Goal: Task Accomplishment & Management: Complete application form

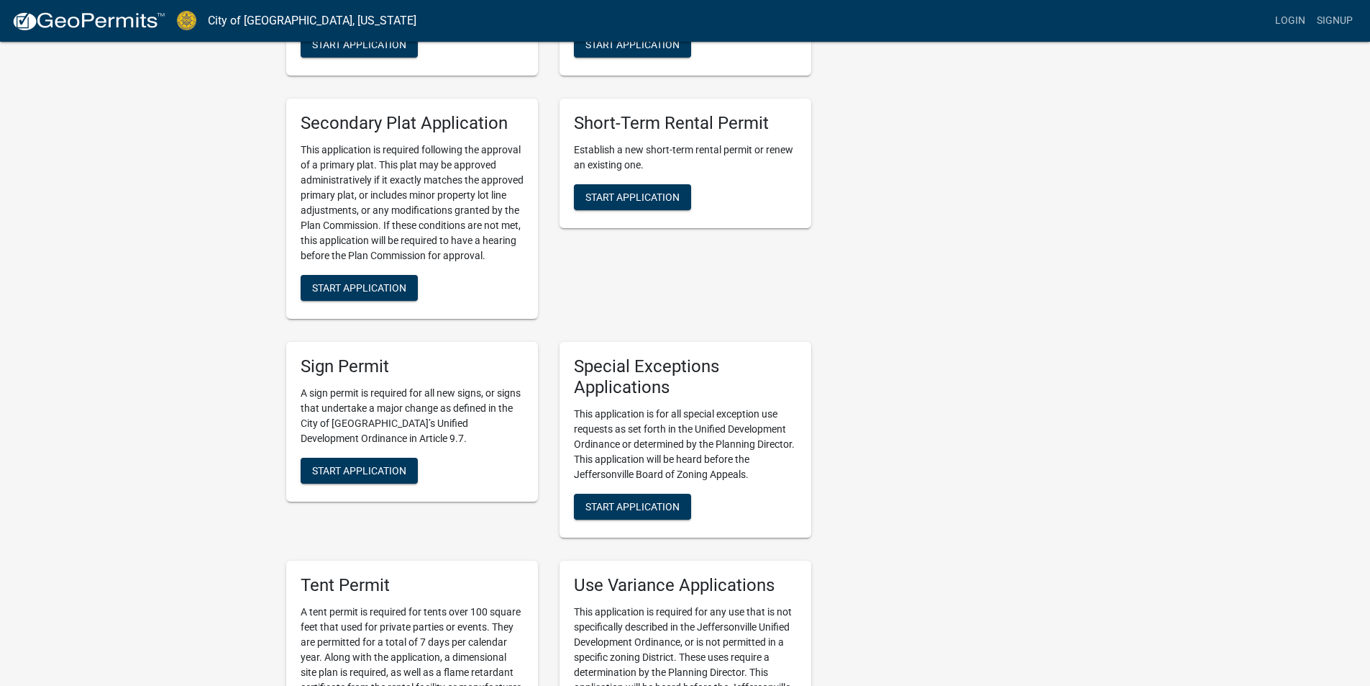
scroll to position [2374, 0]
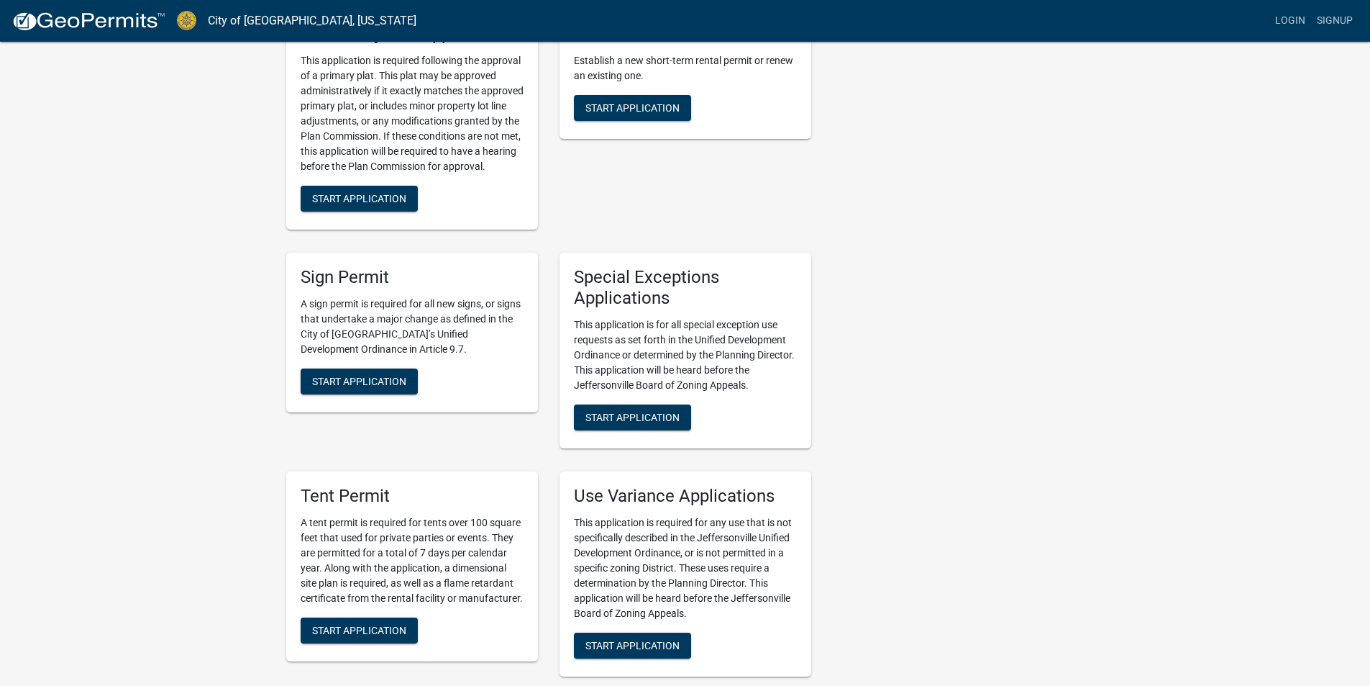
drag, startPoint x: 357, startPoint y: 294, endPoint x: 423, endPoint y: 294, distance: 65.5
click at [423, 296] on p "A sign permit is required for all new signs, or signs that undertake a major ch…" at bounding box center [412, 326] width 223 height 60
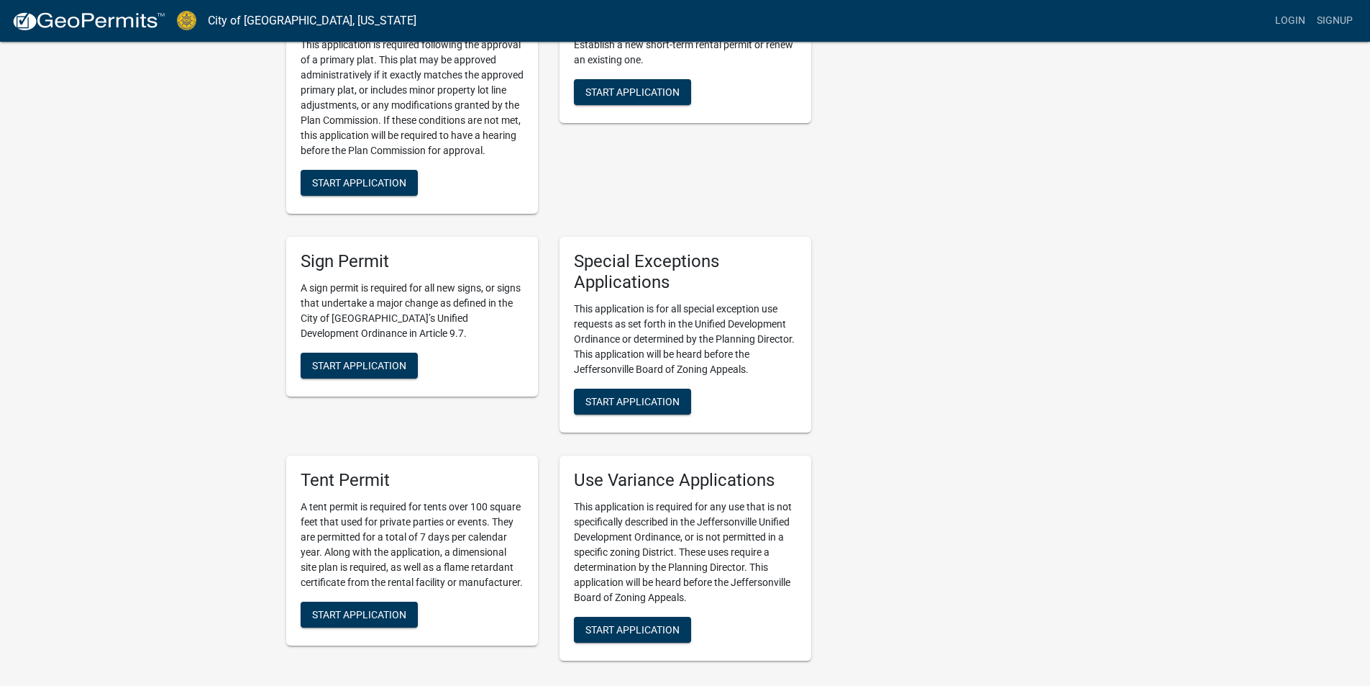
drag, startPoint x: 240, startPoint y: 279, endPoint x: 242, endPoint y: 304, distance: 24.6
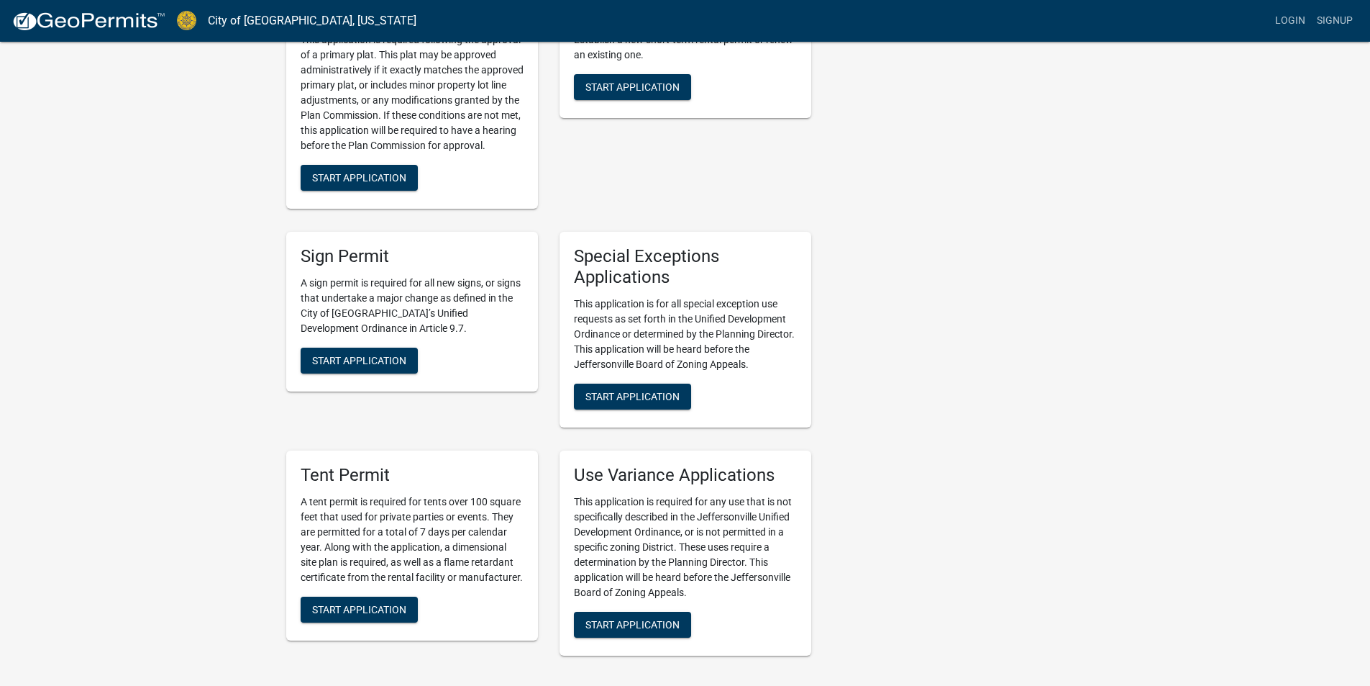
drag, startPoint x: 322, startPoint y: 258, endPoint x: 426, endPoint y: 259, distance: 104.3
click at [426, 275] on p "A sign permit is required for all new signs, or signs that undertake a major ch…" at bounding box center [412, 305] width 223 height 60
click at [425, 275] on p "A sign permit is required for all new signs, or signs that undertake a major ch…" at bounding box center [412, 305] width 223 height 60
drag, startPoint x: 299, startPoint y: 247, endPoint x: 273, endPoint y: 235, distance: 29.3
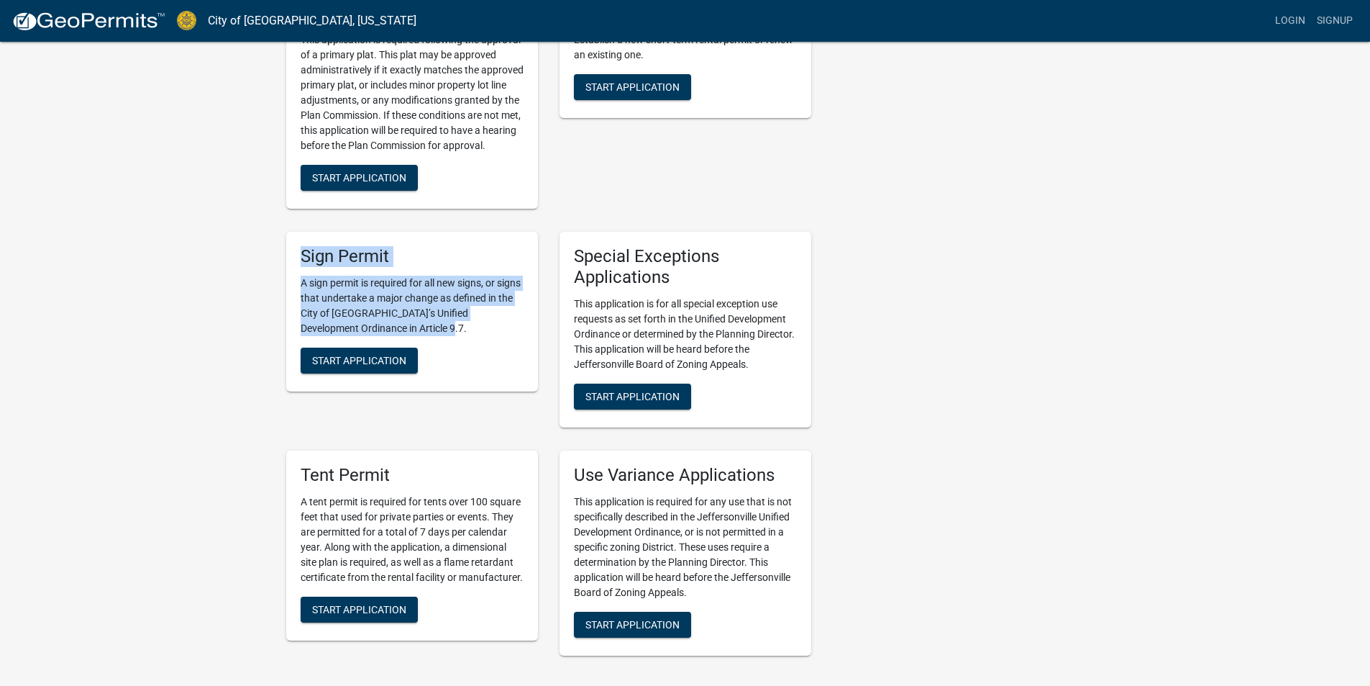
drag, startPoint x: 303, startPoint y: 238, endPoint x: 416, endPoint y: 301, distance: 129.5
click at [416, 301] on div "Sign Permit A sign permit is required for all new signs, or signs that undertak…" at bounding box center [412, 312] width 252 height 160
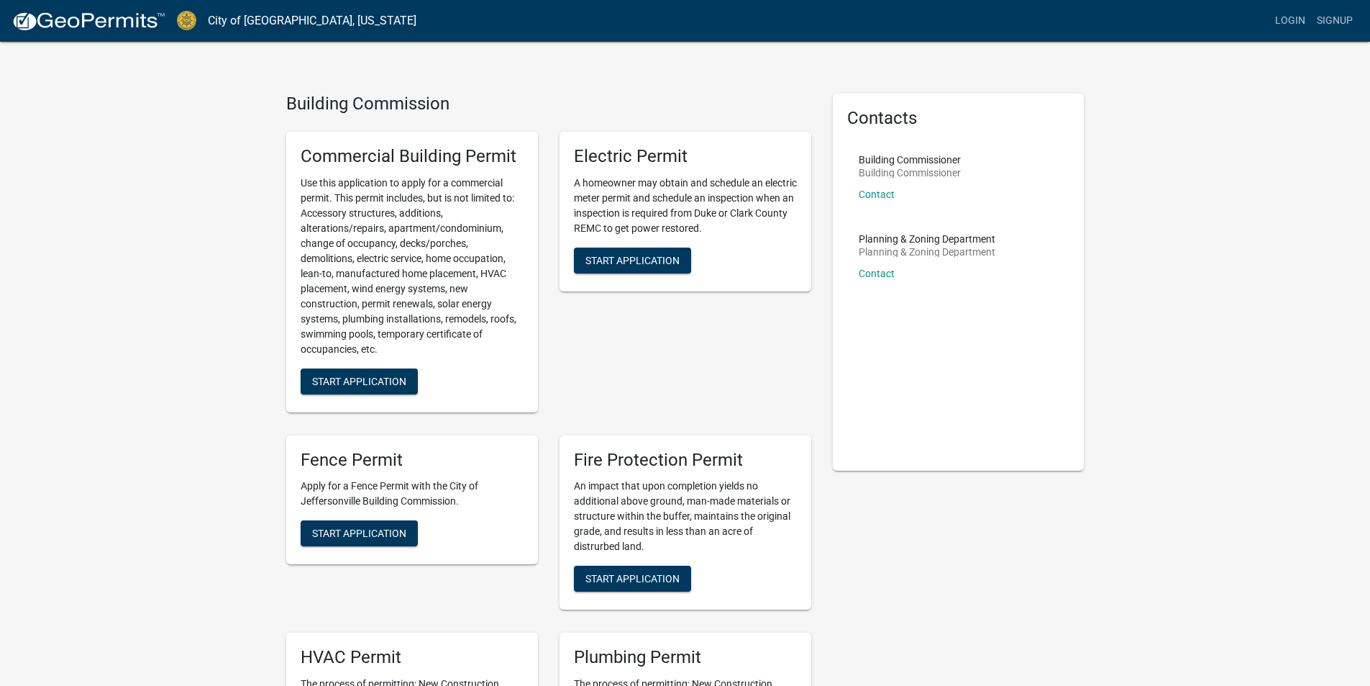
scroll to position [0, 0]
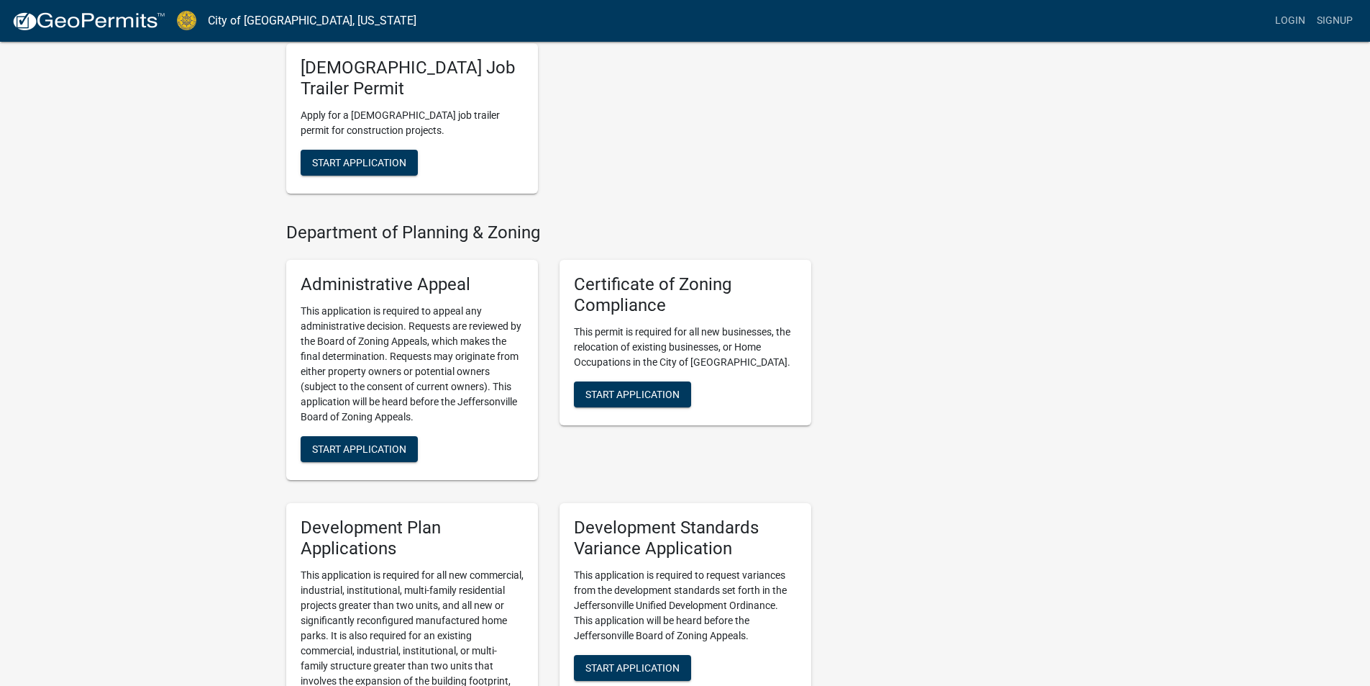
scroll to position [1151, 0]
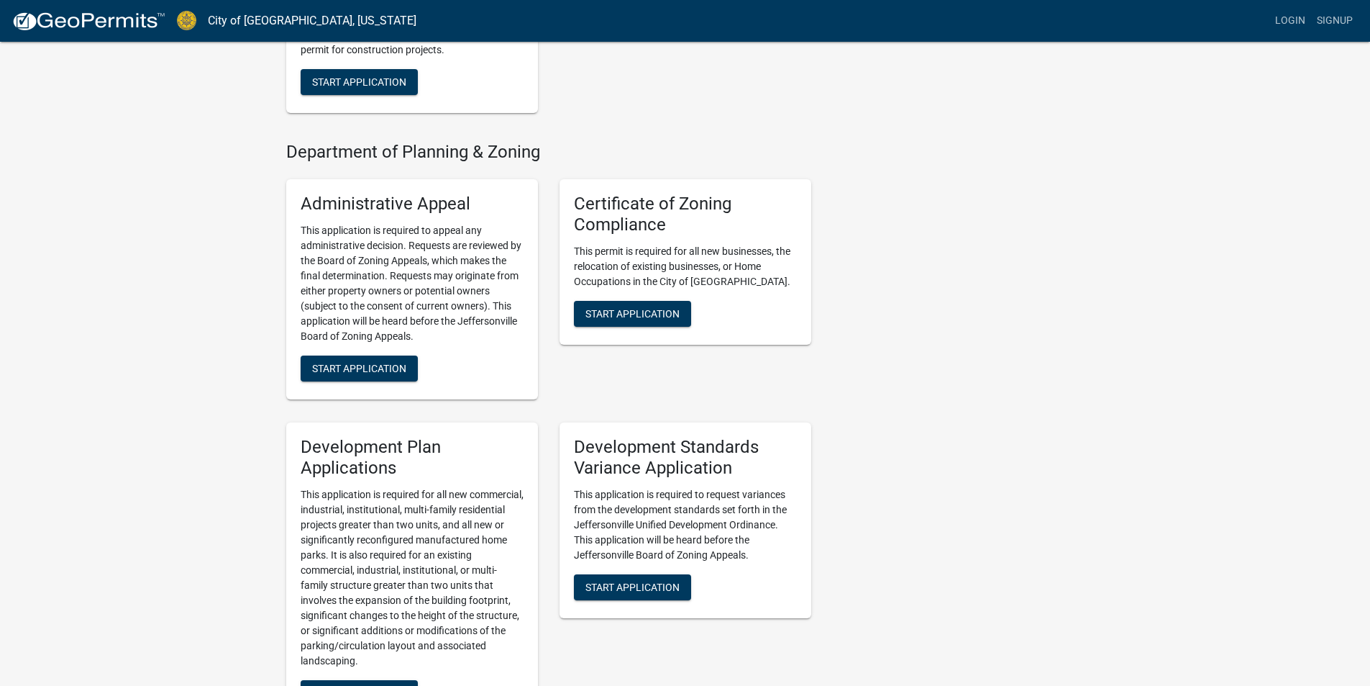
click at [934, 221] on div "Contacts Building Commissioner Building Commissioner Contact Planning & Zoning …" at bounding box center [958, 614] width 273 height 3323
drag, startPoint x: 719, startPoint y: 229, endPoint x: 673, endPoint y: 228, distance: 46.1
click at [673, 244] on p "This permit is required for all new businesses, the relocation of existing busi…" at bounding box center [685, 266] width 223 height 45
click at [632, 307] on span "Start Application" at bounding box center [633, 313] width 94 height 12
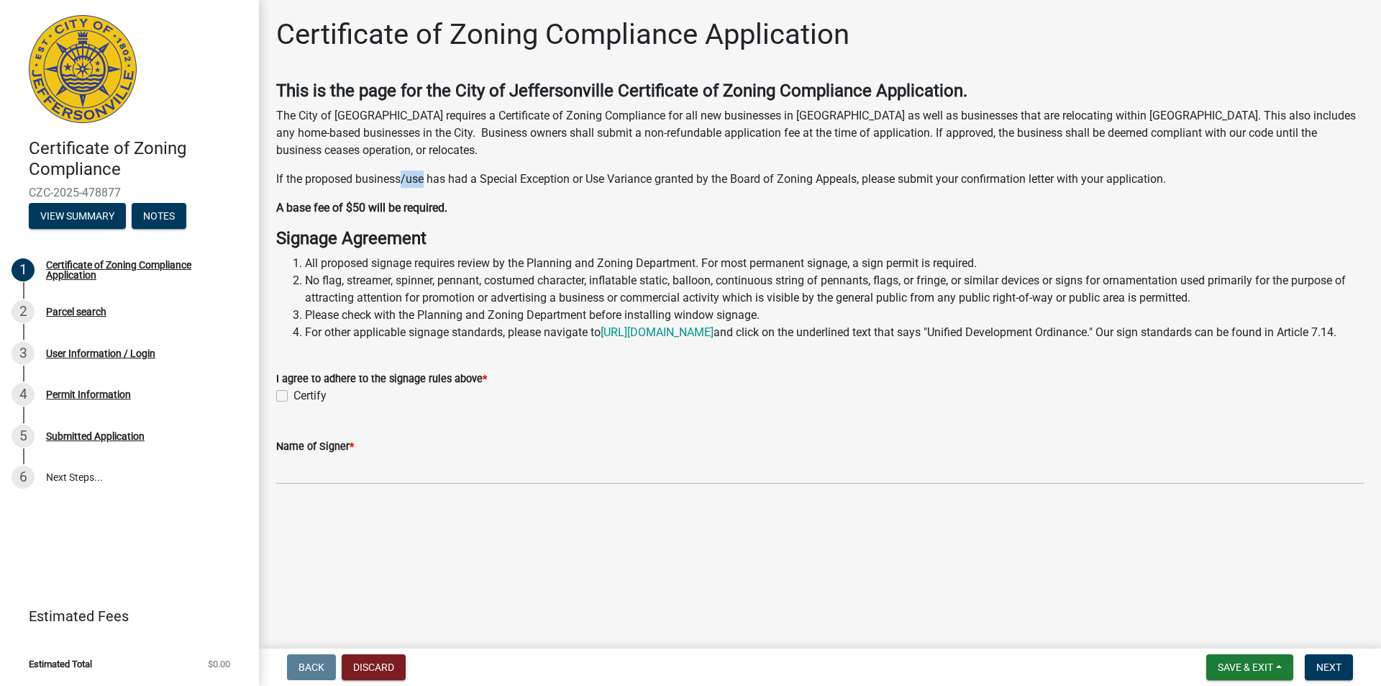
drag, startPoint x: 401, startPoint y: 175, endPoint x: 425, endPoint y: 175, distance: 23.7
click at [425, 175] on p "If the proposed business/use has had a Special Exception or Use Variance grante…" at bounding box center [820, 178] width 1088 height 17
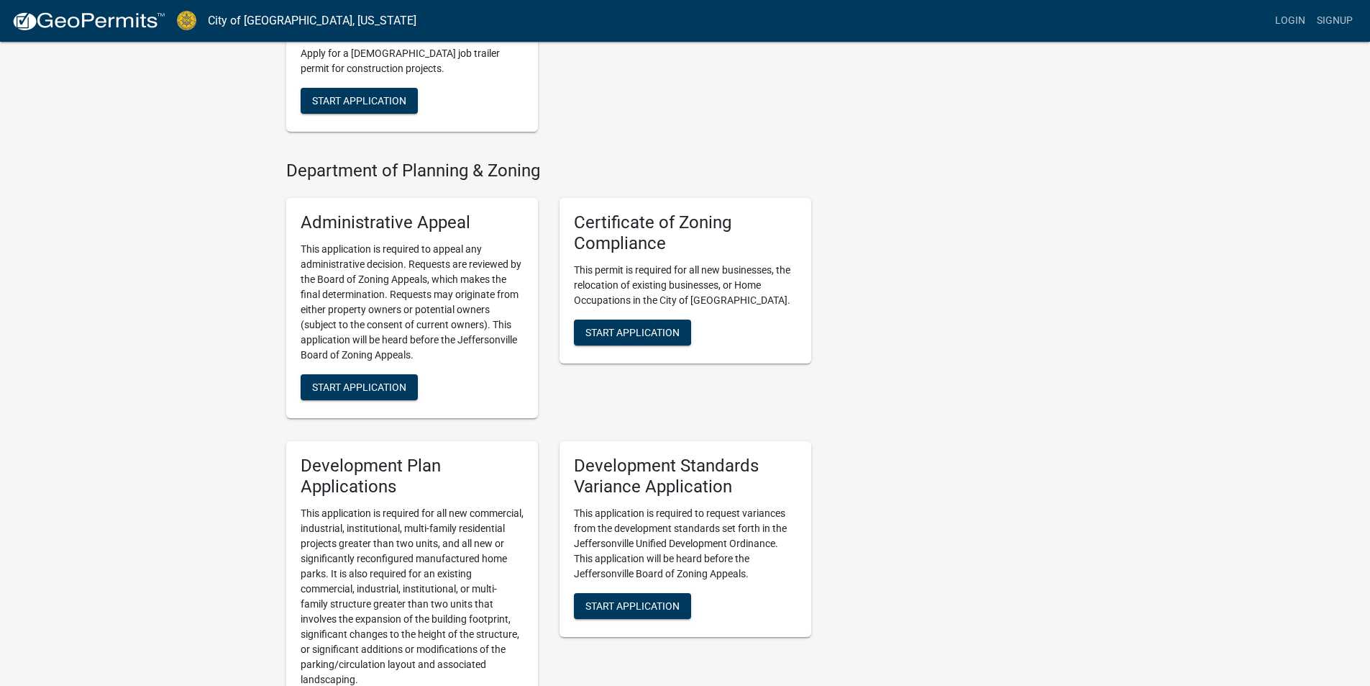
scroll to position [1151, 0]
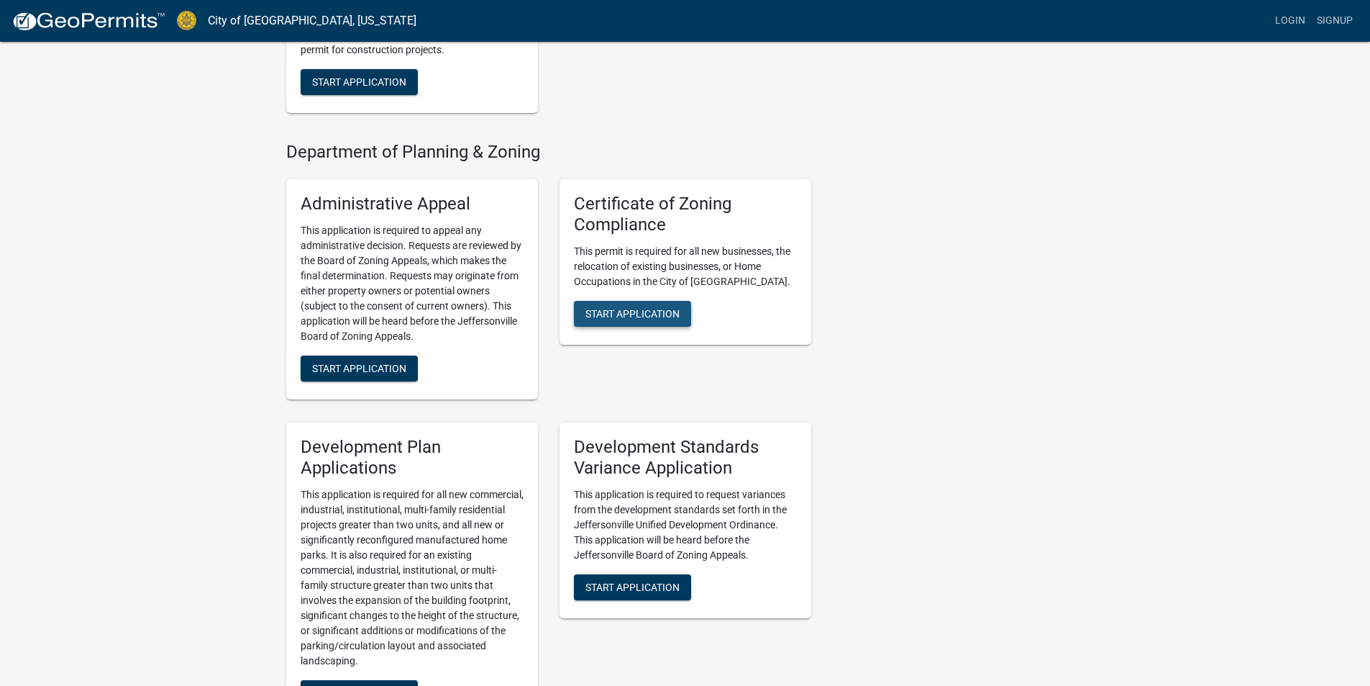
click at [655, 307] on span "Start Application" at bounding box center [633, 313] width 94 height 12
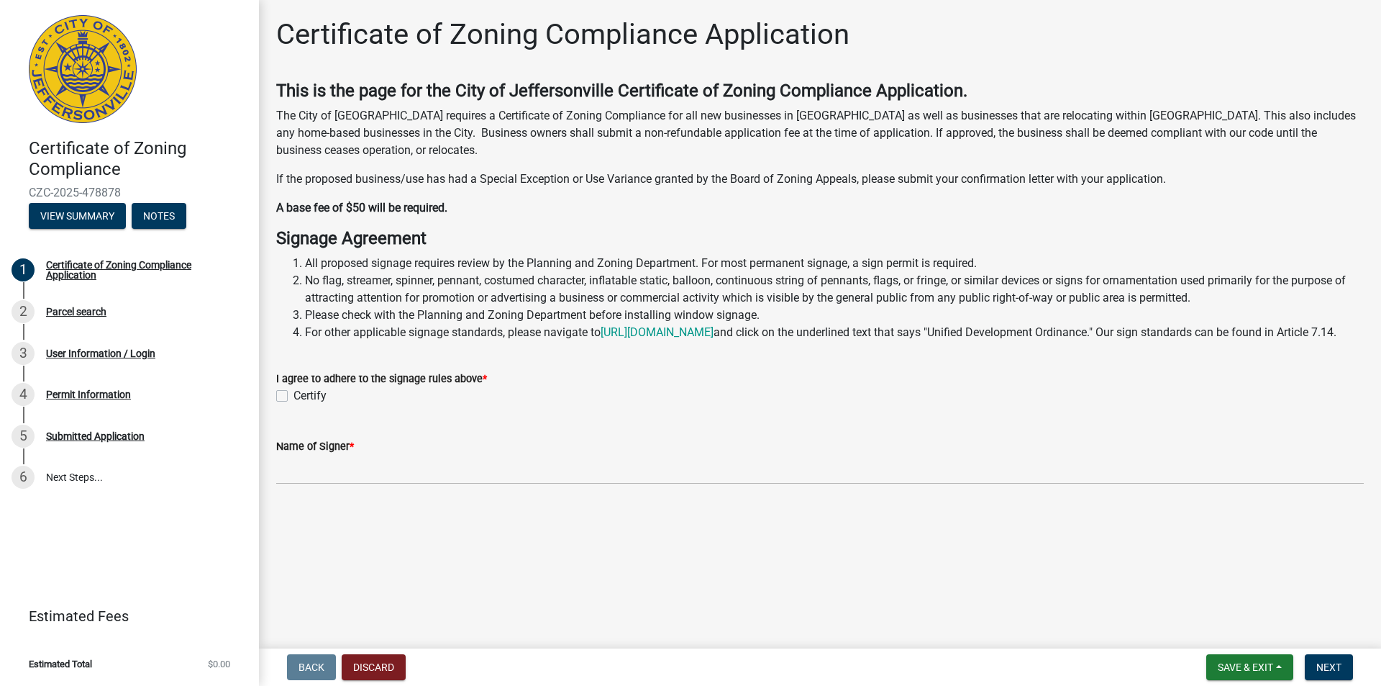
drag, startPoint x: 420, startPoint y: 270, endPoint x: 591, endPoint y: 260, distance: 170.8
click at [591, 260] on li "All proposed signage requires review by the Planning and Zoning Department. For…" at bounding box center [834, 263] width 1059 height 17
drag, startPoint x: 566, startPoint y: 262, endPoint x: 539, endPoint y: 263, distance: 27.3
click at [545, 263] on li "All proposed signage requires review by the Planning and Zoning Department. For…" at bounding box center [834, 263] width 1059 height 17
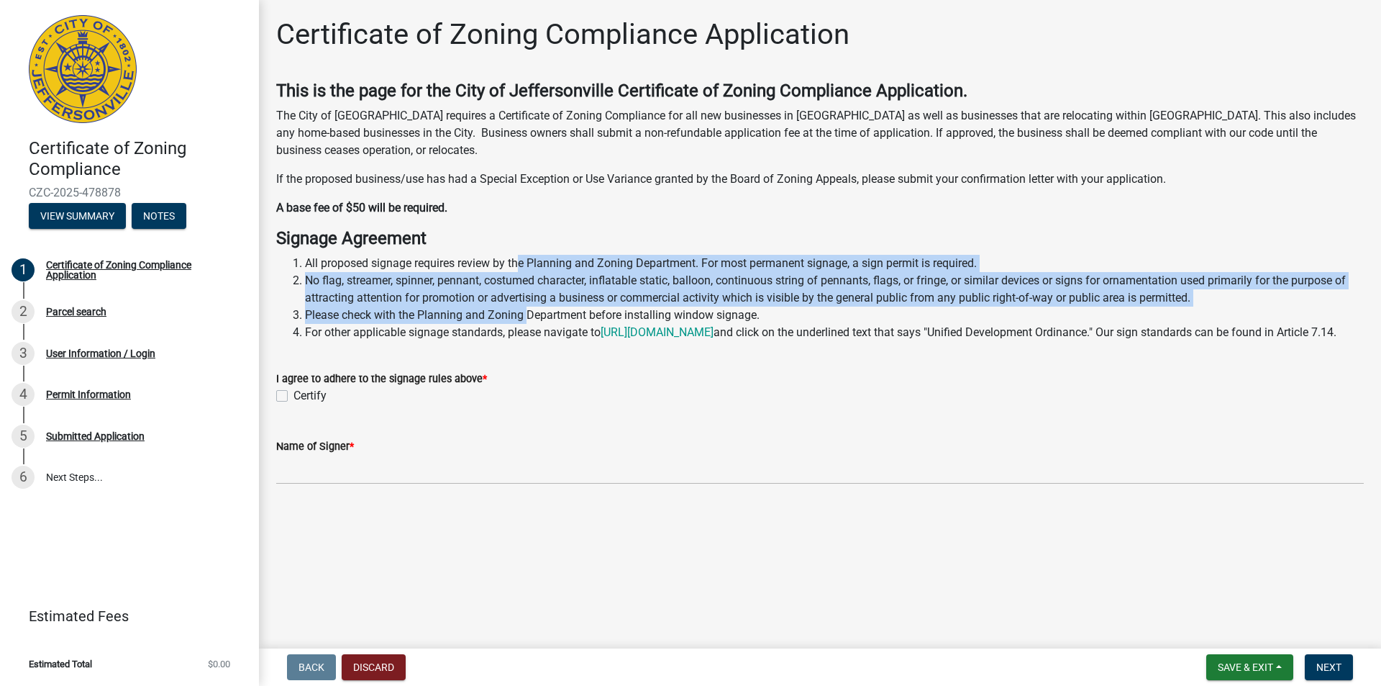
drag, startPoint x: 519, startPoint y: 265, endPoint x: 530, endPoint y: 308, distance: 44.0
click at [530, 308] on ol "All proposed signage requires review by the Planning and Zoning Department. For…" at bounding box center [820, 298] width 1088 height 86
click at [530, 308] on li "Please check with the Planning and Zoning Department before installing window s…" at bounding box center [834, 314] width 1059 height 17
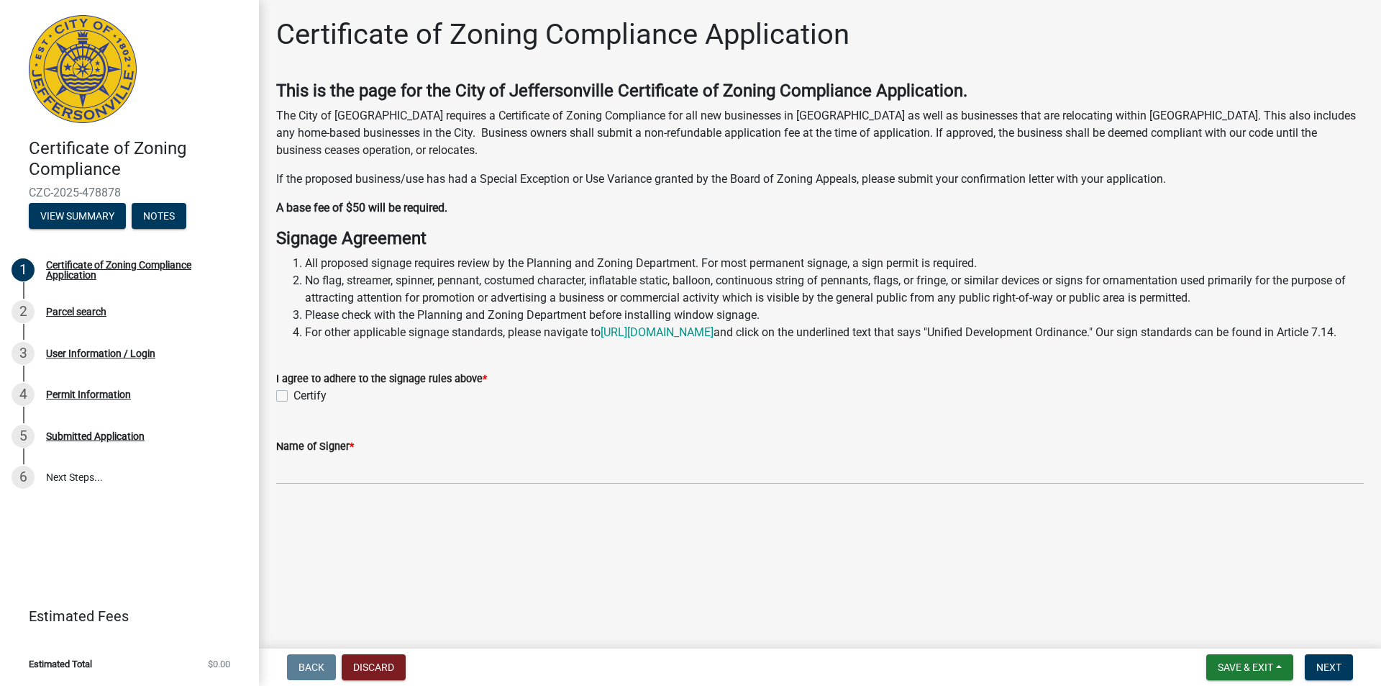
click at [641, 219] on wm-data-entity-input "This is the page for the City of Jeffersonville Certificate of Zoning Complianc…" at bounding box center [820, 154] width 1088 height 147
drag, startPoint x: 440, startPoint y: 206, endPoint x: 420, endPoint y: 206, distance: 20.1
click at [420, 206] on strong "A base fee of $50 will be required." at bounding box center [361, 208] width 171 height 14
drag, startPoint x: 420, startPoint y: 206, endPoint x: 430, endPoint y: 206, distance: 10.1
click at [421, 206] on strong "A base fee of $50 will be required." at bounding box center [361, 208] width 171 height 14
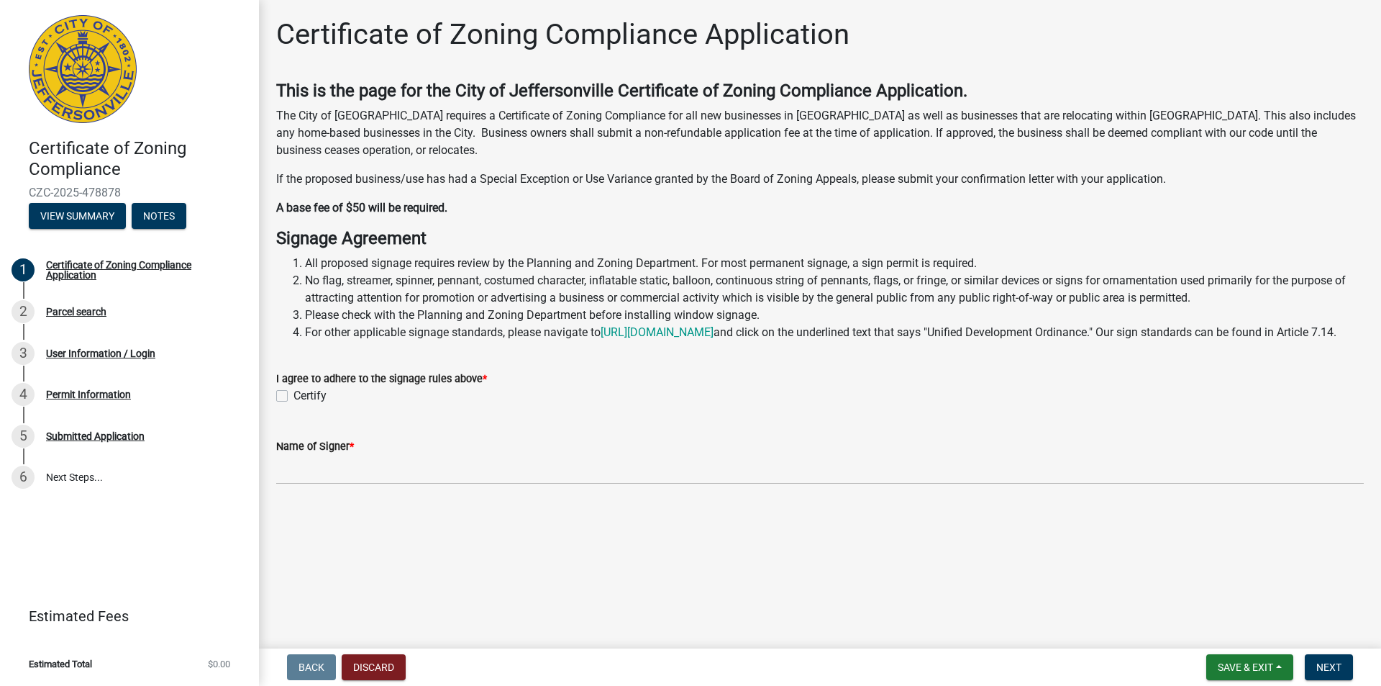
drag, startPoint x: 466, startPoint y: 206, endPoint x: 448, endPoint y: 209, distance: 18.2
click at [448, 209] on p "A base fee of $50 will be required." at bounding box center [820, 207] width 1088 height 17
click at [447, 209] on strong "A base fee of $50 will be required." at bounding box center [361, 208] width 171 height 14
drag, startPoint x: 498, startPoint y: 209, endPoint x: 279, endPoint y: 204, distance: 219.4
click at [275, 204] on div "This is the page for the City of Jeffersonville Certificate of Zoning Complianc…" at bounding box center [819, 149] width 1109 height 136
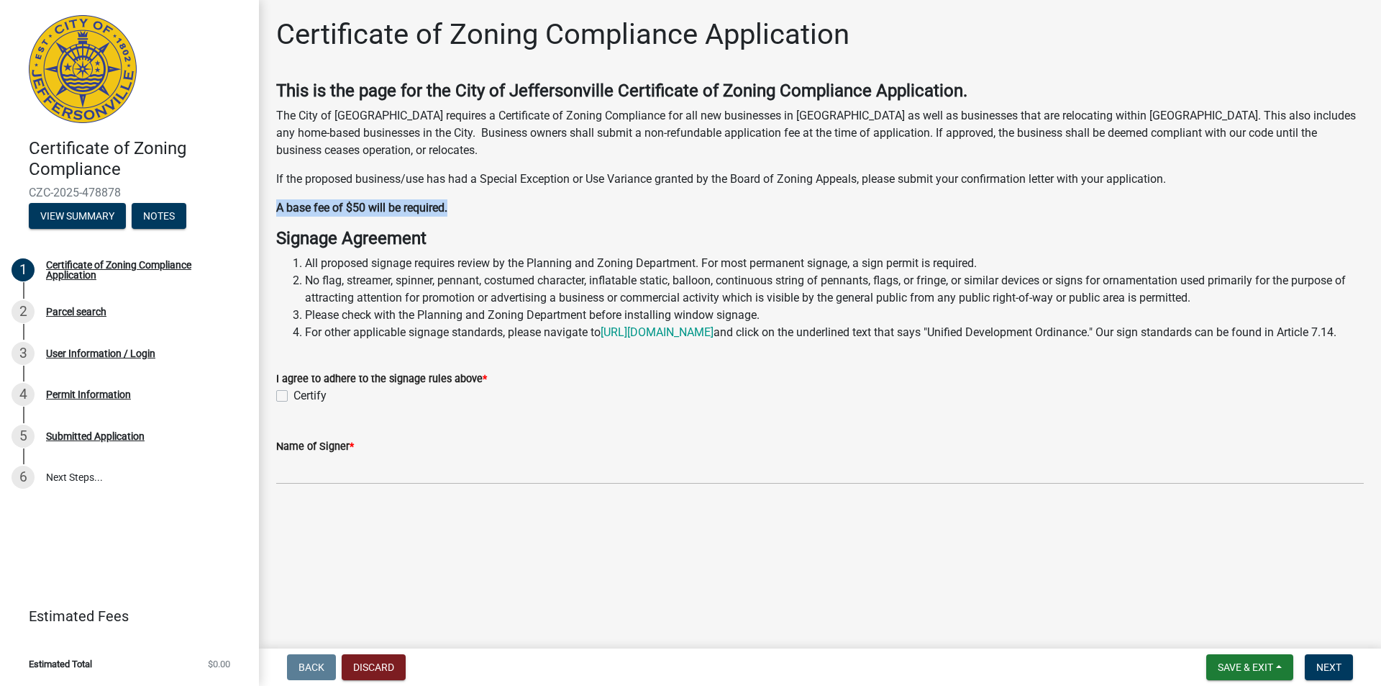
click at [306, 211] on strong "A base fee of $50 will be required." at bounding box center [361, 208] width 171 height 14
click at [347, 196] on div "This is the page for the City of Jeffersonville Certificate of Zoning Complianc…" at bounding box center [820, 149] width 1088 height 136
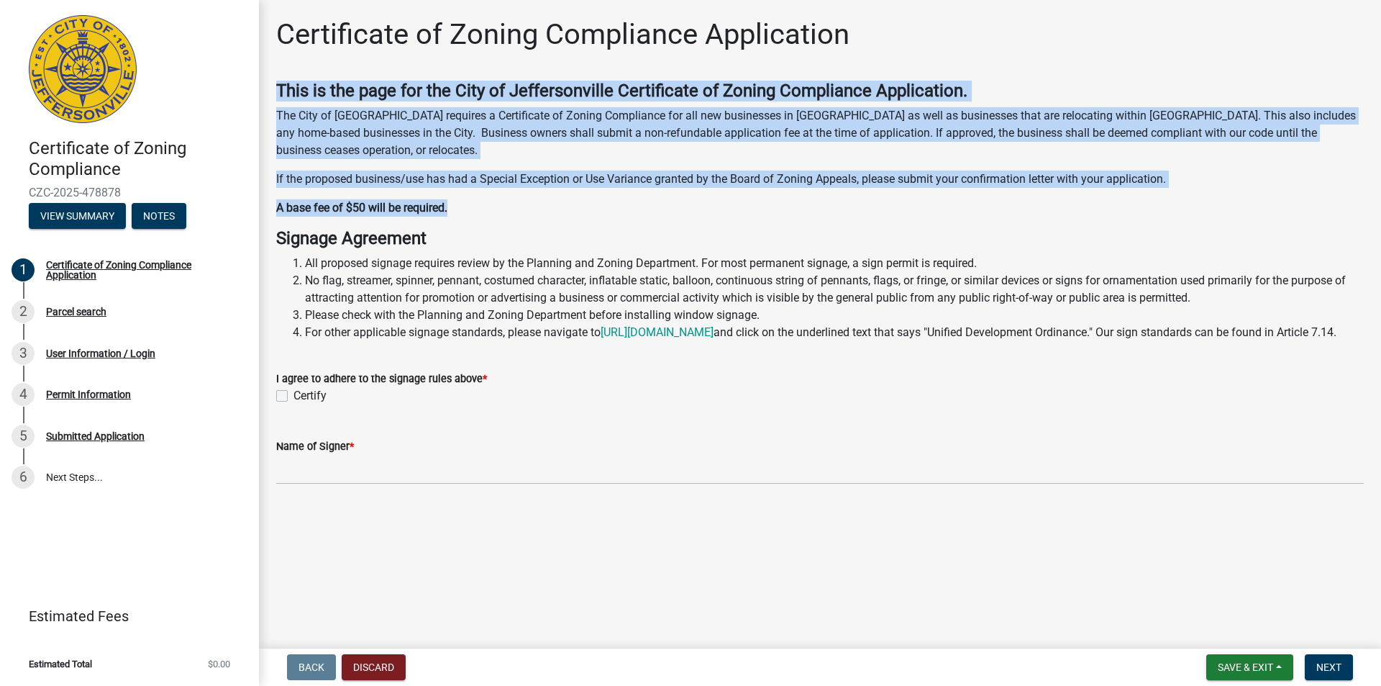
drag, startPoint x: 530, startPoint y: 210, endPoint x: 270, endPoint y: 96, distance: 283.5
click at [270, 96] on div "This is the page for the City of Jeffersonville Certificate of Zoning Complianc…" at bounding box center [819, 149] width 1109 height 136
click at [553, 124] on p "The City of Jeffersonville requires a Certificate of Zoning Compliance for all …" at bounding box center [820, 133] width 1088 height 52
click at [596, 141] on p "The City of Jeffersonville requires a Certificate of Zoning Compliance for all …" at bounding box center [820, 133] width 1088 height 52
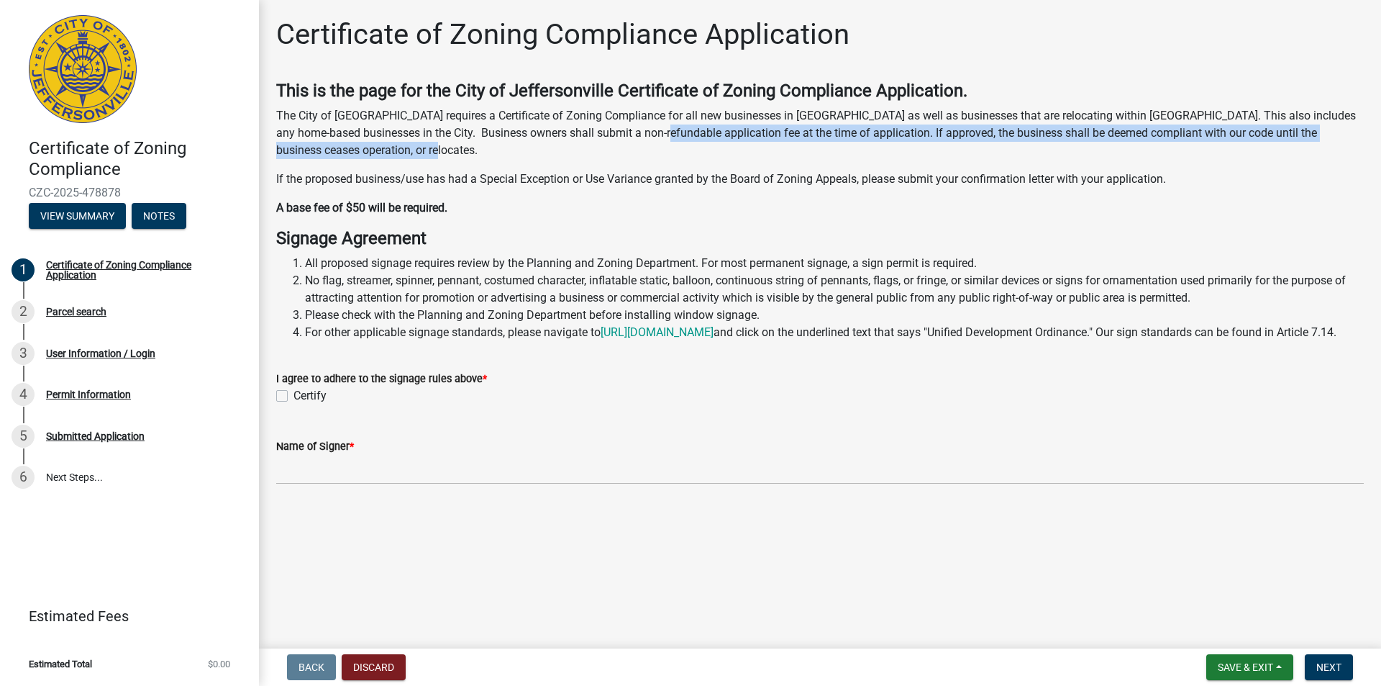
drag, startPoint x: 636, startPoint y: 132, endPoint x: 652, endPoint y: 144, distance: 20.0
click at [652, 144] on p "The City of Jeffersonville requires a Certificate of Zoning Compliance for all …" at bounding box center [820, 133] width 1088 height 52
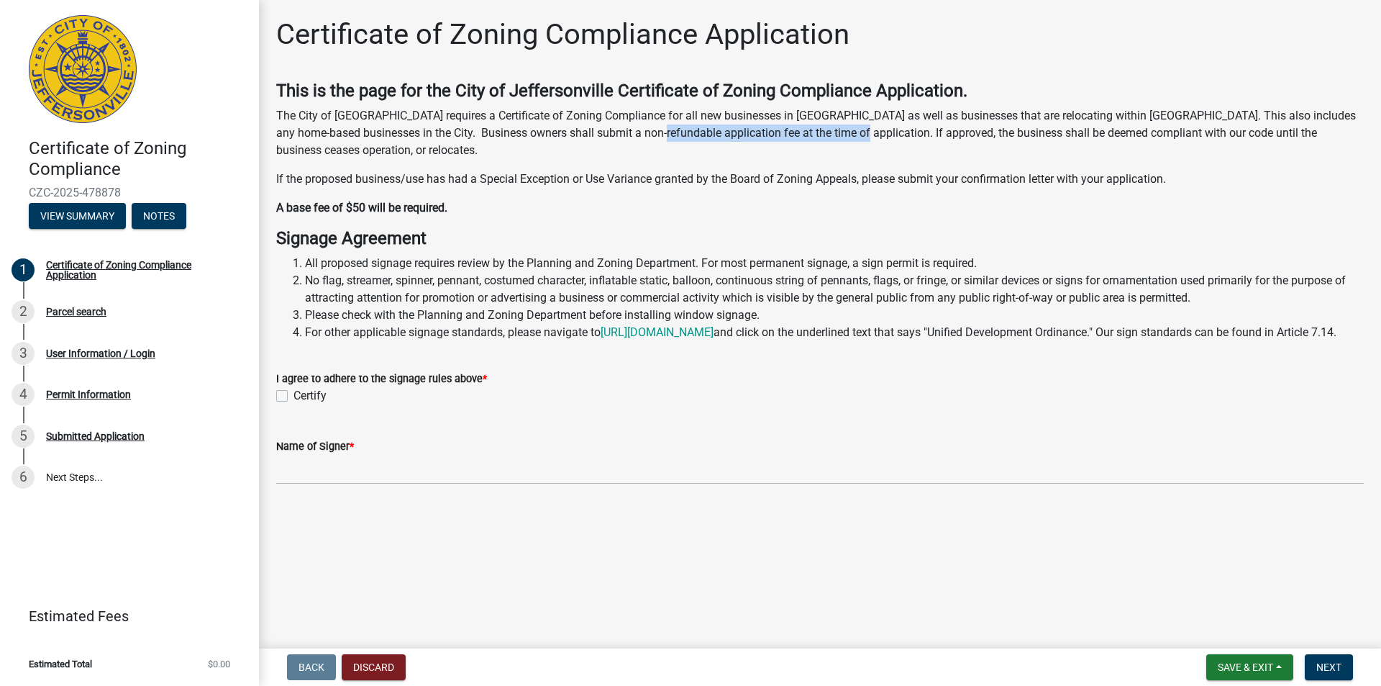
drag, startPoint x: 630, startPoint y: 140, endPoint x: 829, endPoint y: 132, distance: 198.7
click at [829, 132] on p "The City of Jeffersonville requires a Certificate of Zoning Compliance for all …" at bounding box center [820, 133] width 1088 height 52
click at [632, 137] on p "The City of Jeffersonville requires a Certificate of Zoning Compliance for all …" at bounding box center [820, 133] width 1088 height 52
click at [1123, 234] on h4 "Signage Agreement" at bounding box center [820, 238] width 1088 height 21
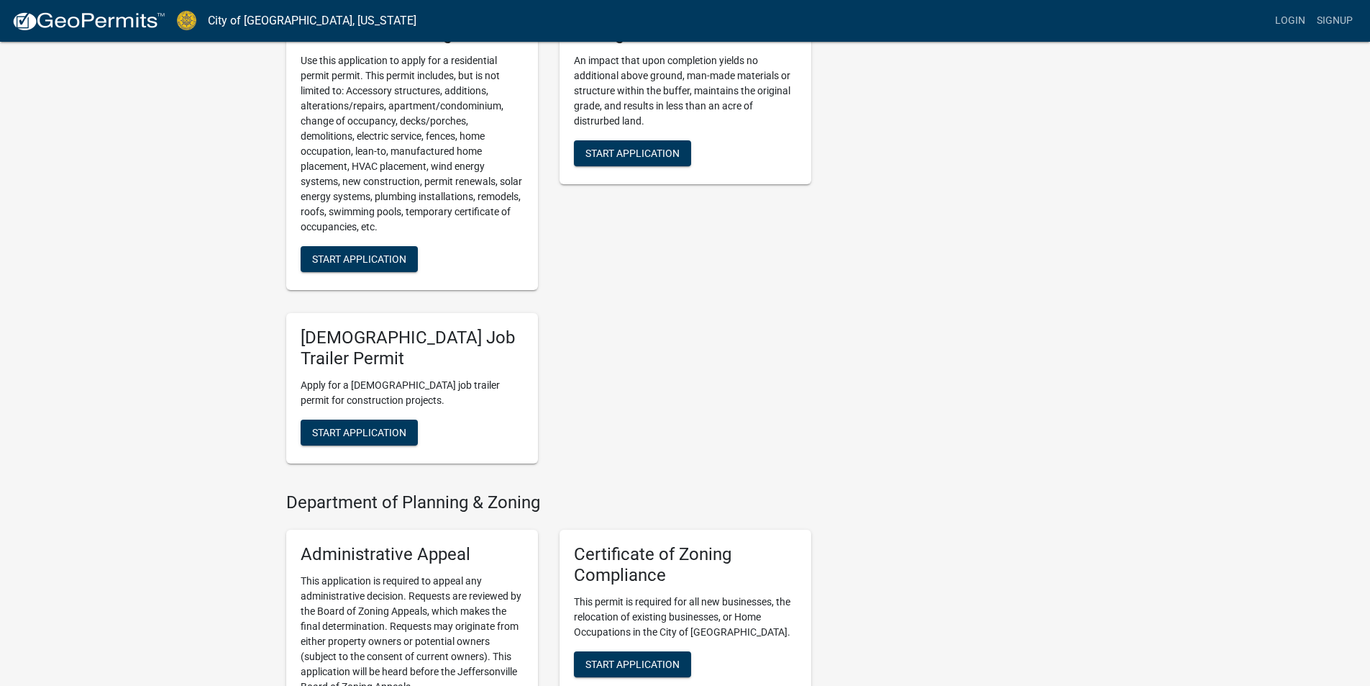
scroll to position [1007, 0]
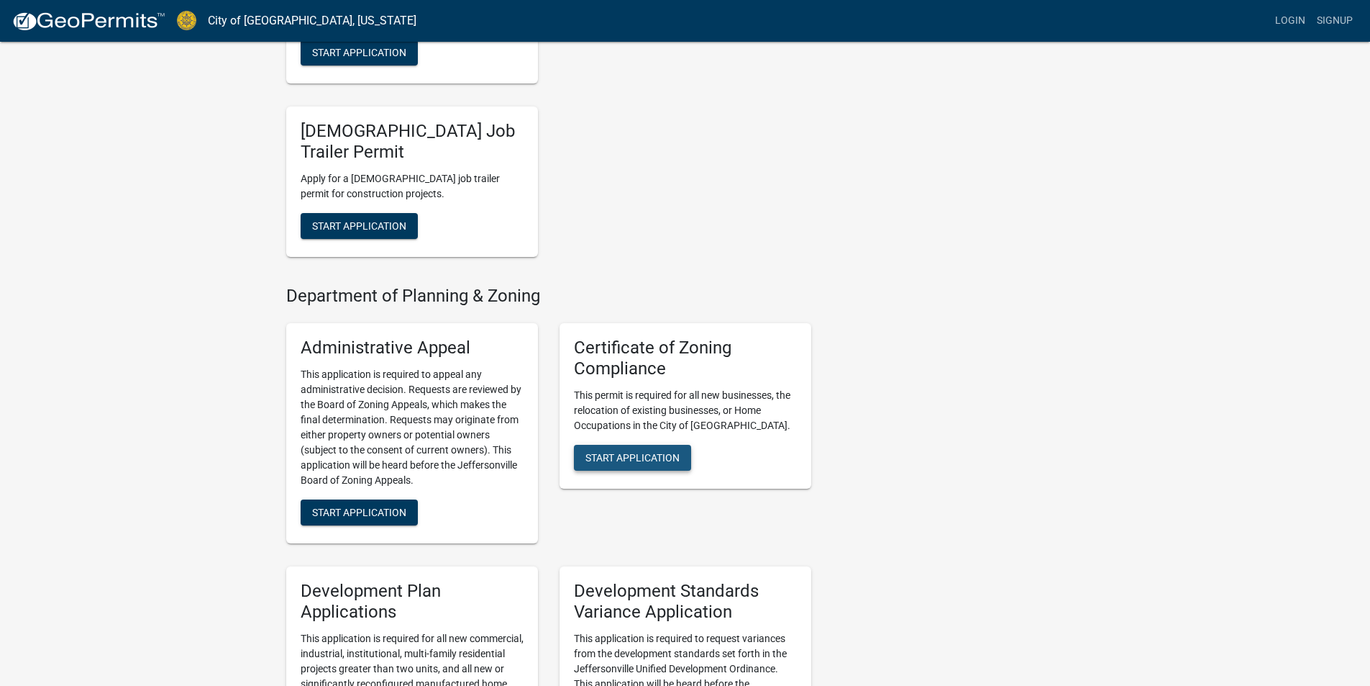
click at [649, 451] on span "Start Application" at bounding box center [633, 457] width 94 height 12
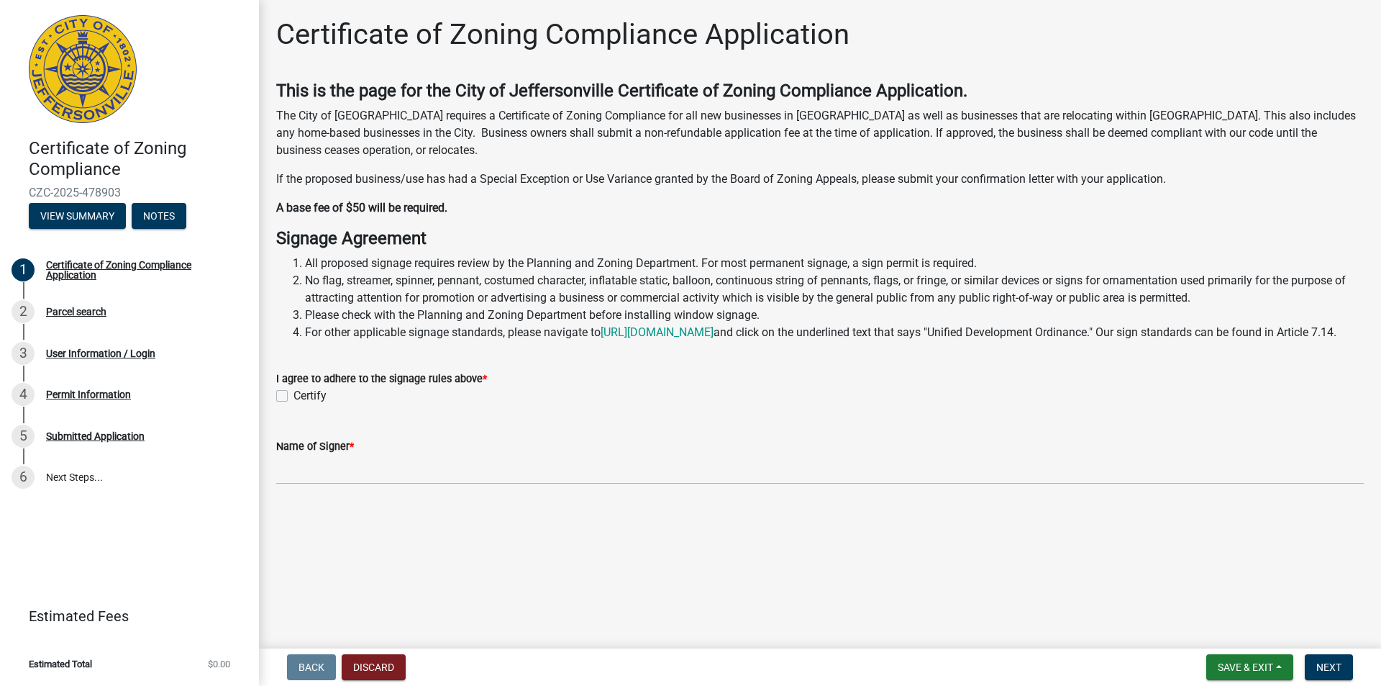
click at [499, 293] on li "No flag, streamer, spinner, pennant, costumed character, inflatable static, bal…" at bounding box center [834, 289] width 1059 height 35
click at [586, 176] on p "If the proposed business/use has had a Special Exception or Use Variance grante…" at bounding box center [820, 178] width 1088 height 17
drag, startPoint x: 347, startPoint y: 124, endPoint x: 372, endPoint y: 122, distance: 24.6
click at [372, 122] on p "The City of [GEOGRAPHIC_DATA] requires a Certificate of Zoning Compliance for a…" at bounding box center [820, 133] width 1088 height 52
click at [544, 223] on wm-data-entity-input "This is the page for the City of Jeffersonville Certificate of Zoning Complianc…" at bounding box center [820, 154] width 1088 height 147
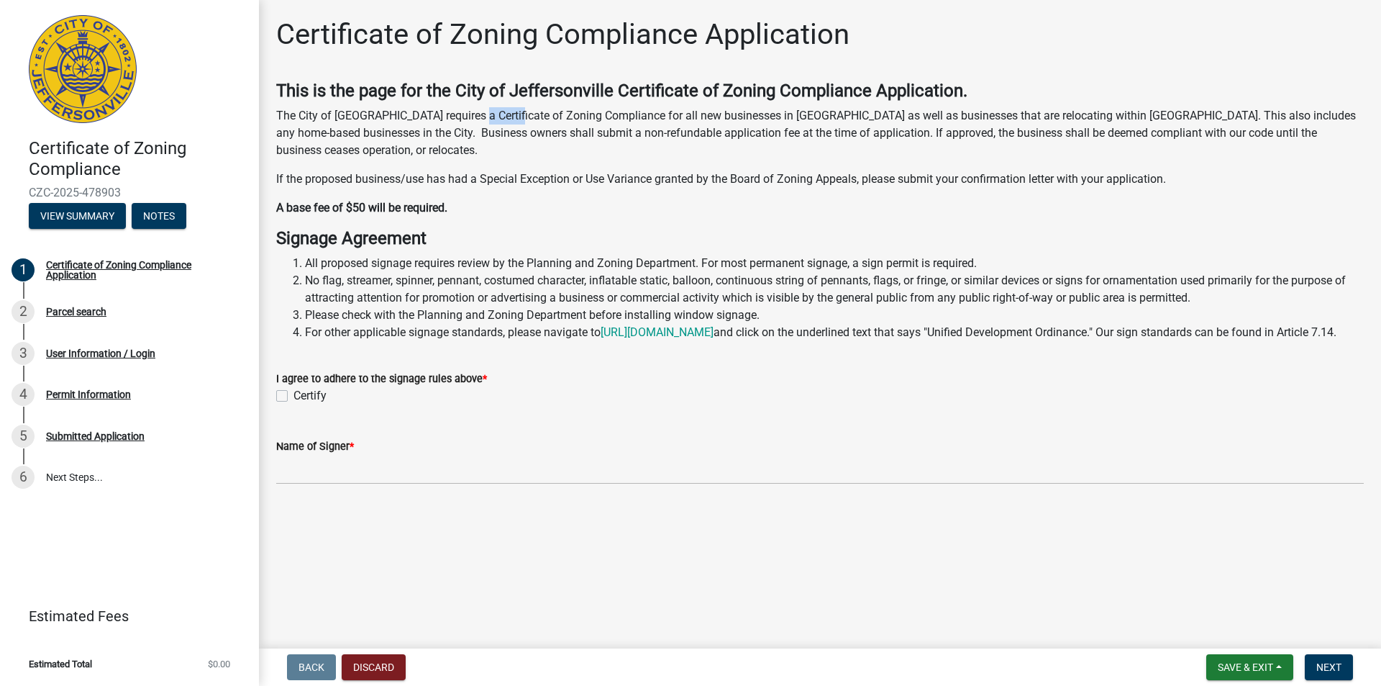
drag, startPoint x: 470, startPoint y: 117, endPoint x: 503, endPoint y: 115, distance: 33.2
click at [503, 115] on p "The City of [GEOGRAPHIC_DATA] requires a Certificate of Zoning Compliance for a…" at bounding box center [820, 133] width 1088 height 52
click at [386, 169] on div "This is the page for the City of Jeffersonville Certificate of Zoning Complianc…" at bounding box center [820, 149] width 1088 height 136
drag, startPoint x: 339, startPoint y: 181, endPoint x: 391, endPoint y: 183, distance: 52.6
click at [391, 183] on p "If the proposed business/use has had a Special Exception or Use Variance grante…" at bounding box center [820, 178] width 1088 height 17
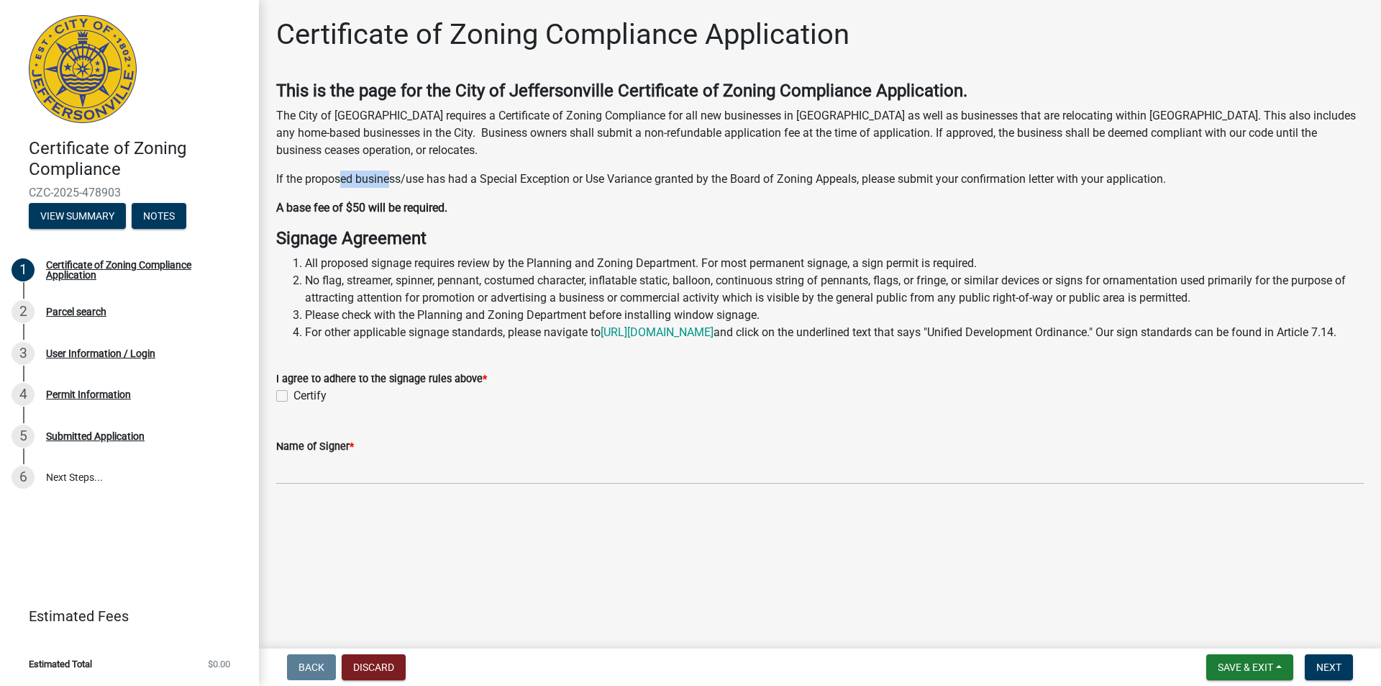
click at [391, 183] on p "If the proposed business/use has had a Special Exception or Use Variance grante…" at bounding box center [820, 178] width 1088 height 17
click at [368, 206] on strong "A base fee of $50 will be required." at bounding box center [361, 208] width 171 height 14
click at [348, 245] on strong "Signage Agreement" at bounding box center [351, 238] width 150 height 20
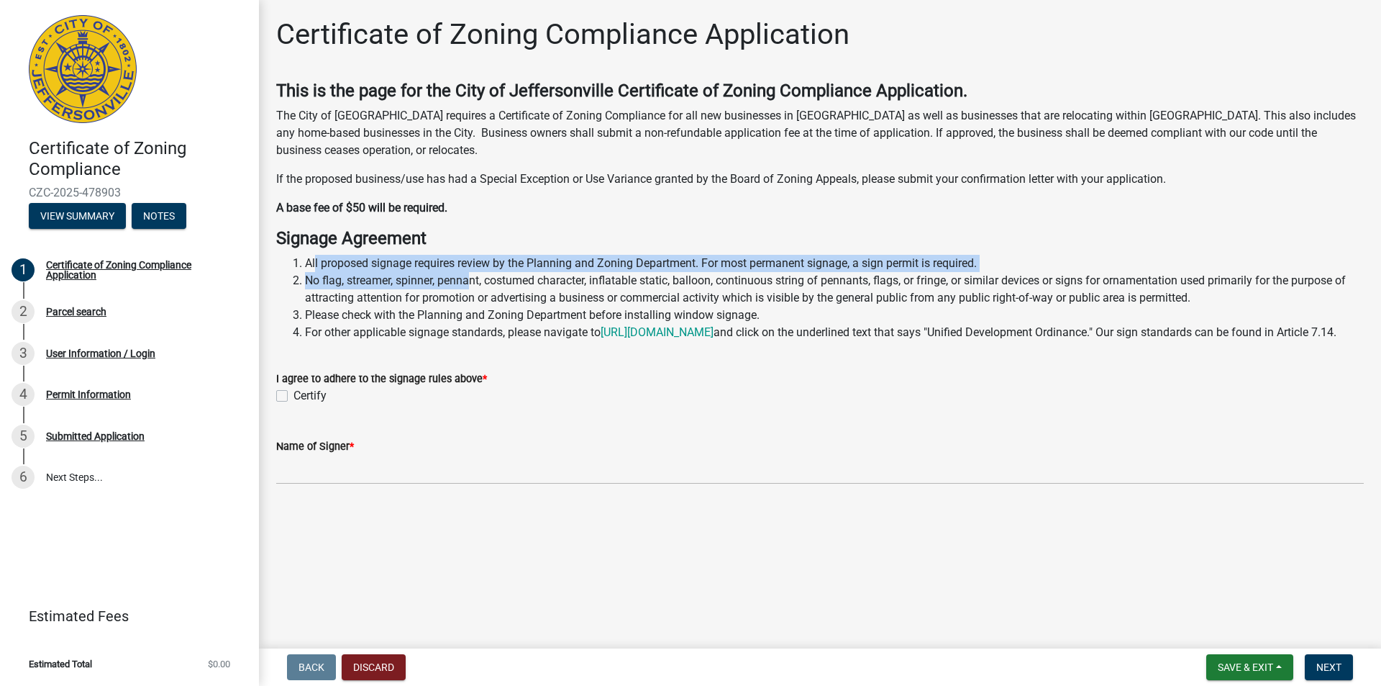
drag, startPoint x: 314, startPoint y: 251, endPoint x: 474, endPoint y: 274, distance: 161.3
click at [474, 274] on div "Signage Agreement All proposed signage requires review by the Planning and Zoni…" at bounding box center [820, 284] width 1088 height 113
click at [474, 274] on li "No flag, streamer, spinner, pennant, costumed character, inflatable static, bal…" at bounding box center [834, 289] width 1059 height 35
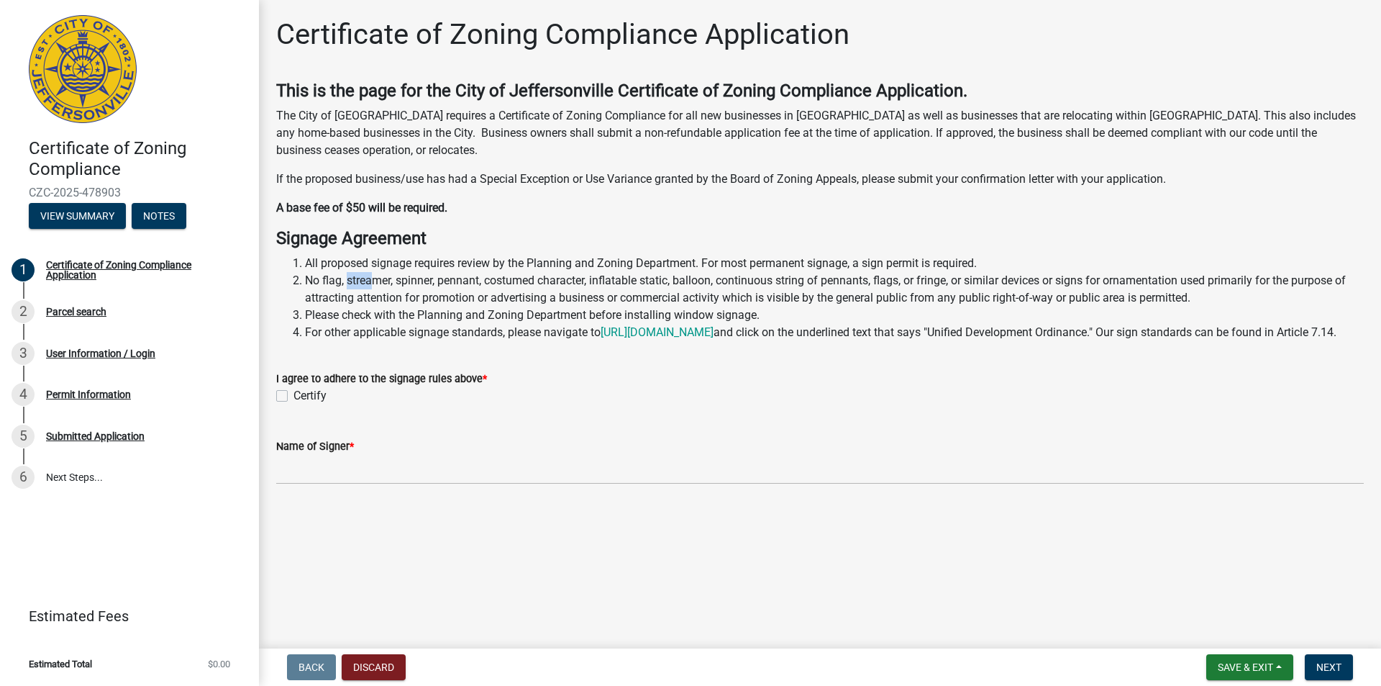
drag, startPoint x: 350, startPoint y: 281, endPoint x: 374, endPoint y: 279, distance: 24.5
click at [374, 279] on li "No flag, streamer, spinner, pennant, costumed character, inflatable static, bal…" at bounding box center [834, 289] width 1059 height 35
click at [288, 404] on div "Certify" at bounding box center [820, 395] width 1088 height 17
click at [293, 404] on label "Certify" at bounding box center [309, 395] width 33 height 17
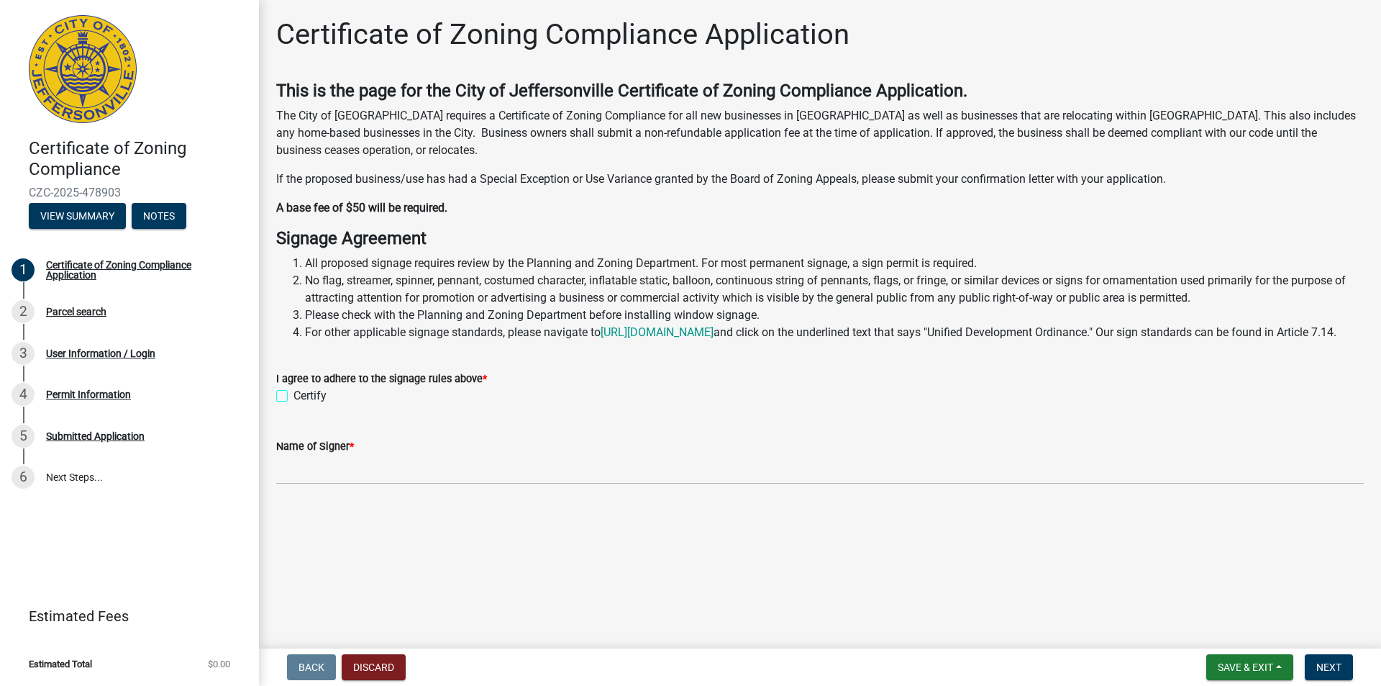
click at [293, 396] on input "Certify" at bounding box center [297, 391] width 9 height 9
checkbox input "true"
click at [378, 455] on div "Name of Signer *" at bounding box center [820, 445] width 1088 height 17
click at [392, 455] on div "Name of Signer *" at bounding box center [820, 445] width 1088 height 17
drag, startPoint x: 432, startPoint y: 463, endPoint x: 375, endPoint y: 489, distance: 62.1
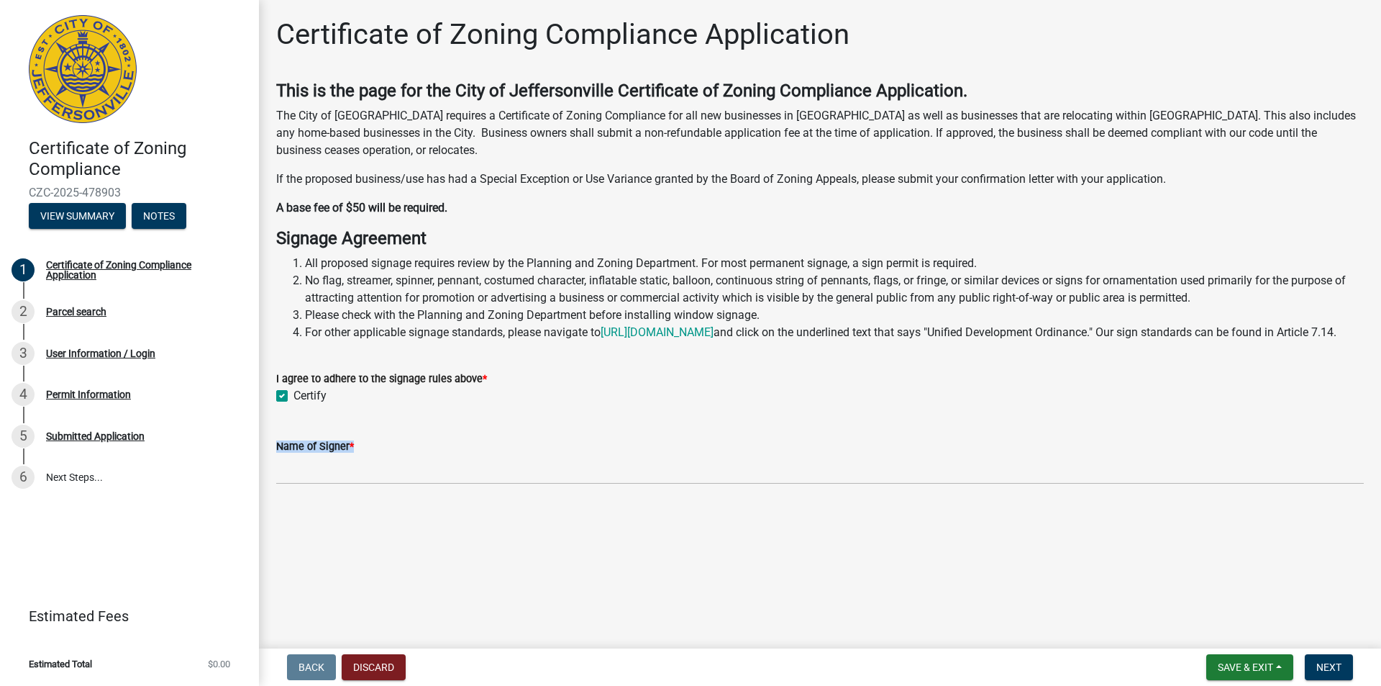
click at [375, 484] on form "Name of Signer *" at bounding box center [820, 460] width 1088 height 47
drag, startPoint x: 383, startPoint y: 552, endPoint x: 339, endPoint y: 523, distance: 53.1
click at [334, 540] on main "Certificate of Zoning Compliance Application This is the page for the City of J…" at bounding box center [820, 321] width 1122 height 642
click at [353, 452] on span "*" at bounding box center [352, 446] width 4 height 12
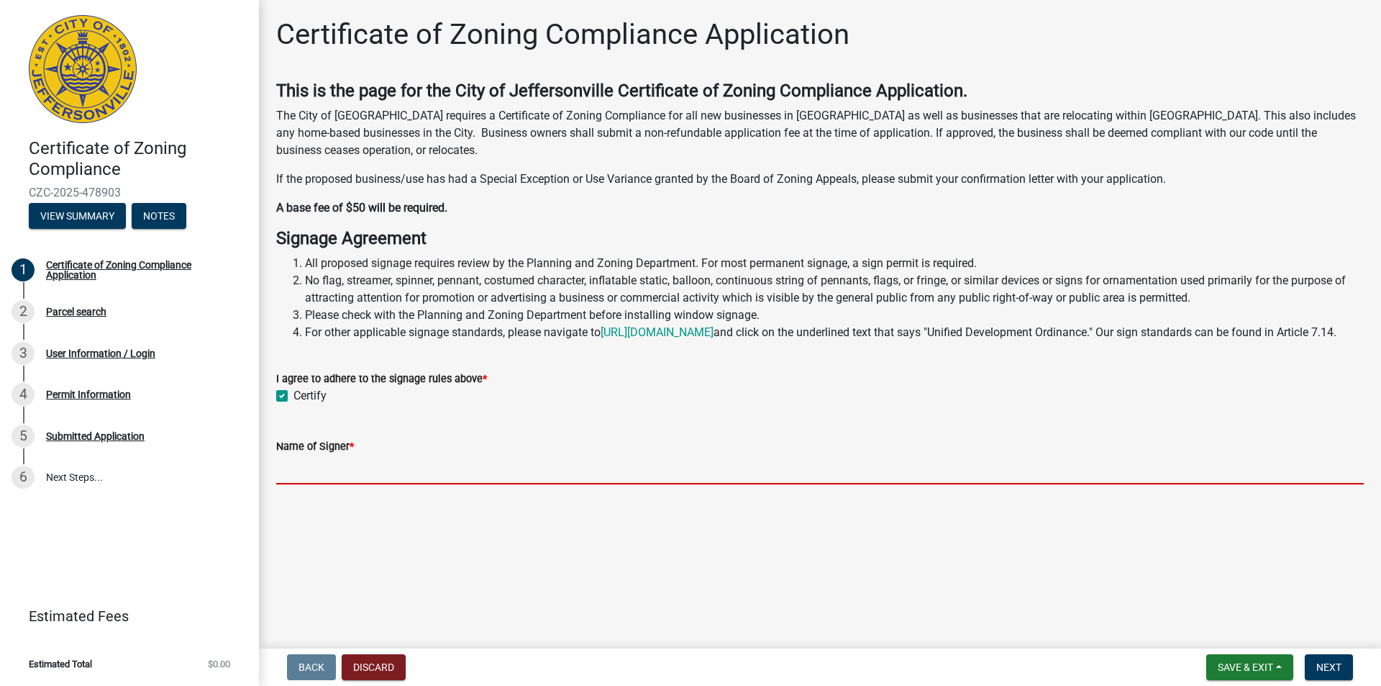
click at [353, 457] on input "Name of Signer *" at bounding box center [820, 469] width 1088 height 29
click at [349, 472] on input "Name of Signer *" at bounding box center [820, 469] width 1088 height 29
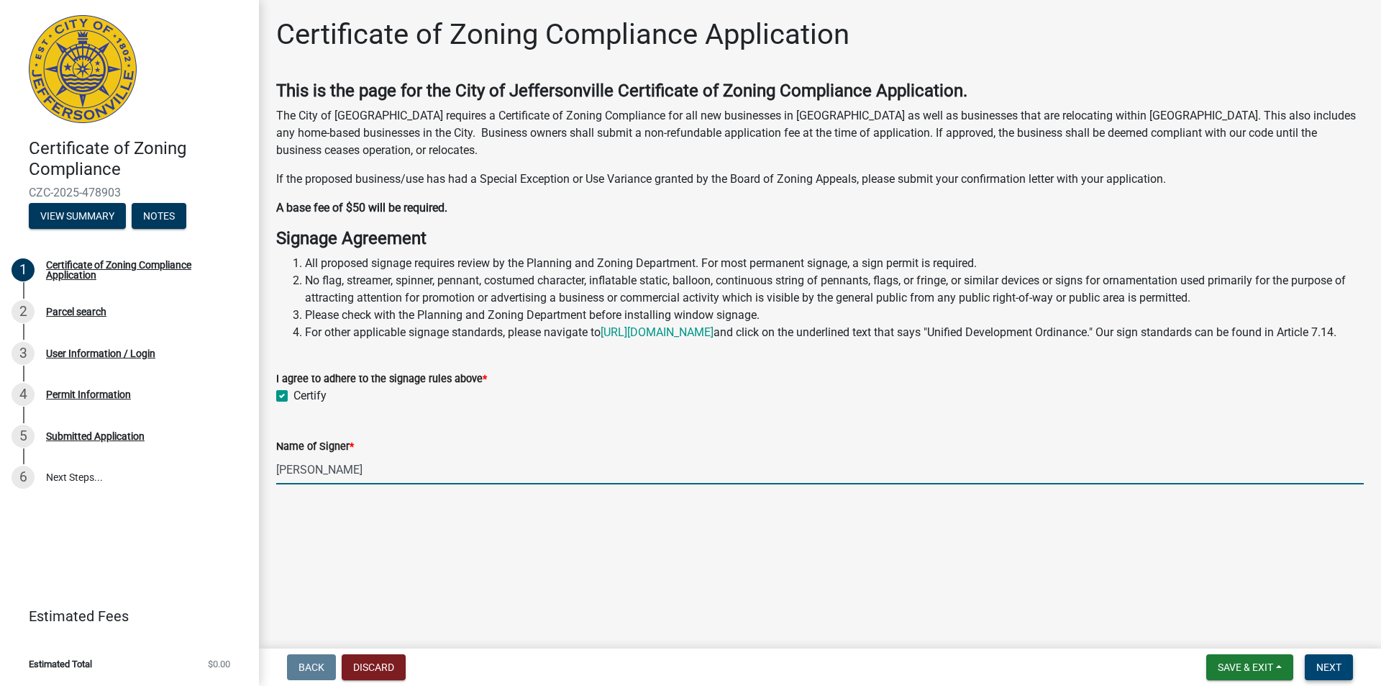
type input "John S. Odom"
click at [1324, 665] on span "Next" at bounding box center [1328, 667] width 25 height 12
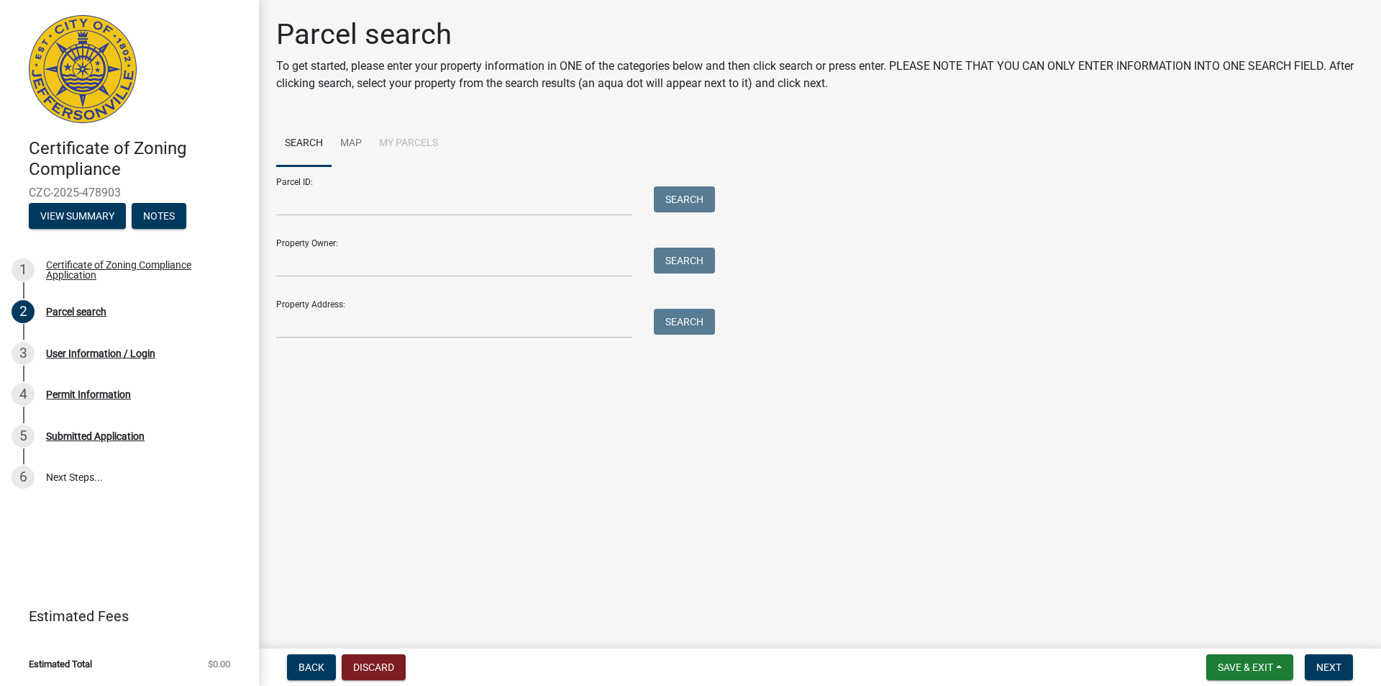
click at [434, 144] on li "My Parcels" at bounding box center [408, 144] width 76 height 46
click at [423, 148] on li "My Parcels" at bounding box center [408, 144] width 76 height 46
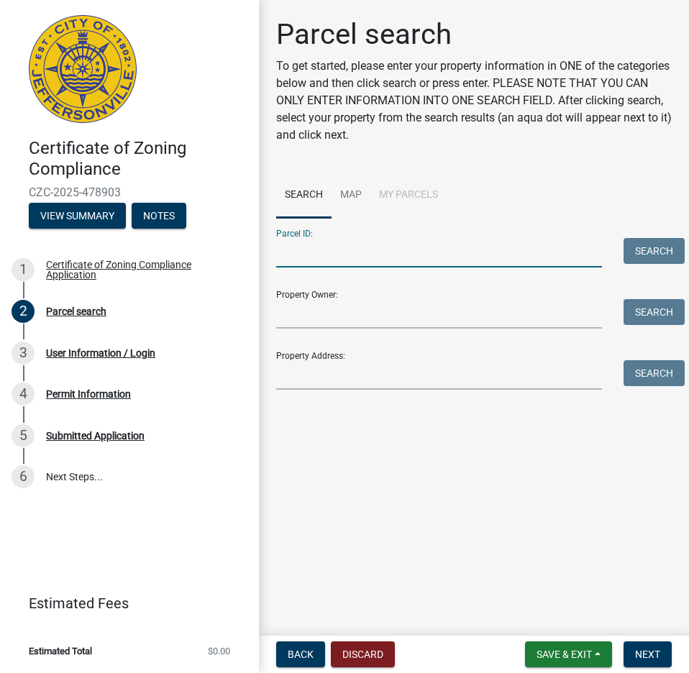
click at [345, 254] on input "Parcel ID:" at bounding box center [439, 252] width 326 height 29
click at [647, 261] on button "Search" at bounding box center [654, 251] width 61 height 26
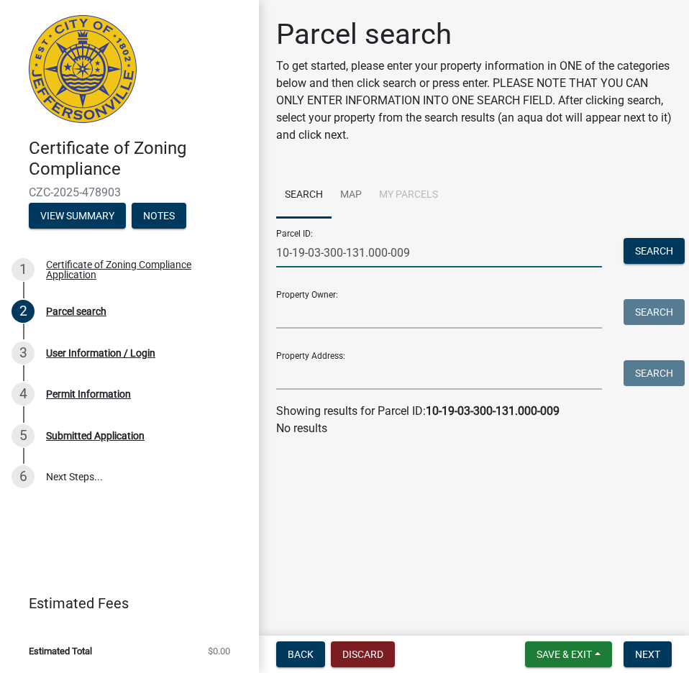
click at [319, 259] on input "10-19-03-300-131.000-009" at bounding box center [439, 252] width 326 height 29
drag, startPoint x: 369, startPoint y: 252, endPoint x: 542, endPoint y: 250, distance: 173.4
click at [542, 250] on input "10-19-03-300-131.000-009" at bounding box center [439, 252] width 326 height 29
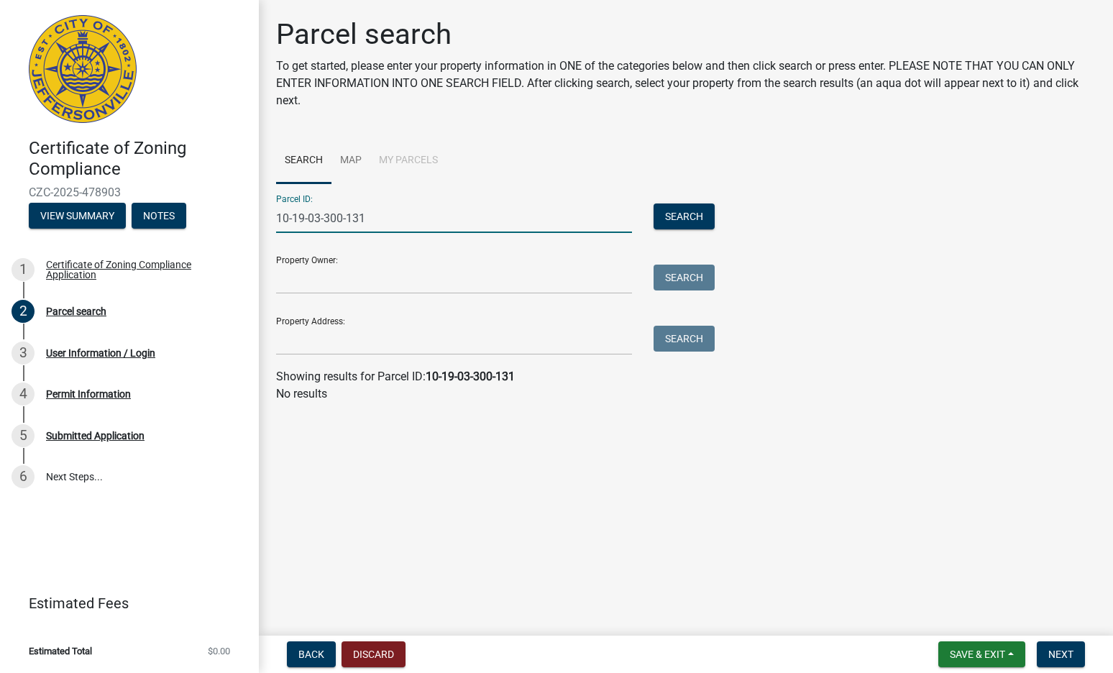
type input "10-19-03-300-131"
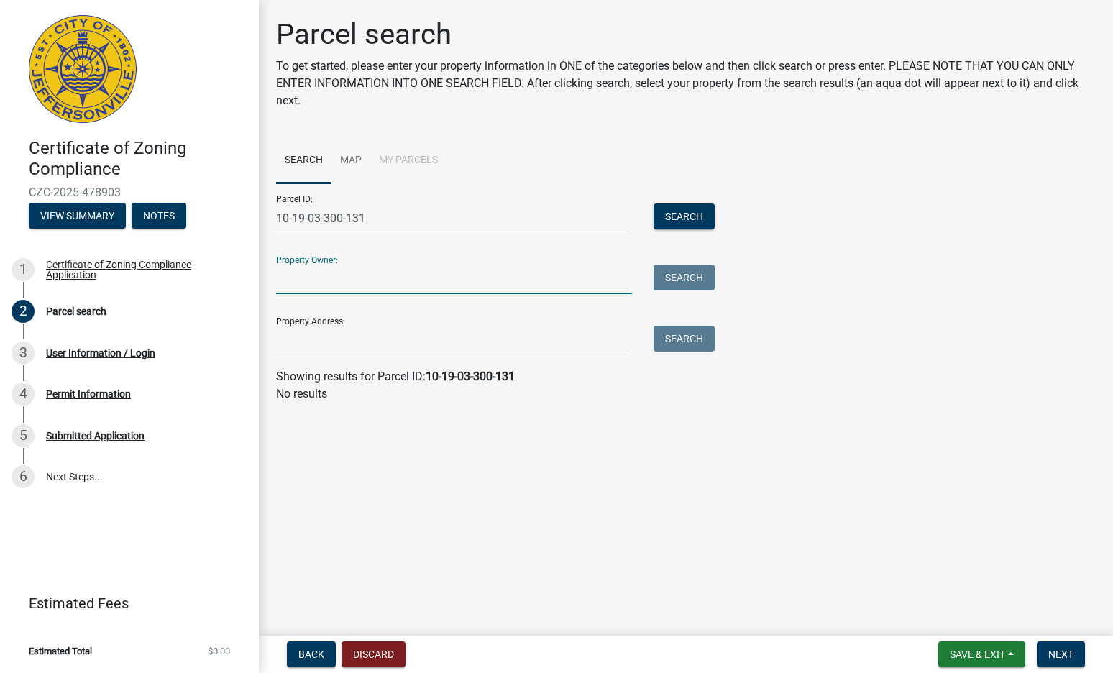
click at [416, 278] on input "Property Owner:" at bounding box center [454, 279] width 356 height 29
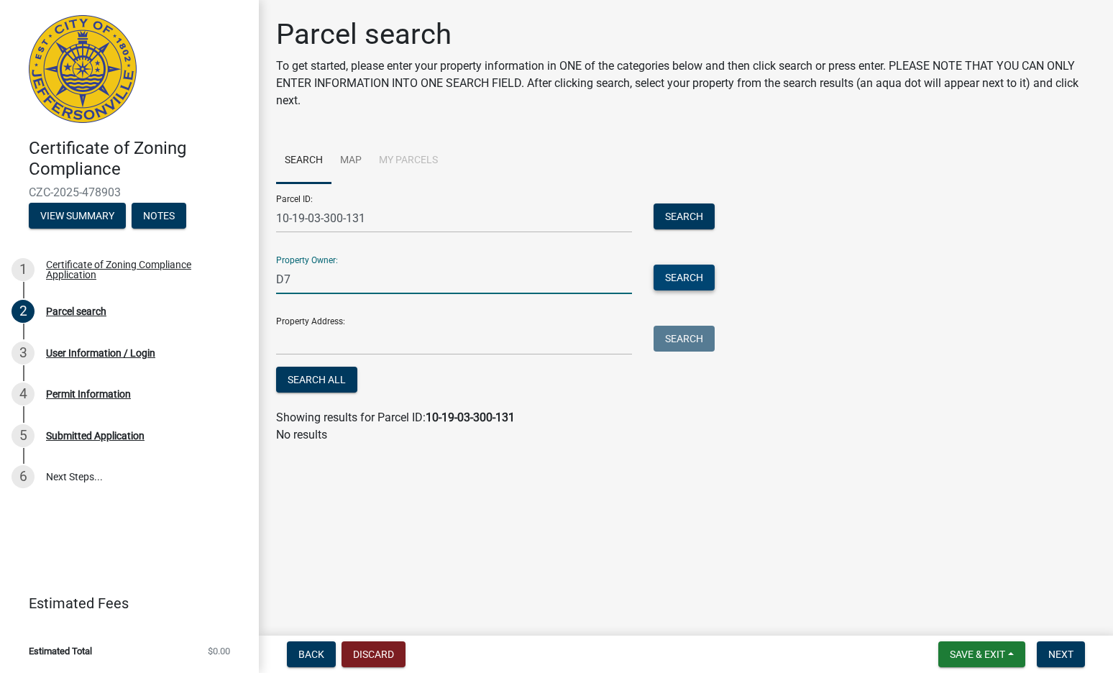
type input "D7"
click at [671, 279] on button "Search" at bounding box center [684, 278] width 61 height 26
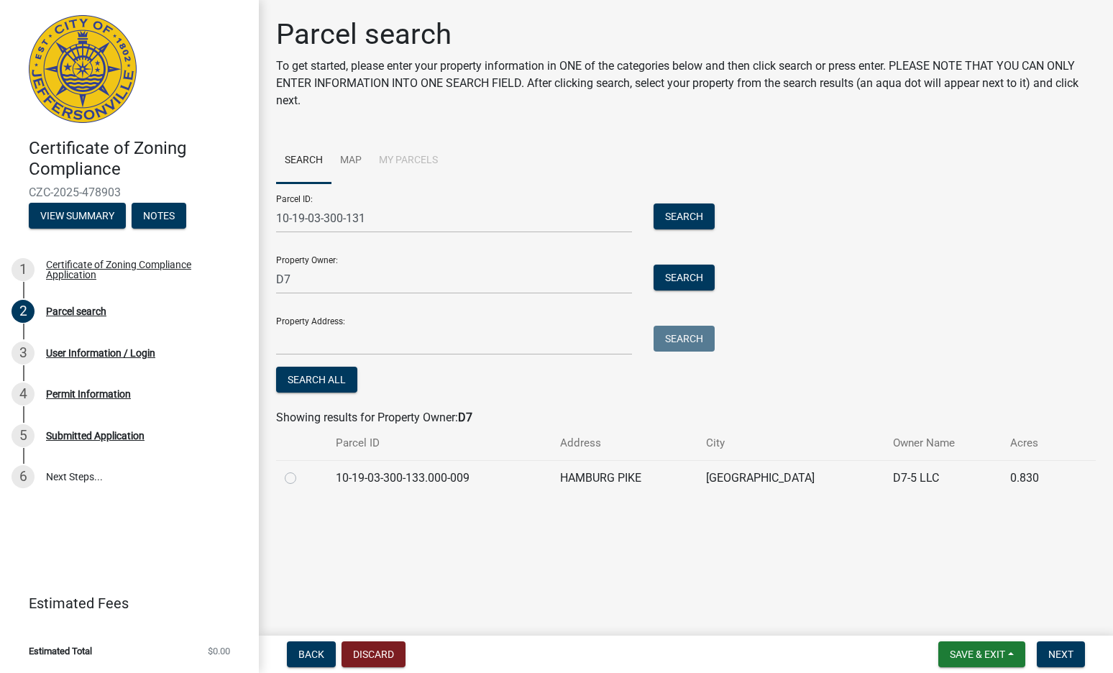
click at [302, 470] on label at bounding box center [302, 470] width 0 height 0
click at [302, 478] on input "radio" at bounding box center [306, 474] width 9 height 9
radio input "true"
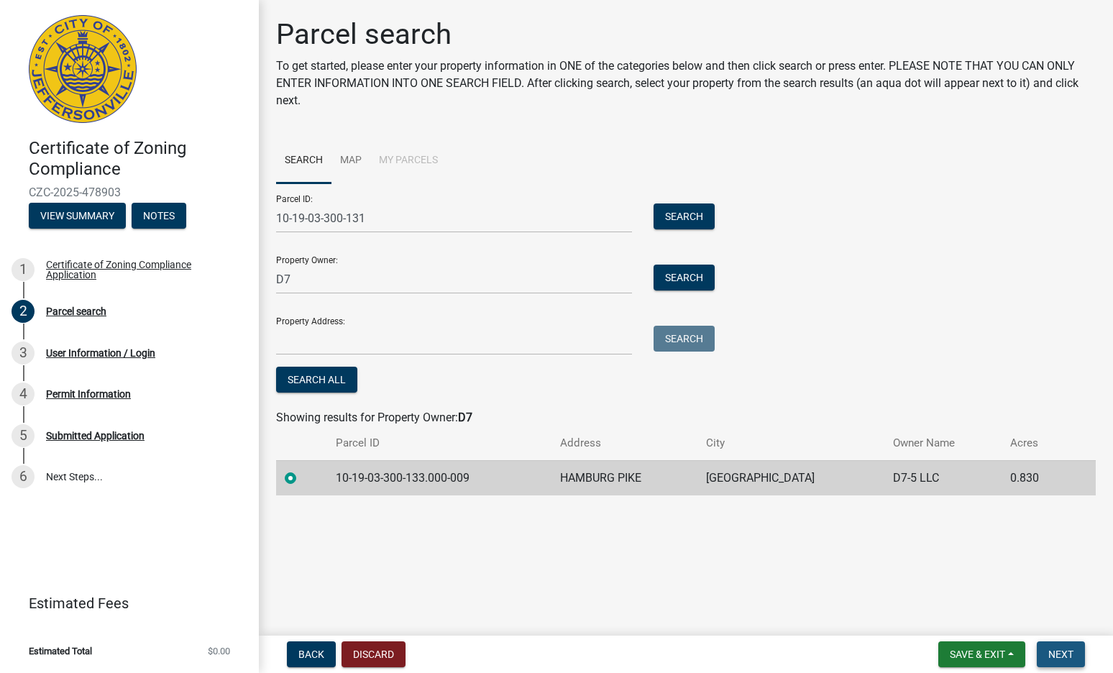
click at [1059, 645] on button "Next" at bounding box center [1061, 655] width 48 height 26
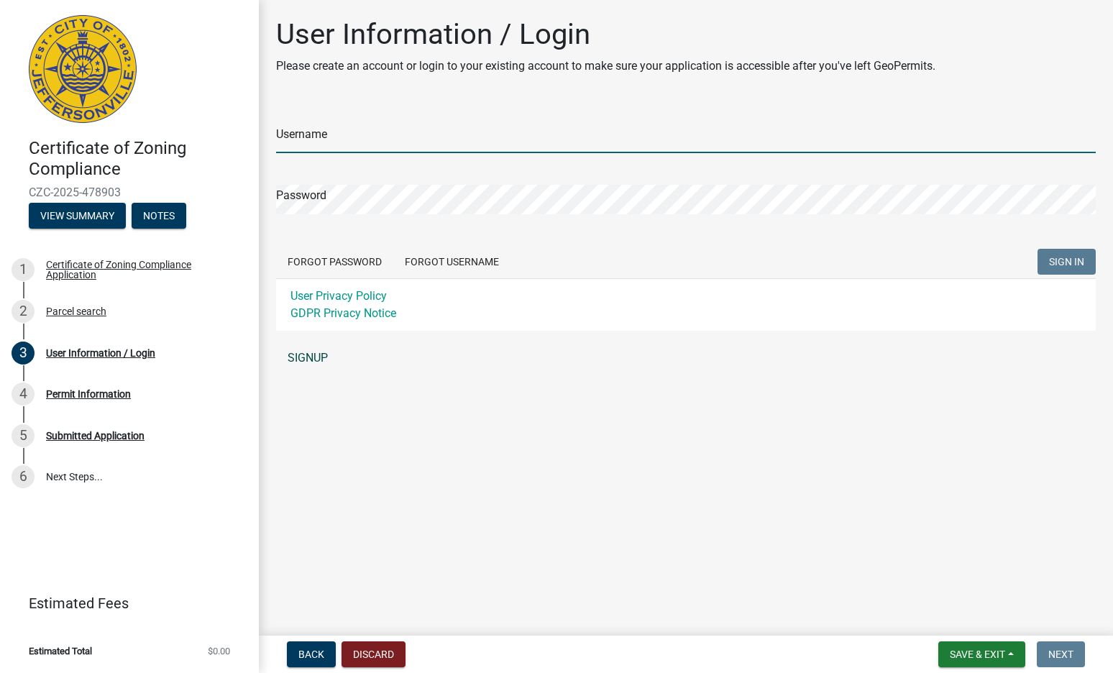
type input "john@johnsodom.com"
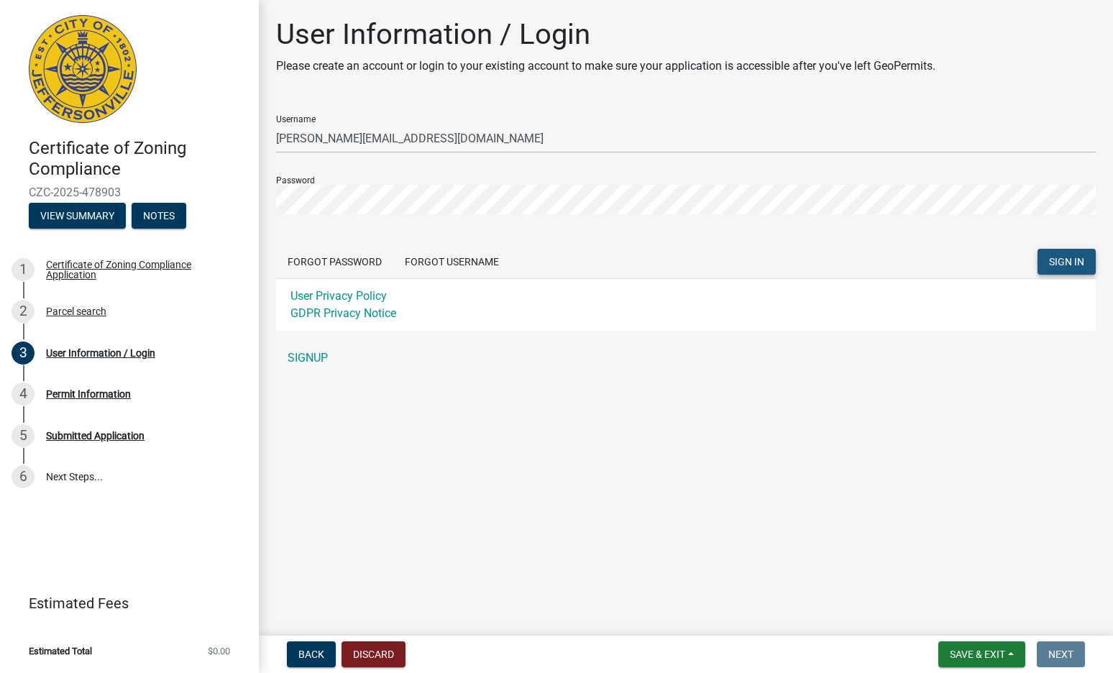
click at [1067, 265] on span "SIGN IN" at bounding box center [1066, 262] width 35 height 12
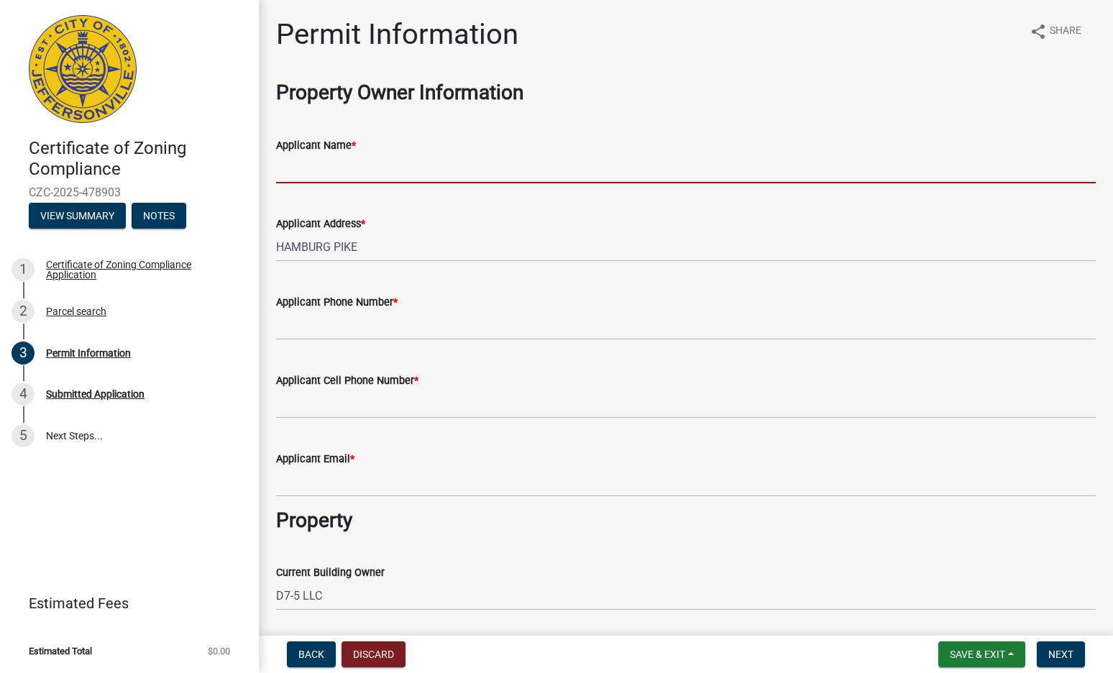
click at [384, 165] on input "Applicant Name *" at bounding box center [686, 168] width 820 height 29
type input "John S. Odom"
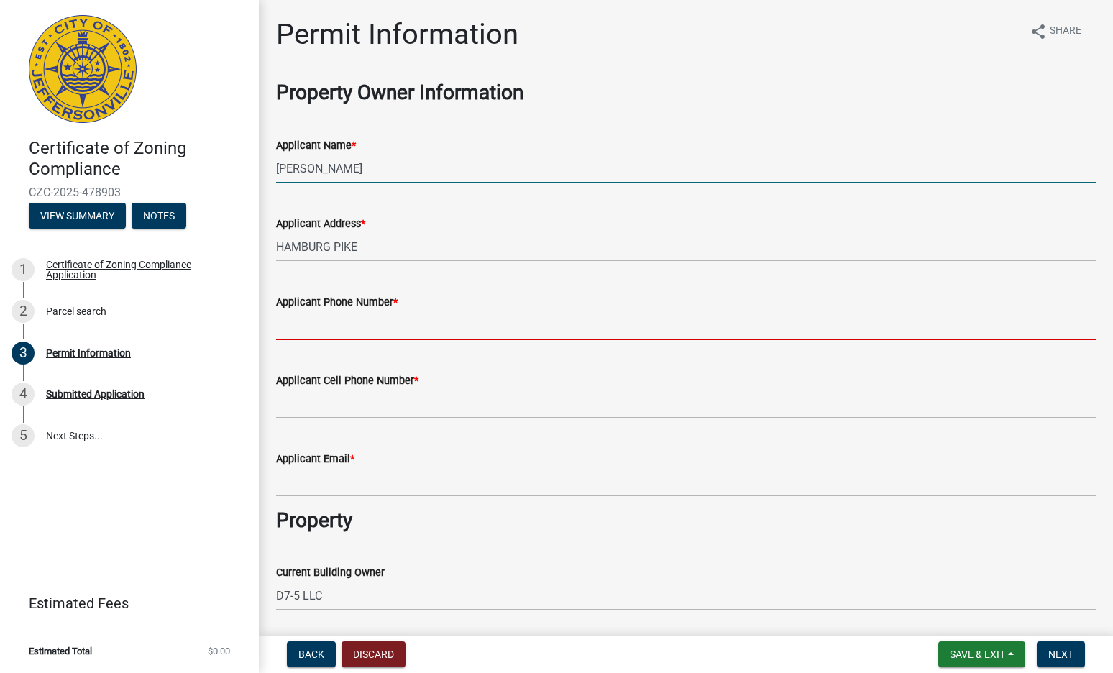
click at [365, 322] on input "Applicant Phone Number *" at bounding box center [686, 325] width 820 height 29
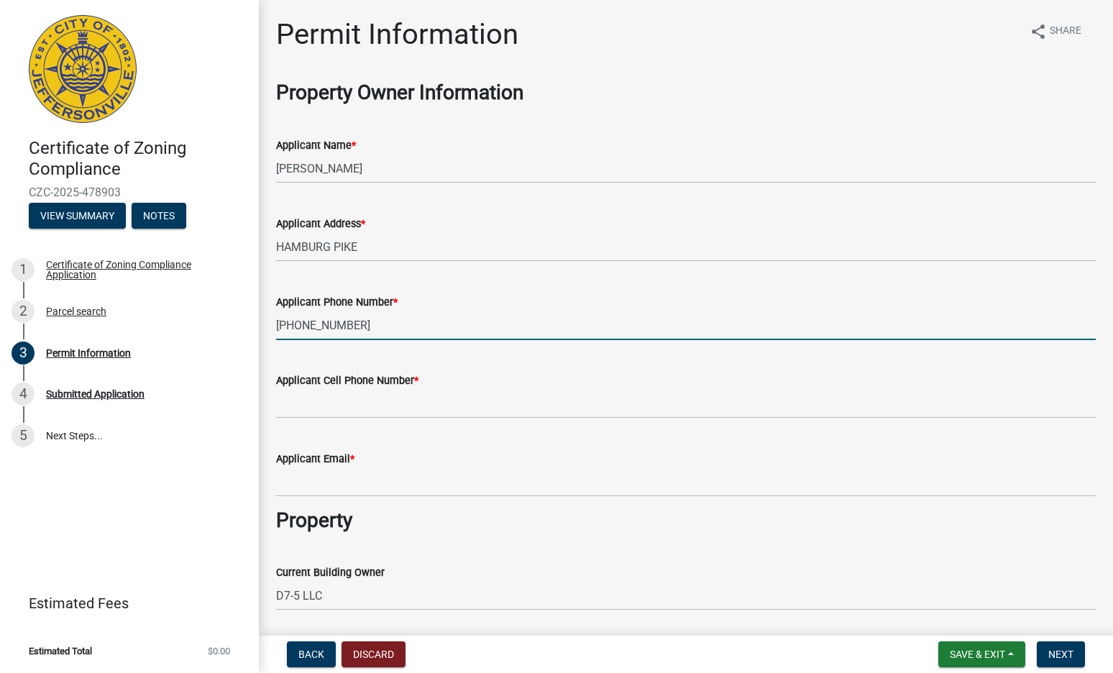
type input "417-343-2602"
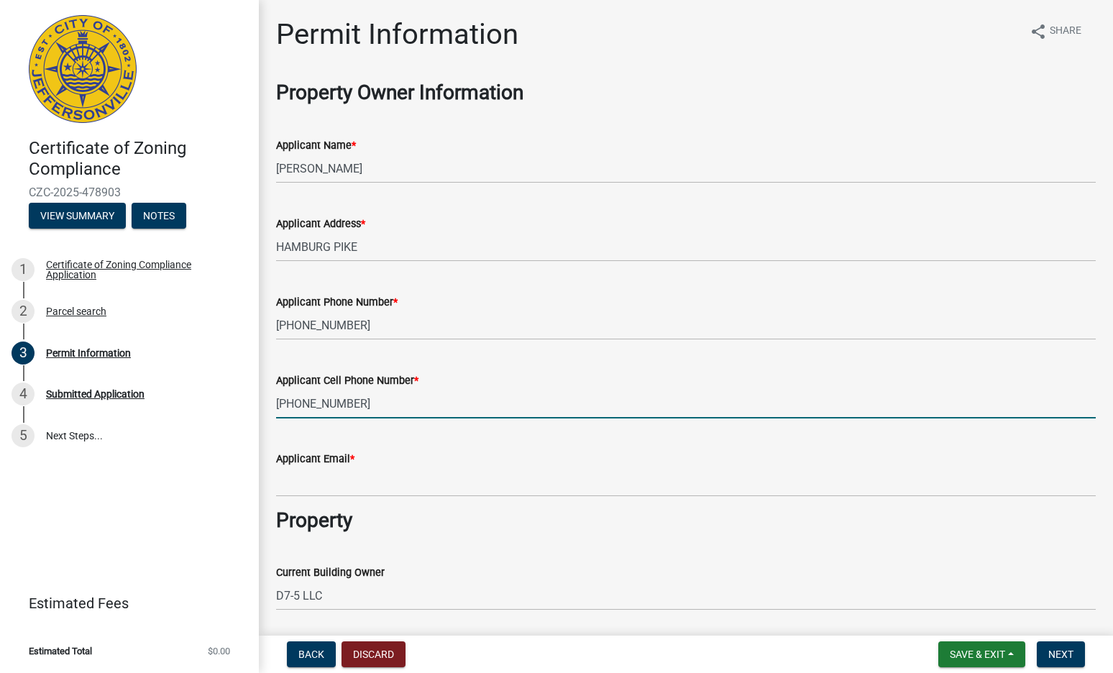
type input "417-343-2602"
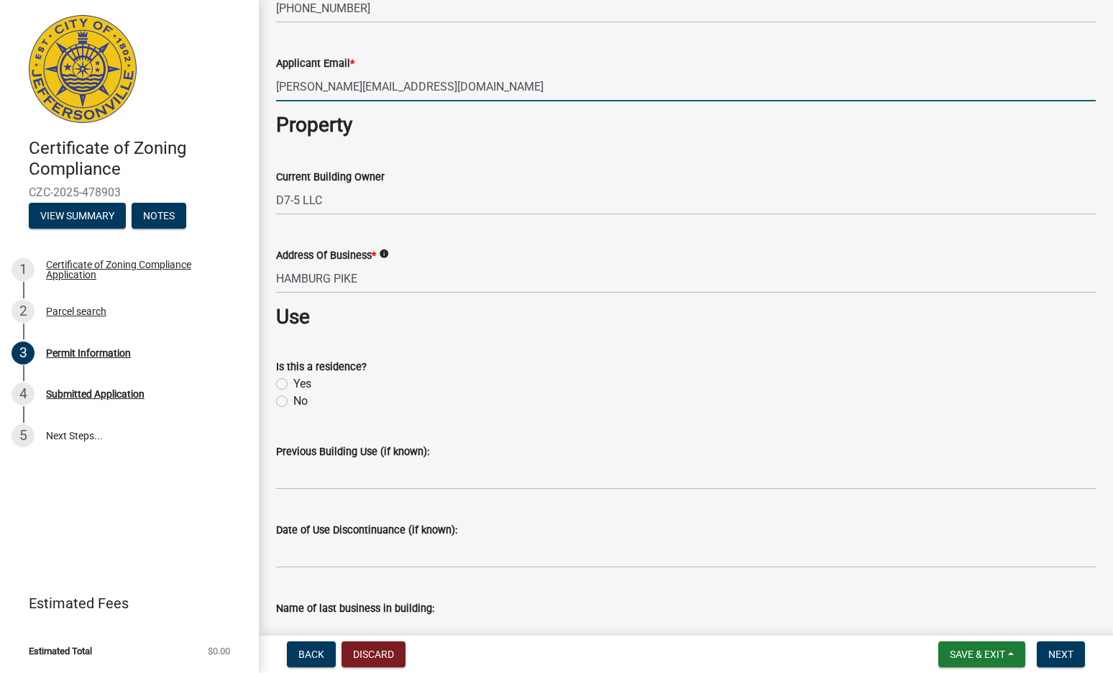
scroll to position [432, 0]
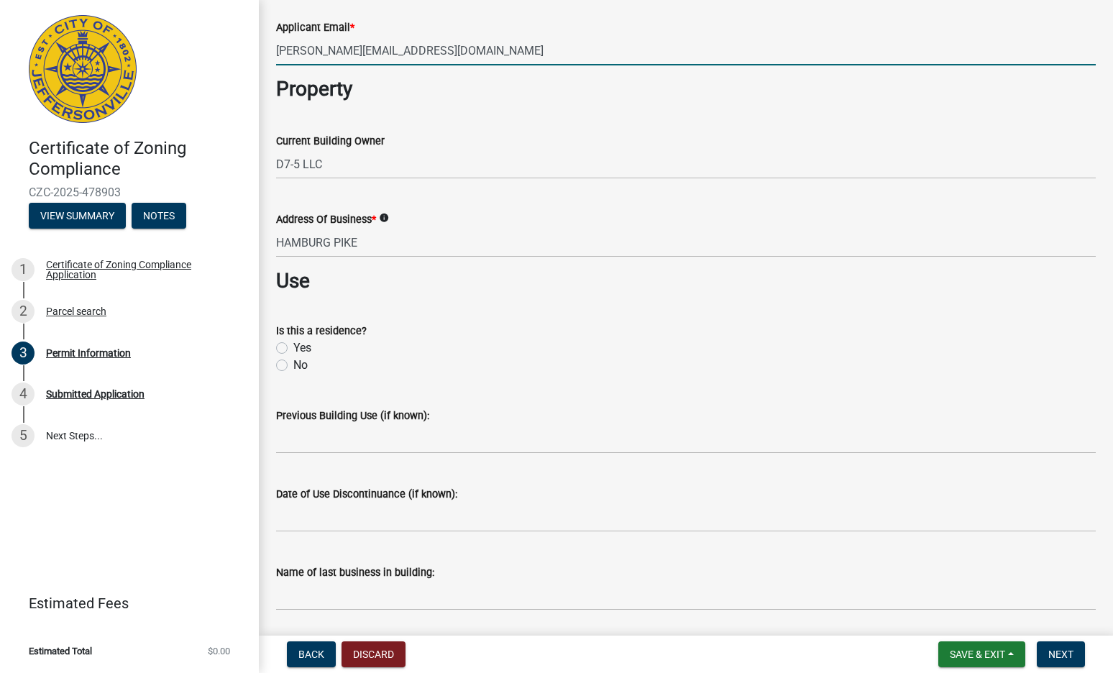
type input "john@johnsodom.com"
click at [651, 372] on div "No" at bounding box center [686, 365] width 820 height 17
click at [299, 366] on label "No" at bounding box center [300, 365] width 14 height 17
click at [299, 366] on input "No" at bounding box center [297, 361] width 9 height 9
radio input "true"
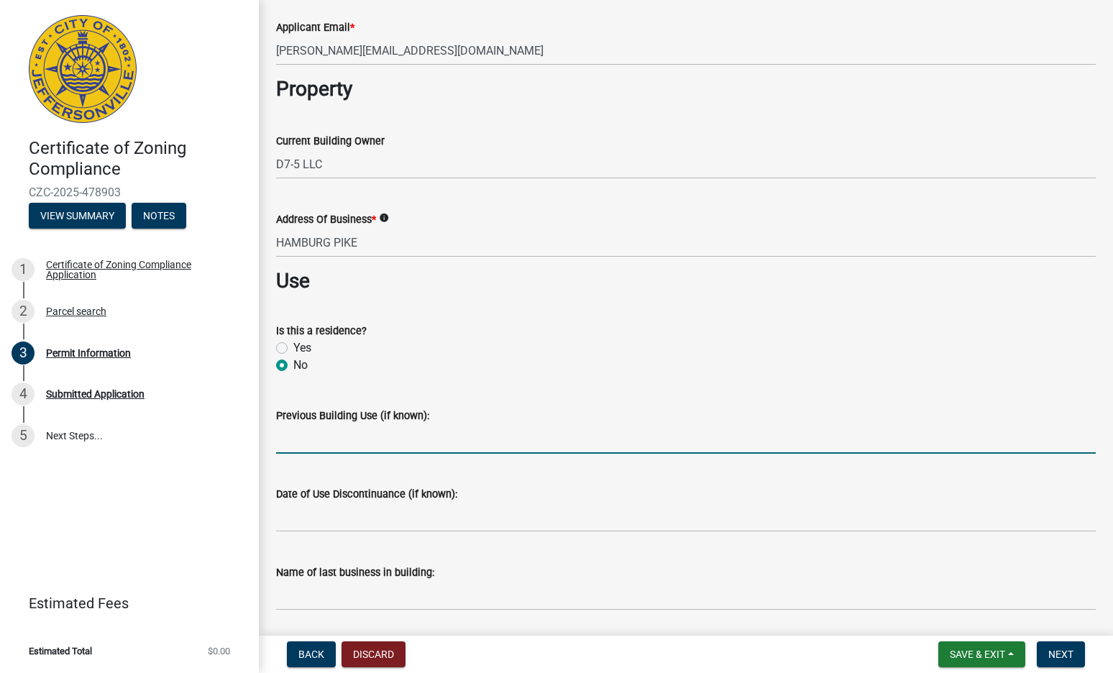
click at [331, 427] on input "Previous Building Use (if known):" at bounding box center [686, 438] width 820 height 29
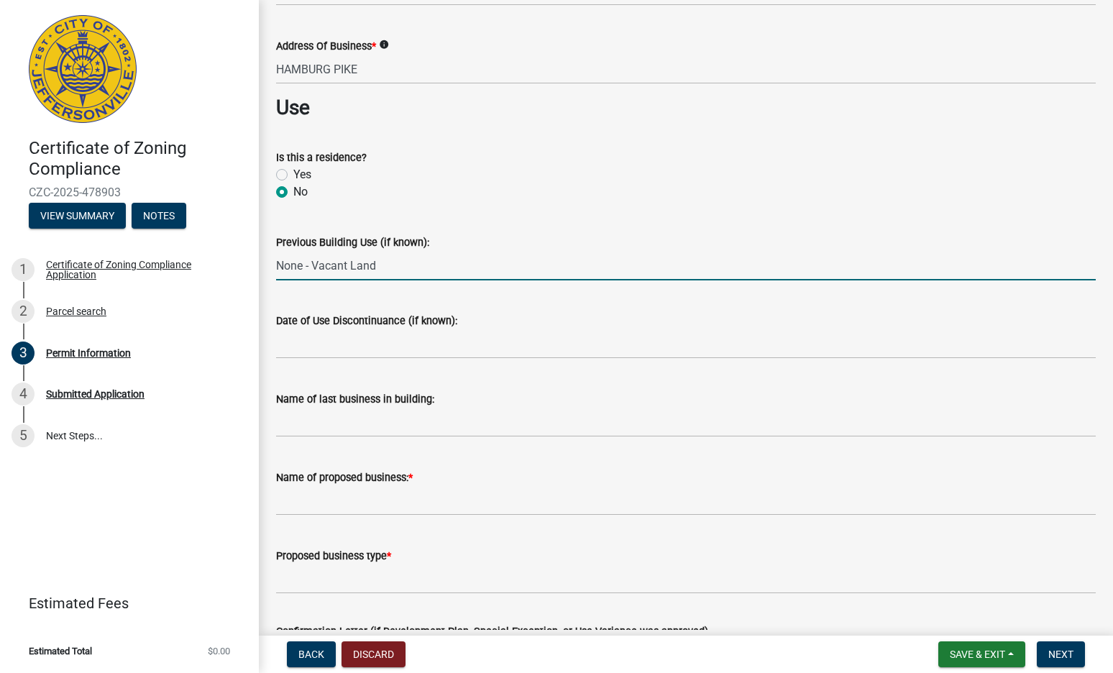
scroll to position [647, 0]
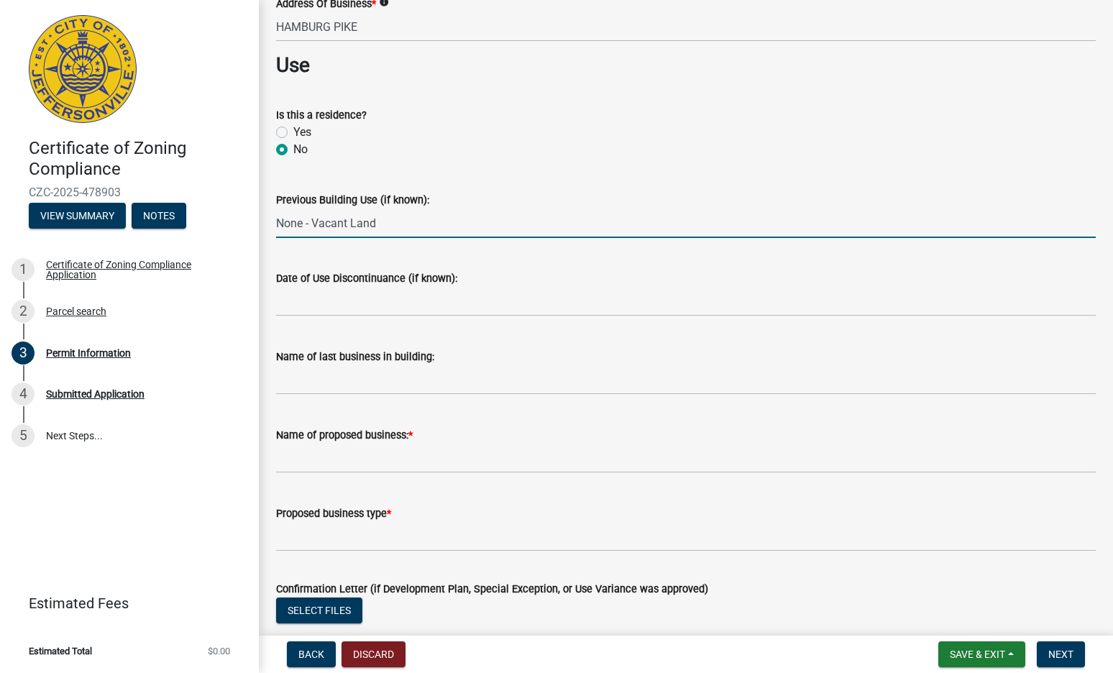
type input "None - Vacant Land"
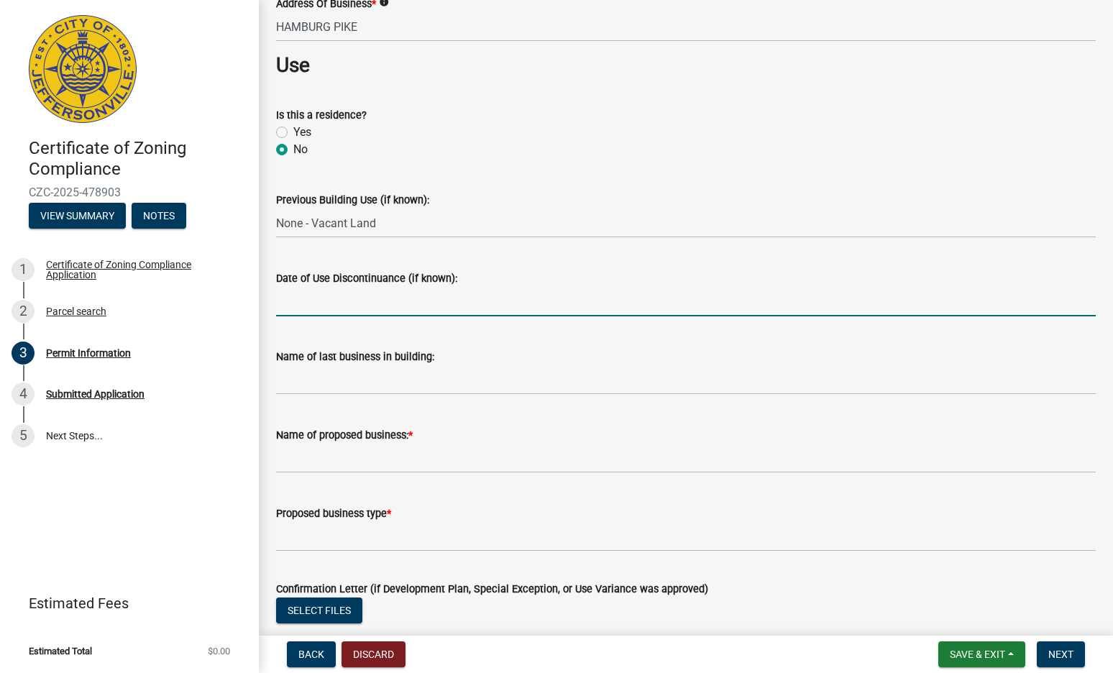
click at [395, 297] on input "Date of Use Discontinuance (if known):" at bounding box center [686, 301] width 820 height 29
type input "N/A"
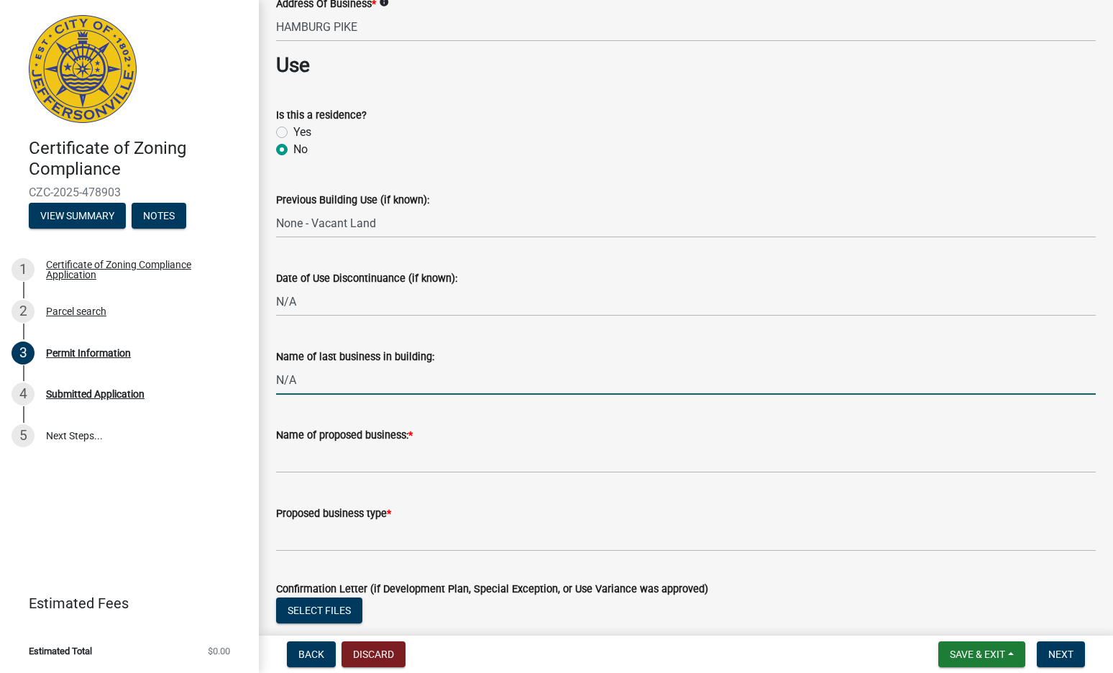
type input "N/A"
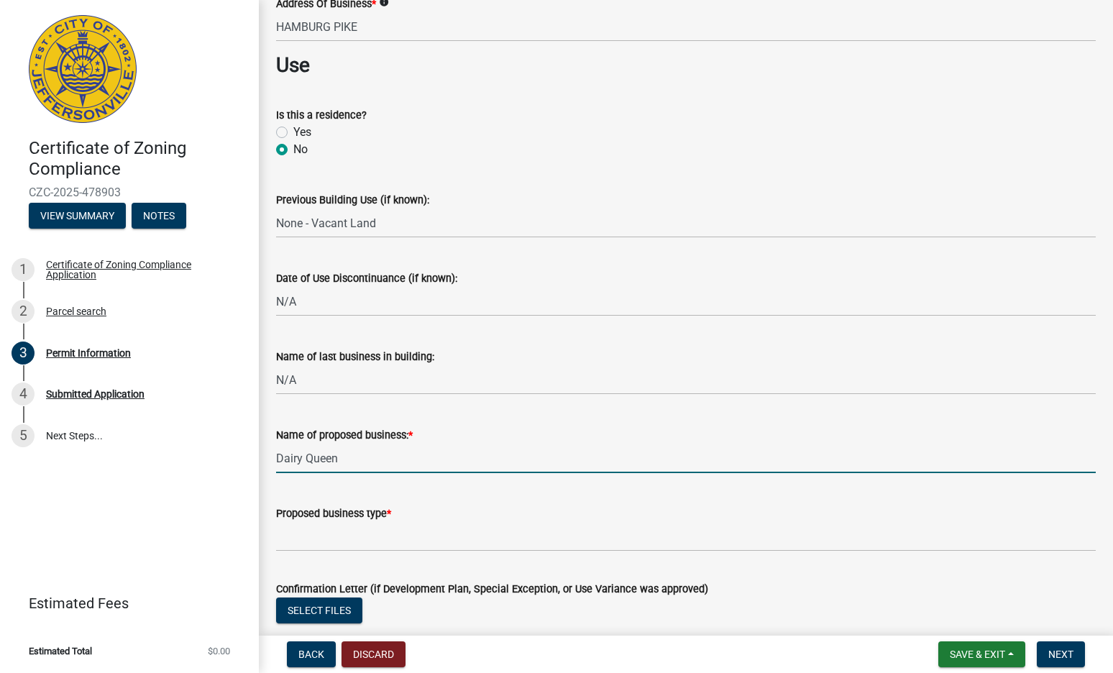
type input "Dairy Queen"
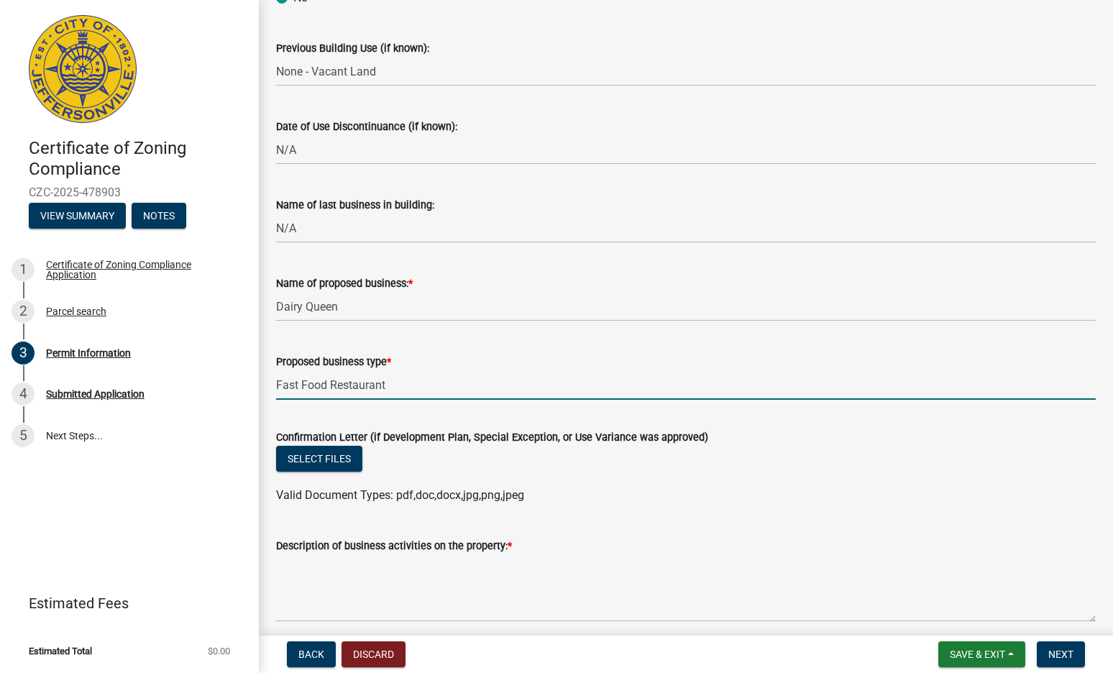
scroll to position [935, 0]
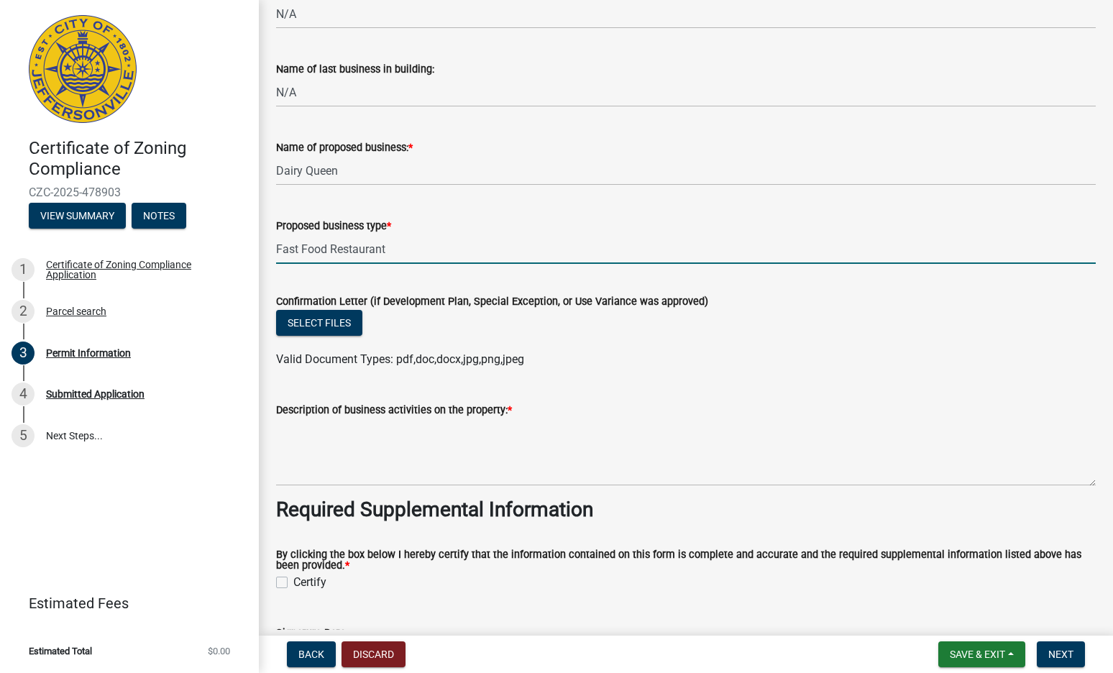
type input "Fast Food Restaurant"
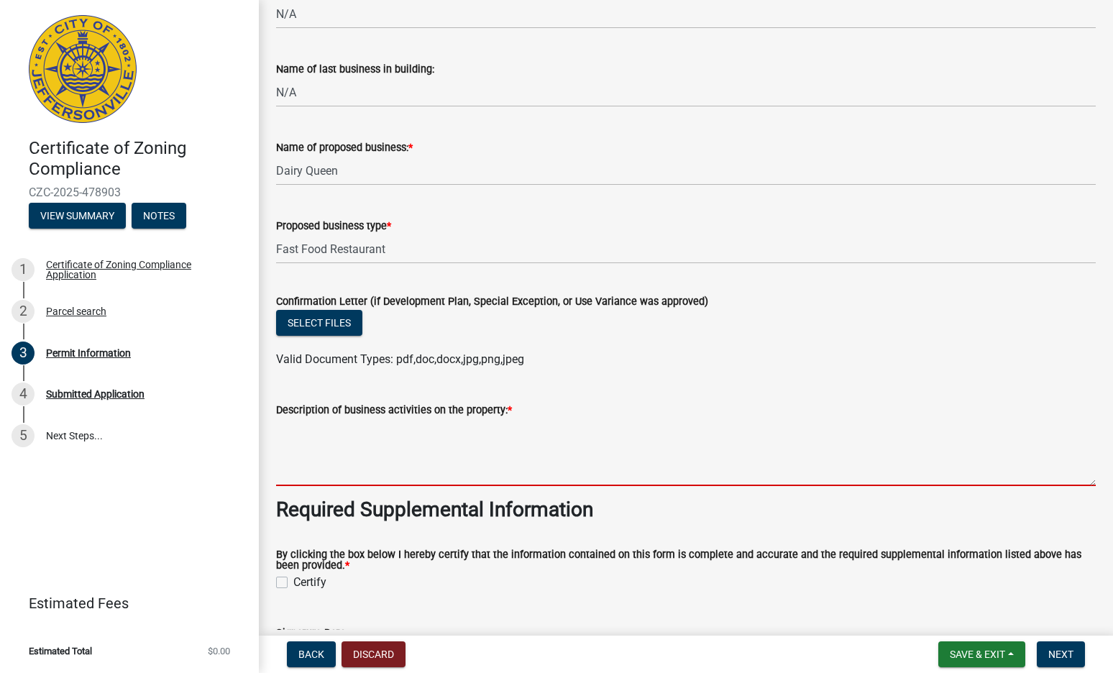
click at [397, 442] on textarea "Description of business activities on the property: *" at bounding box center [686, 453] width 820 height 68
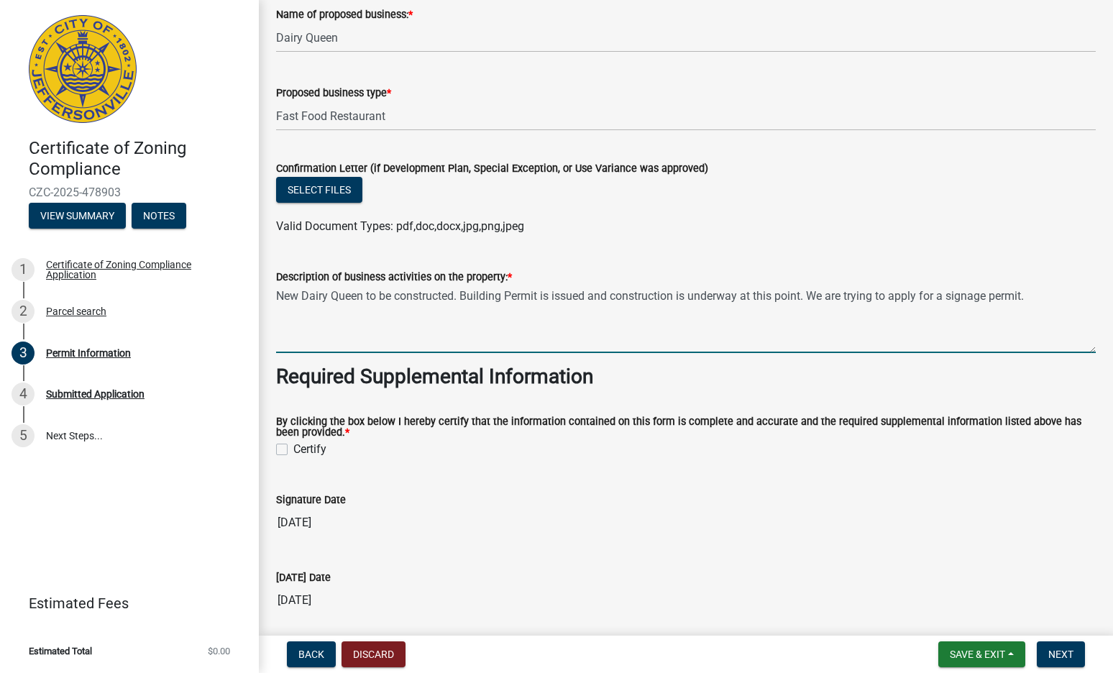
scroll to position [1151, 0]
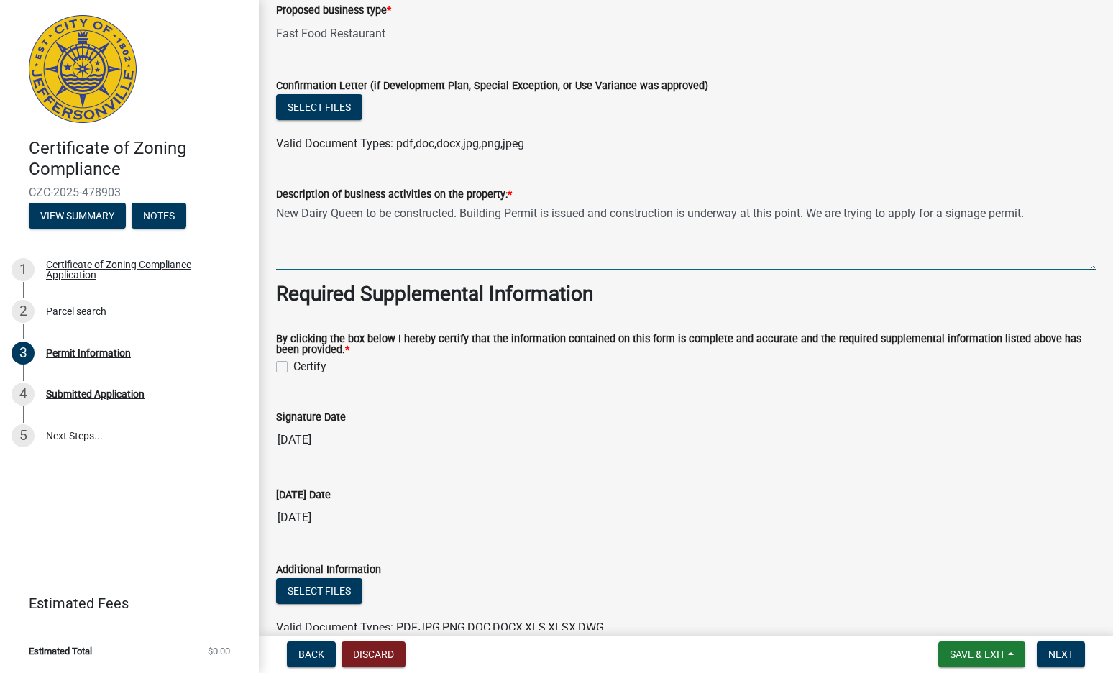
type textarea "New Dairy Queen to be constructed. Building Permit is issued and construction i…"
click at [290, 373] on div "Certify" at bounding box center [686, 366] width 820 height 17
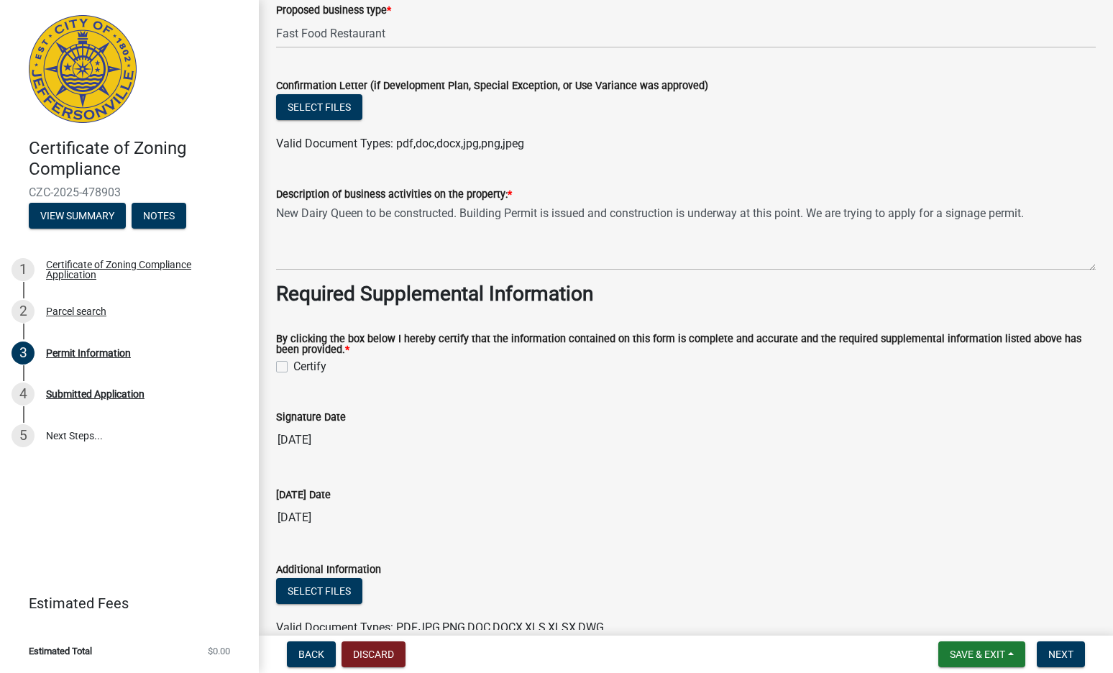
click at [293, 368] on label "Certify" at bounding box center [309, 366] width 33 height 17
click at [293, 368] on input "Certify" at bounding box center [297, 362] width 9 height 9
checkbox input "true"
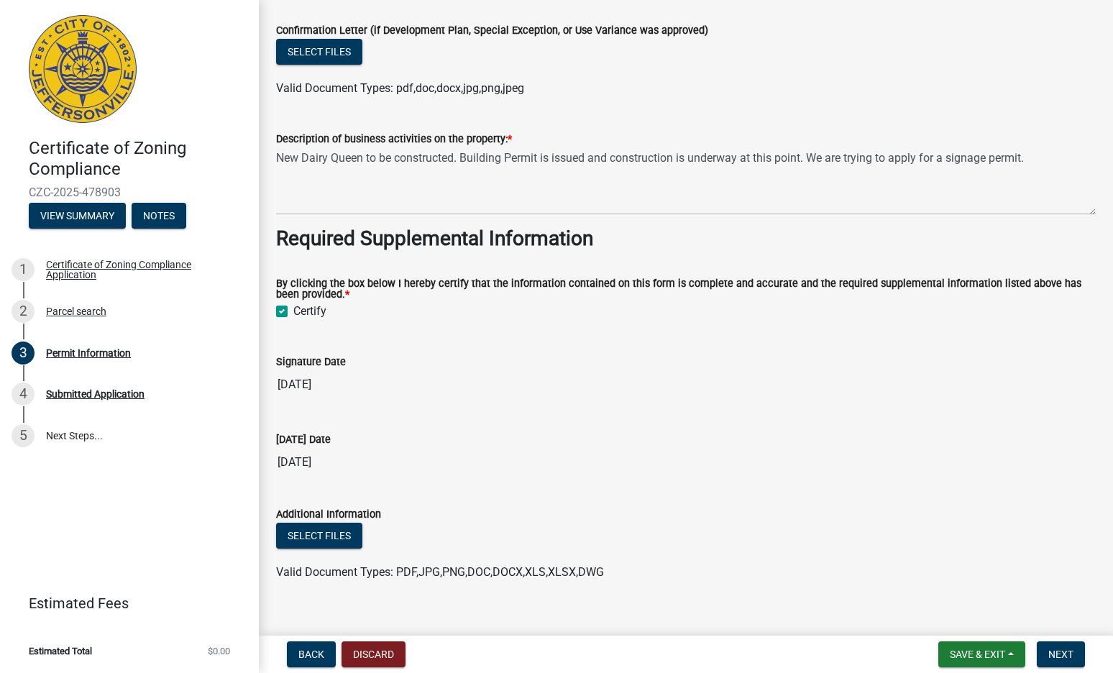
scroll to position [1227, 0]
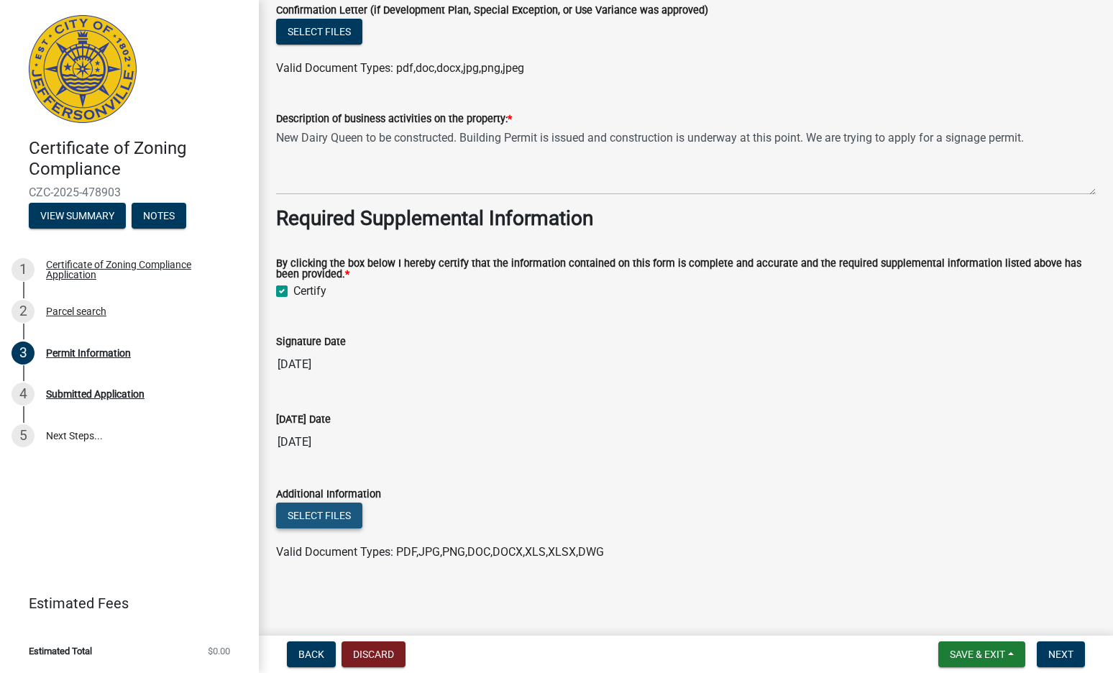
click at [334, 516] on button "Select files" at bounding box center [319, 516] width 86 height 26
click at [555, 465] on wm-data-entity-input "Today's Date 09/15/2025" at bounding box center [686, 430] width 820 height 78
click at [327, 506] on button "Select files" at bounding box center [319, 516] width 86 height 26
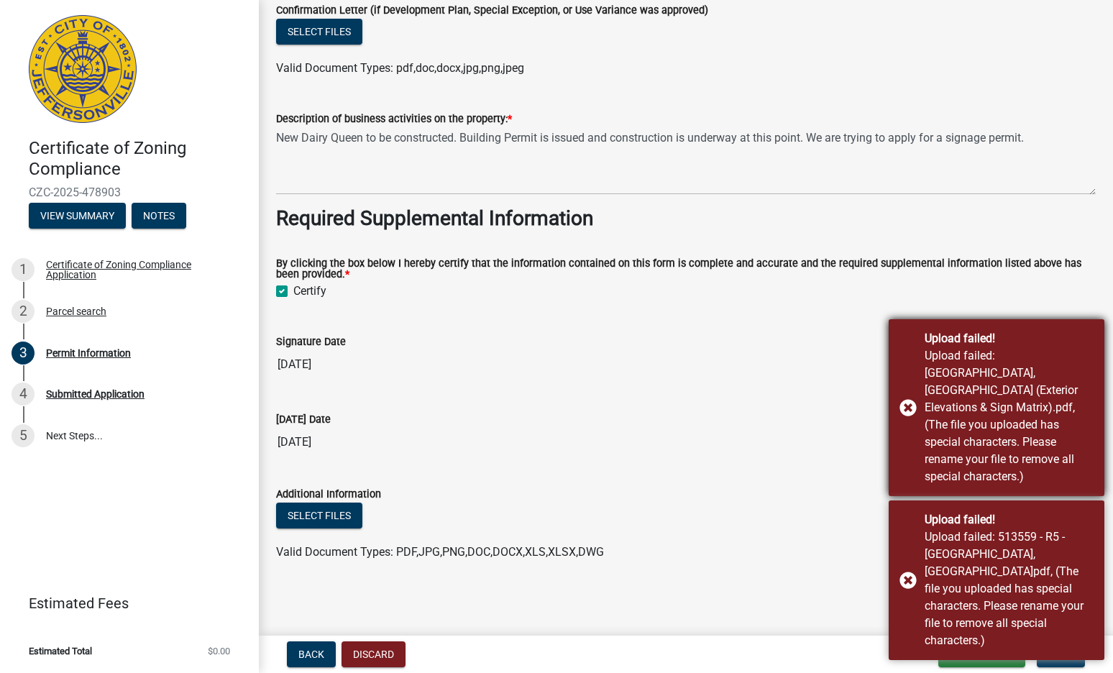
click at [1090, 379] on div "Upload failed! Upload failed: Jeffersonville, IN (Exterior Elevations & Sign Ma…" at bounding box center [997, 407] width 216 height 177
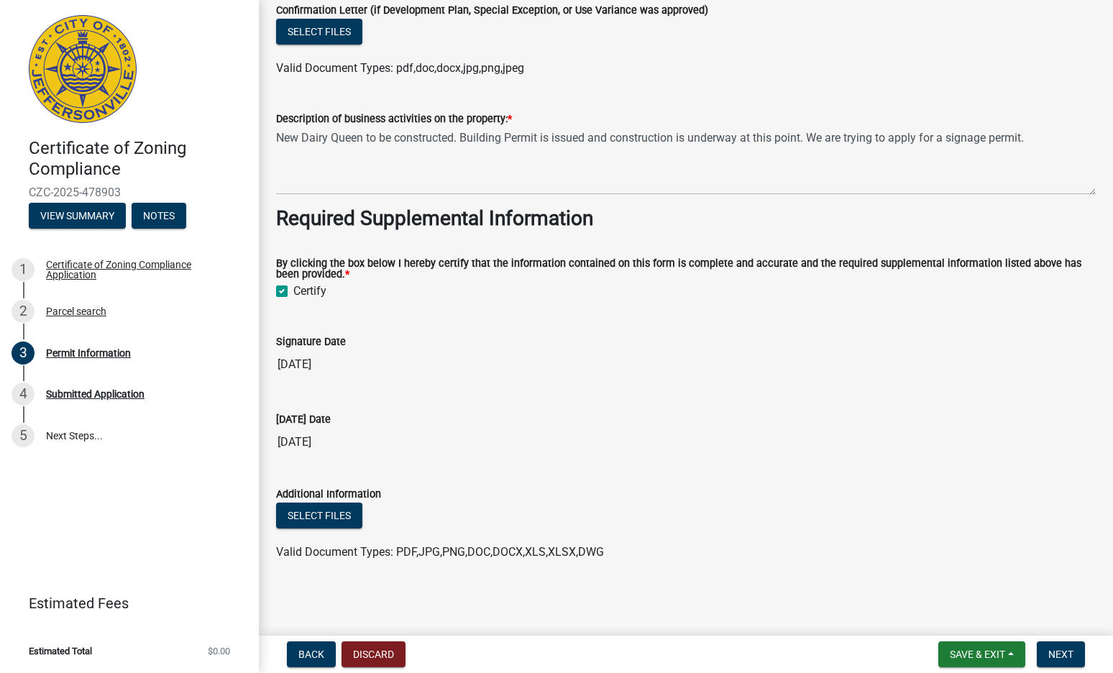
drag, startPoint x: 600, startPoint y: 511, endPoint x: 470, endPoint y: 514, distance: 130.2
click at [600, 511] on div "Select files" at bounding box center [686, 517] width 820 height 29
click at [365, 525] on div "Select files" at bounding box center [686, 517] width 820 height 29
click at [340, 524] on button "Select files" at bounding box center [319, 516] width 86 height 26
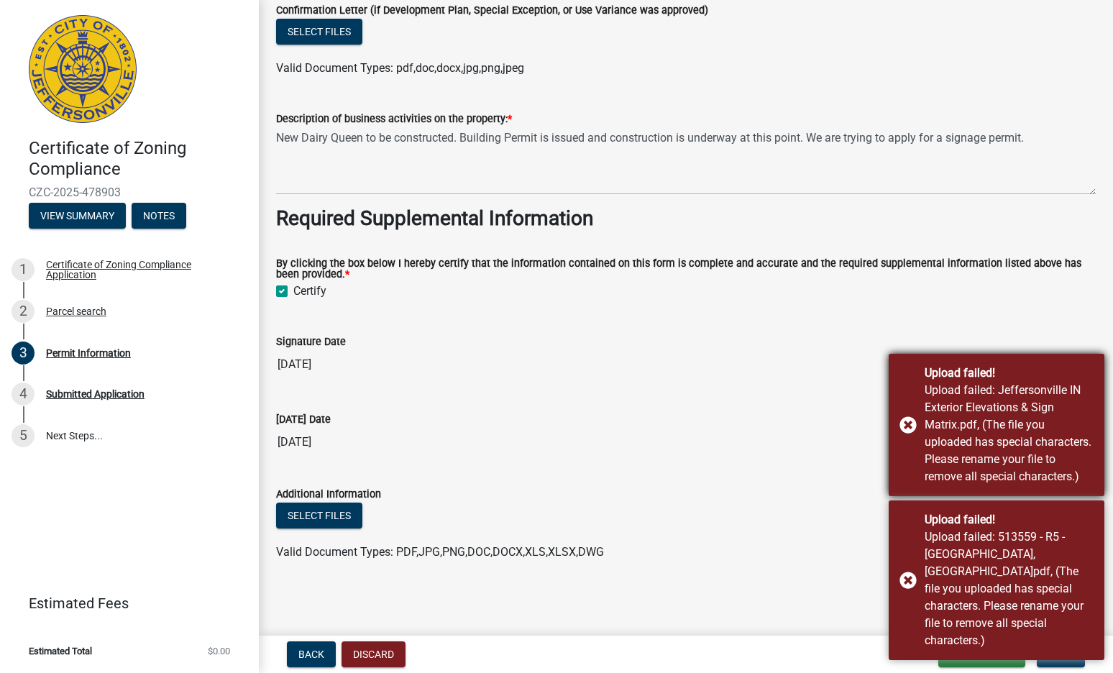
click at [907, 442] on div "Upload failed! Upload failed: Jeffersonville IN Exterior Elevations & Sign Matr…" at bounding box center [997, 425] width 216 height 142
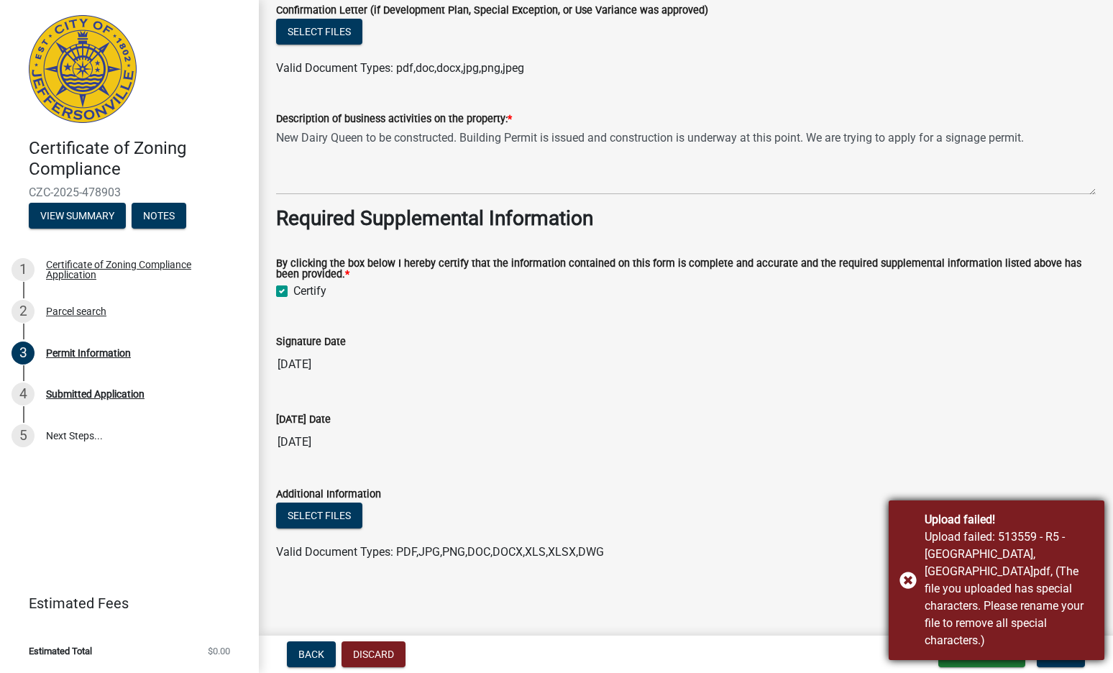
click at [901, 591] on div "Upload failed! Upload failed: 513559 - R5 - JEFFERSONVILLE, IN.pdf, (The file y…" at bounding box center [997, 581] width 216 height 160
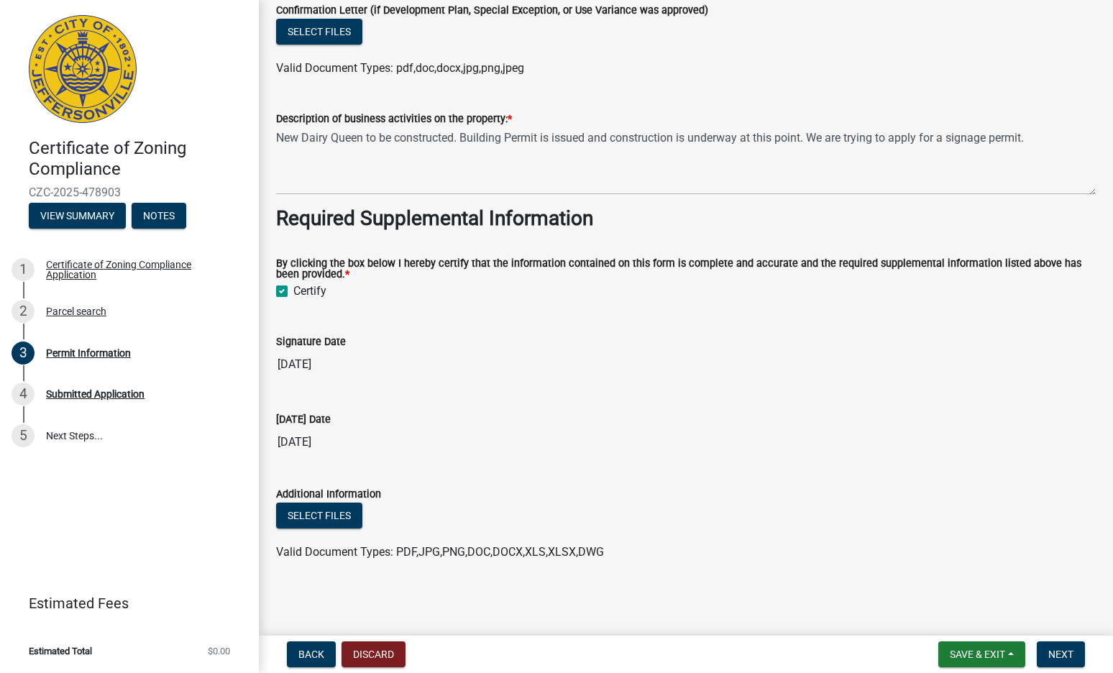
drag, startPoint x: 489, startPoint y: 450, endPoint x: 392, endPoint y: 504, distance: 111.1
click at [481, 457] on wm-data-entity-input "Today's Date 09/15/2025" at bounding box center [686, 430] width 820 height 78
click at [334, 519] on button "Select files" at bounding box center [319, 516] width 86 height 26
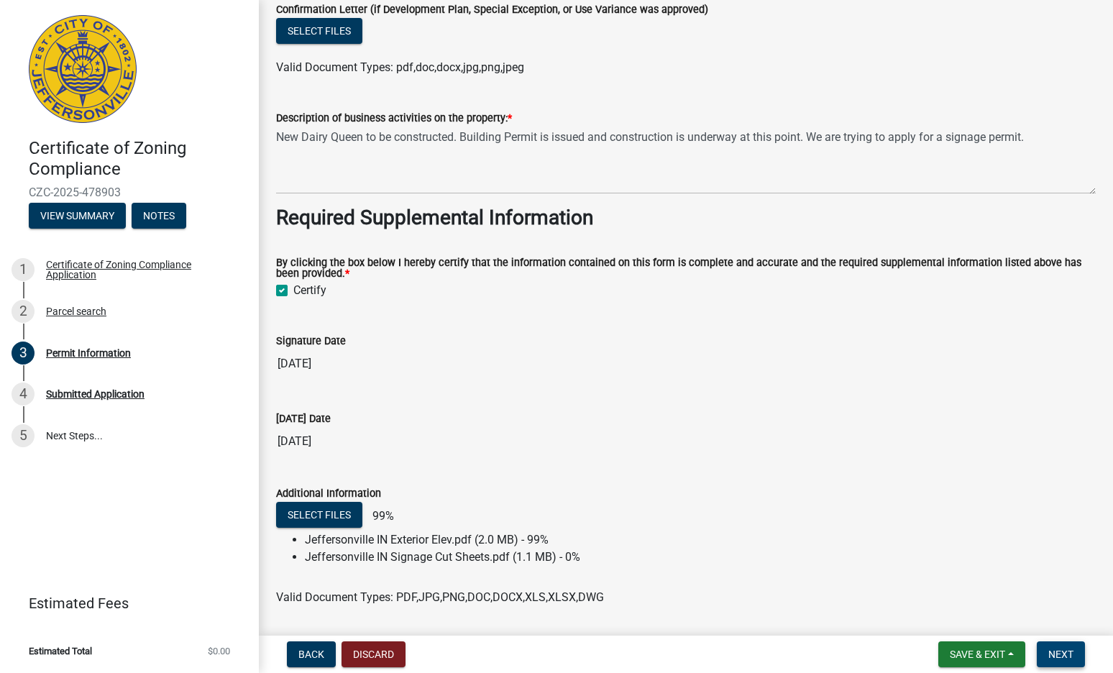
click at [1075, 657] on button "Next" at bounding box center [1061, 655] width 48 height 26
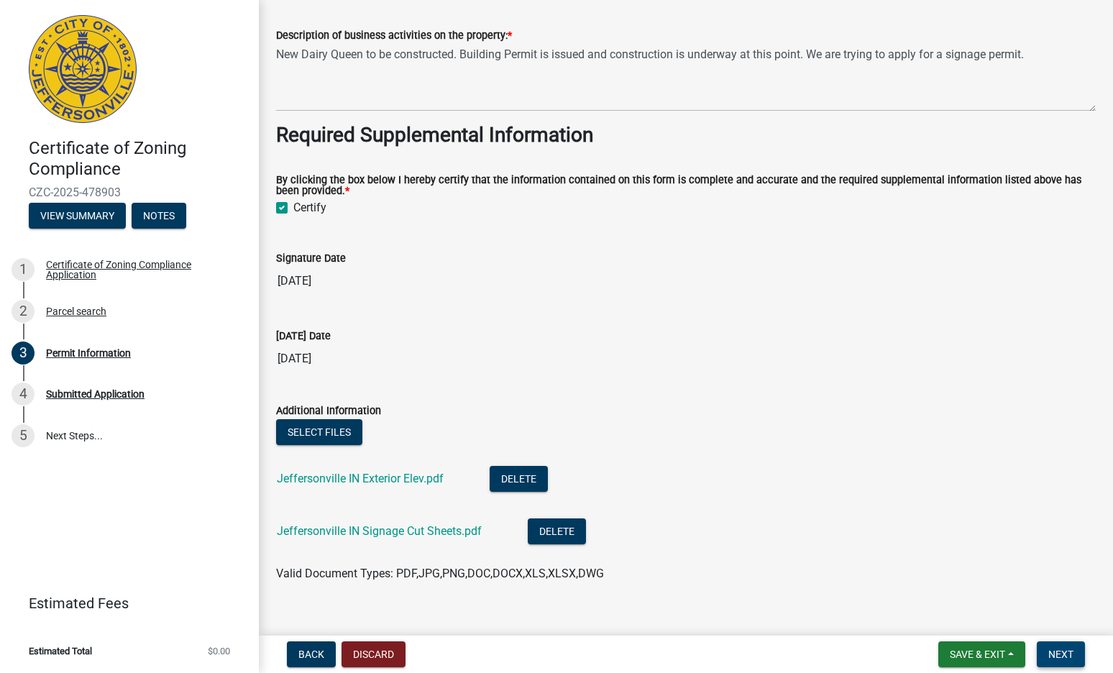
scroll to position [1332, 0]
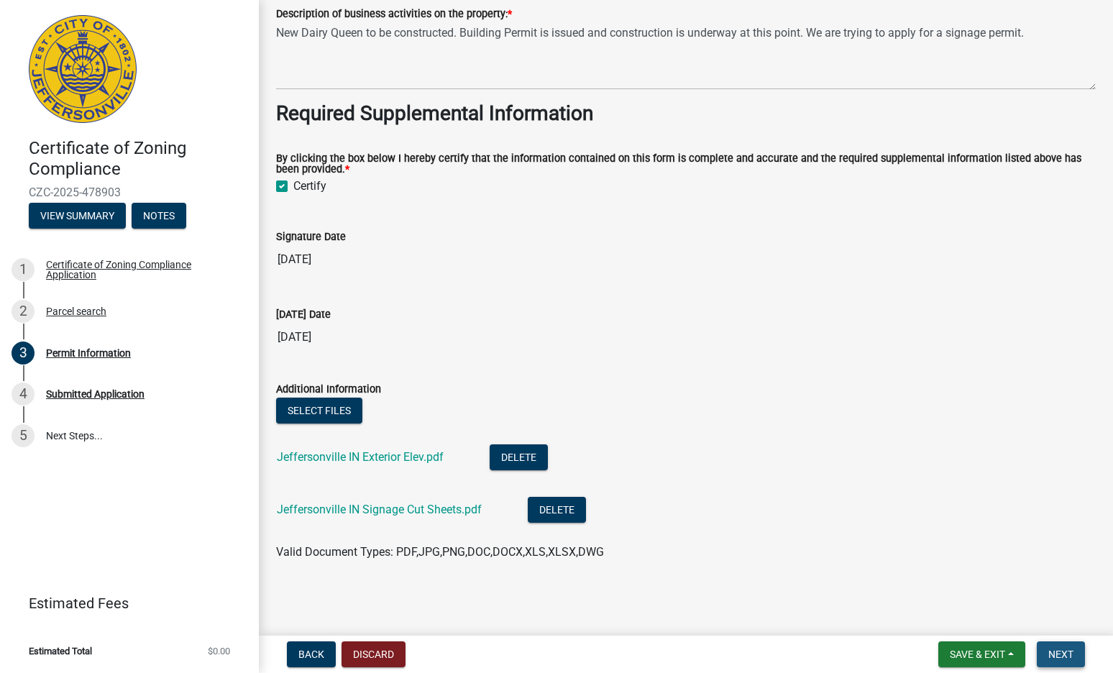
click at [1074, 652] on span "Next" at bounding box center [1061, 655] width 25 height 12
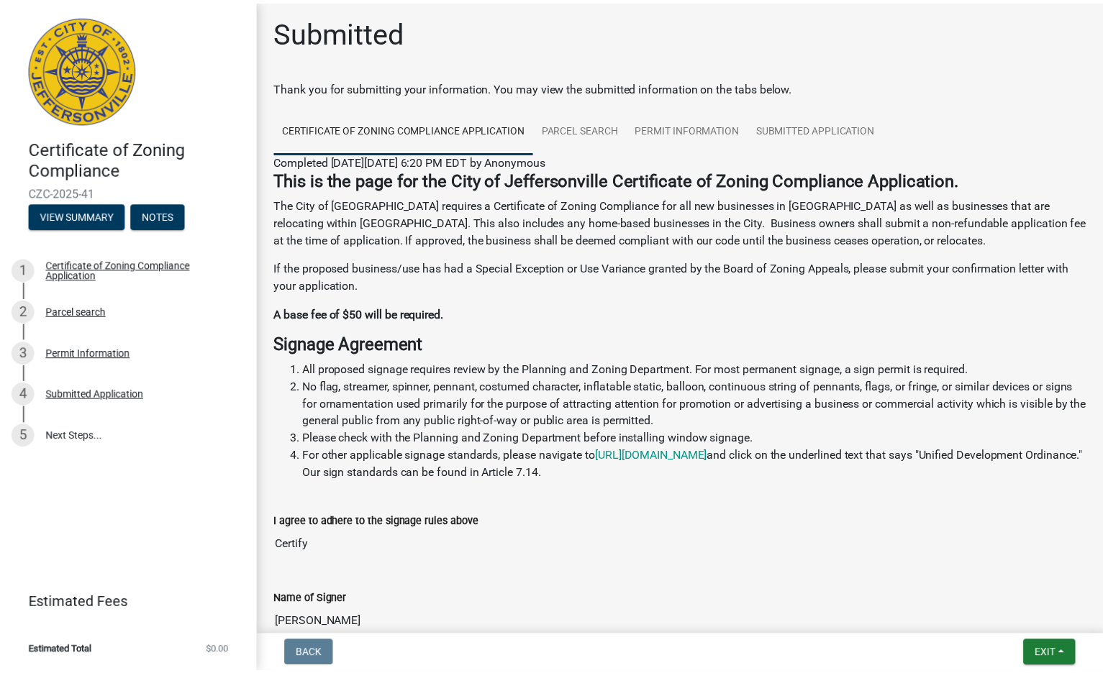
scroll to position [0, 0]
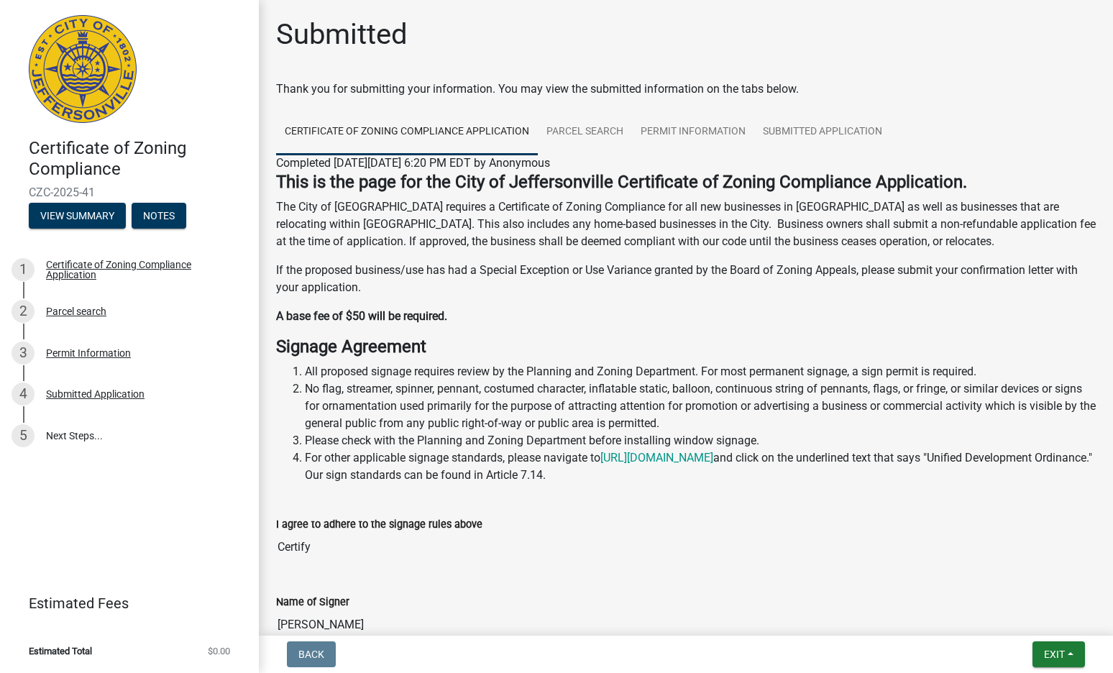
click at [448, 381] on li "No flag, streamer, spinner, pennant, costumed character, inflatable static, bal…" at bounding box center [700, 407] width 791 height 52
click at [452, 375] on li "All proposed signage requires review by the Planning and Zoning Department. For…" at bounding box center [700, 371] width 791 height 17
click at [595, 81] on div "Thank you for submitting your information. You may view the submitted informati…" at bounding box center [686, 89] width 820 height 17
click at [93, 221] on button "View Summary" at bounding box center [77, 216] width 97 height 26
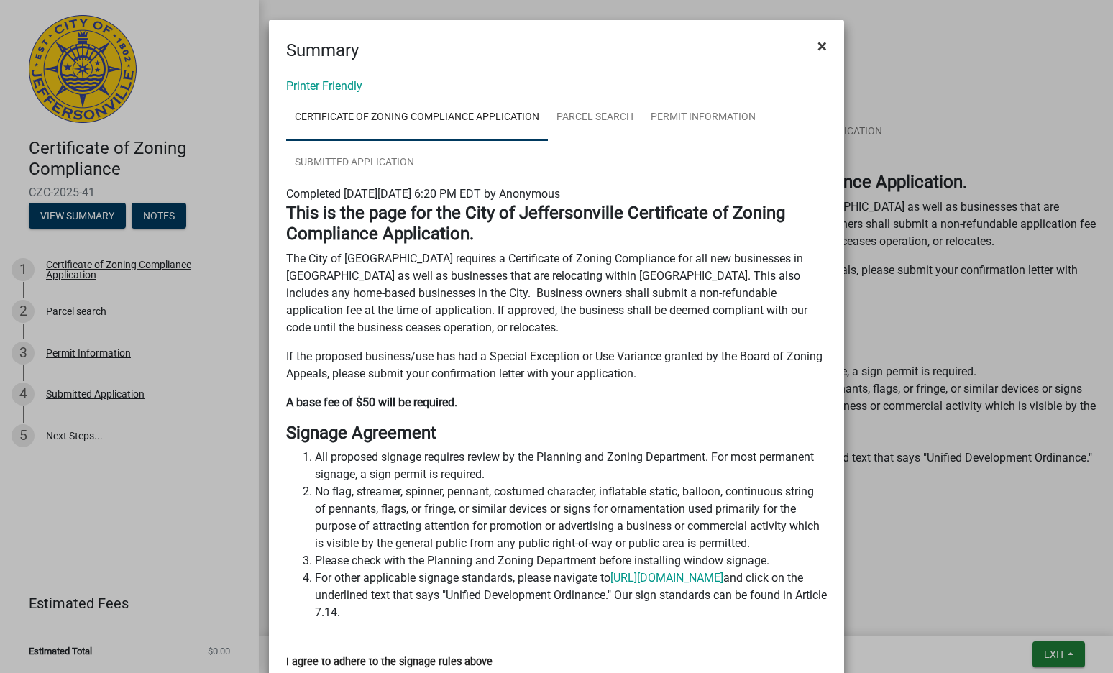
click at [825, 44] on button "×" at bounding box center [822, 46] width 32 height 40
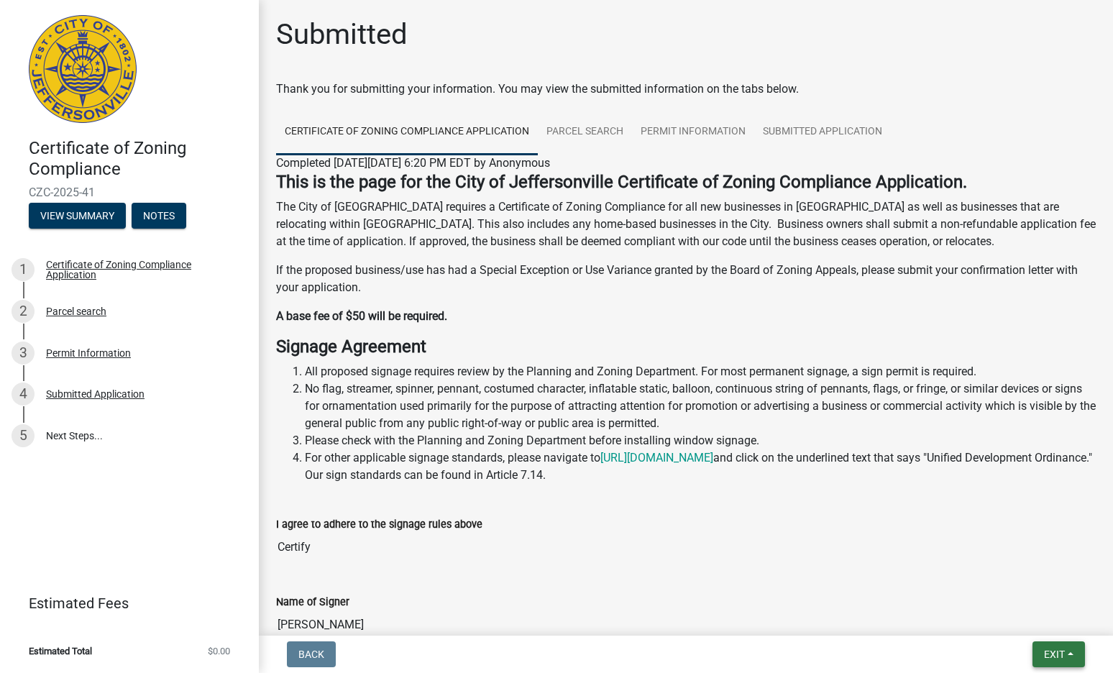
click at [1062, 654] on span "Exit" at bounding box center [1054, 655] width 21 height 12
click at [1009, 616] on button "Save & Exit" at bounding box center [1027, 617] width 115 height 35
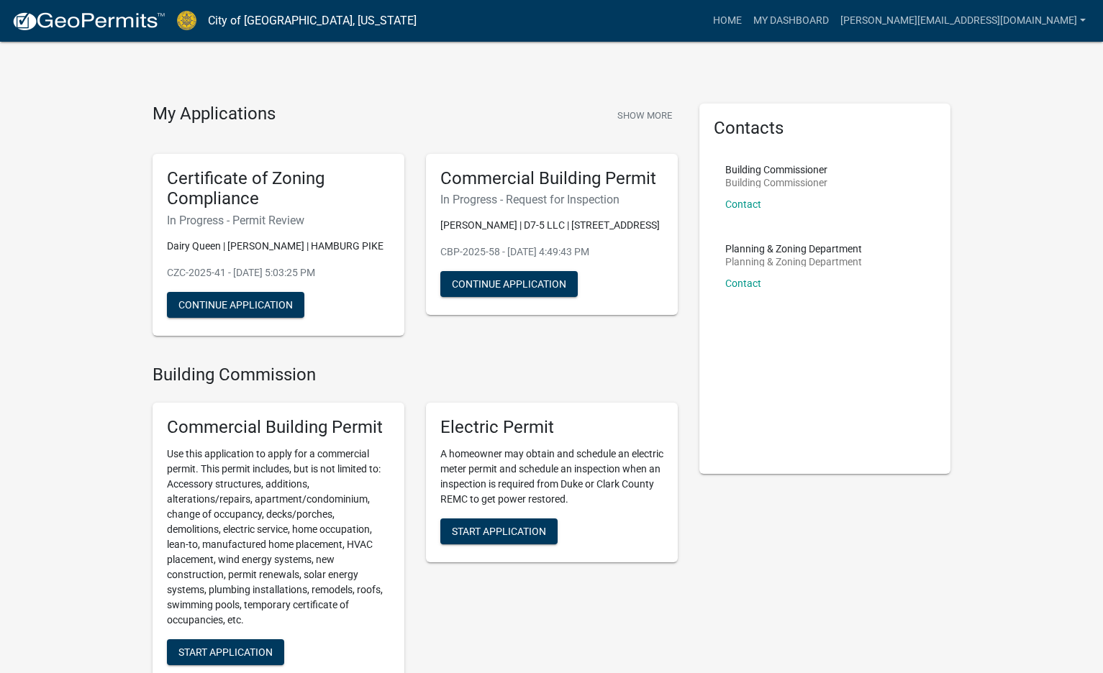
drag, startPoint x: 325, startPoint y: 247, endPoint x: 397, endPoint y: 250, distance: 72.0
click at [397, 250] on div "Certificate of Zoning Compliance In Progress - Permit Review Dairy Queen | John…" at bounding box center [278, 245] width 252 height 183
drag, startPoint x: 660, startPoint y: 224, endPoint x: 557, endPoint y: 224, distance: 102.9
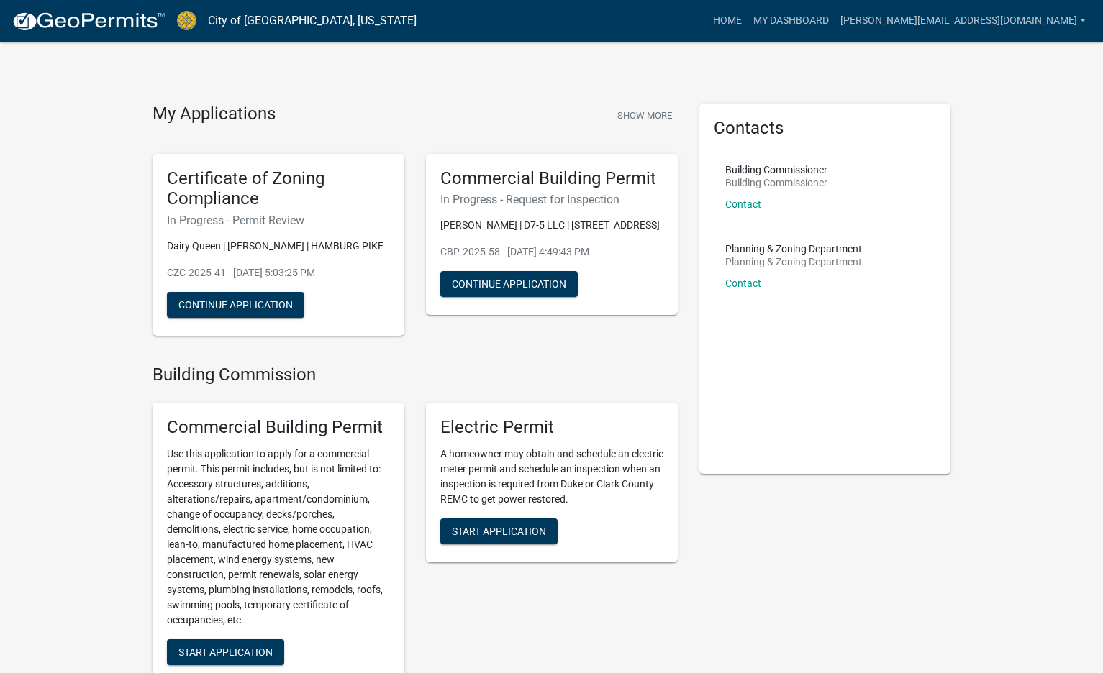
click at [557, 224] on p "John S Odom | D7-5 LLC | 1710 Veterans Parkway" at bounding box center [551, 225] width 223 height 15
copy p "1710 Veterans Parkway"
click at [834, 23] on link "My Dashboard" at bounding box center [790, 20] width 87 height 27
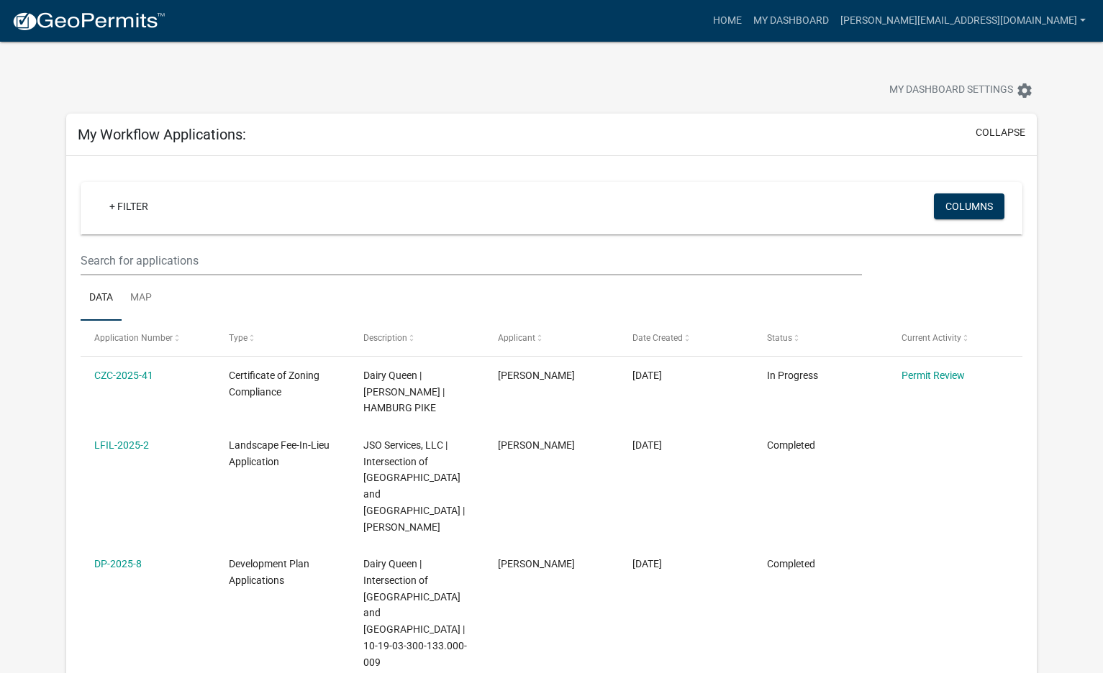
drag, startPoint x: 62, startPoint y: 414, endPoint x: -1, endPoint y: 122, distance: 298.0
click at [747, 16] on link "Home" at bounding box center [727, 20] width 40 height 27
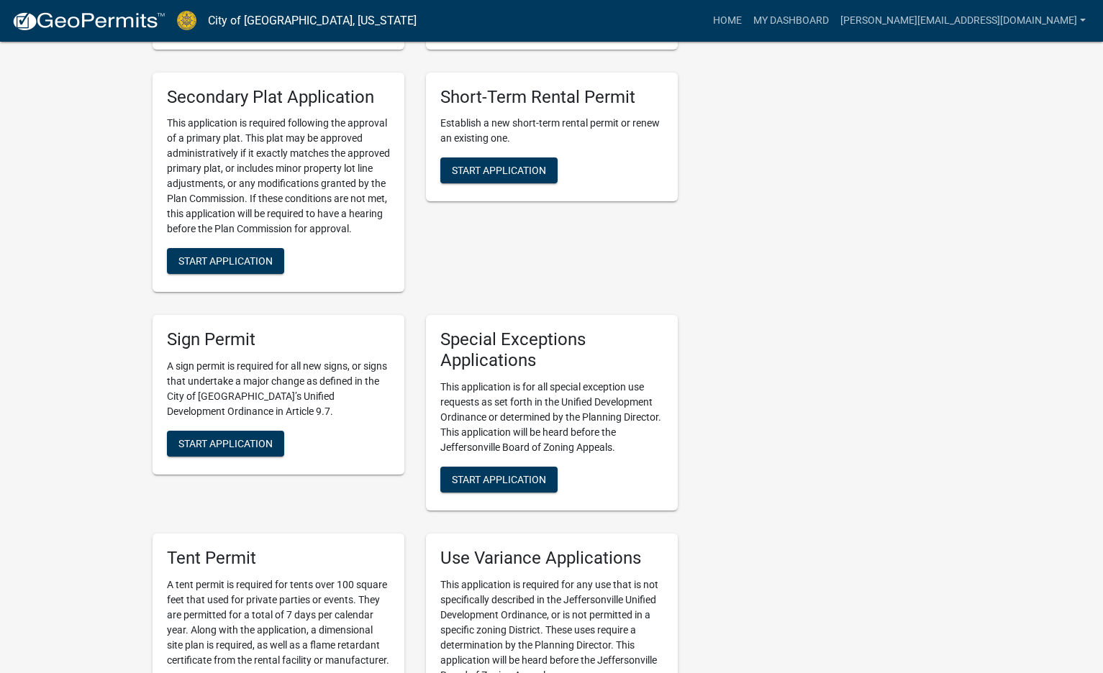
scroll to position [2590, 0]
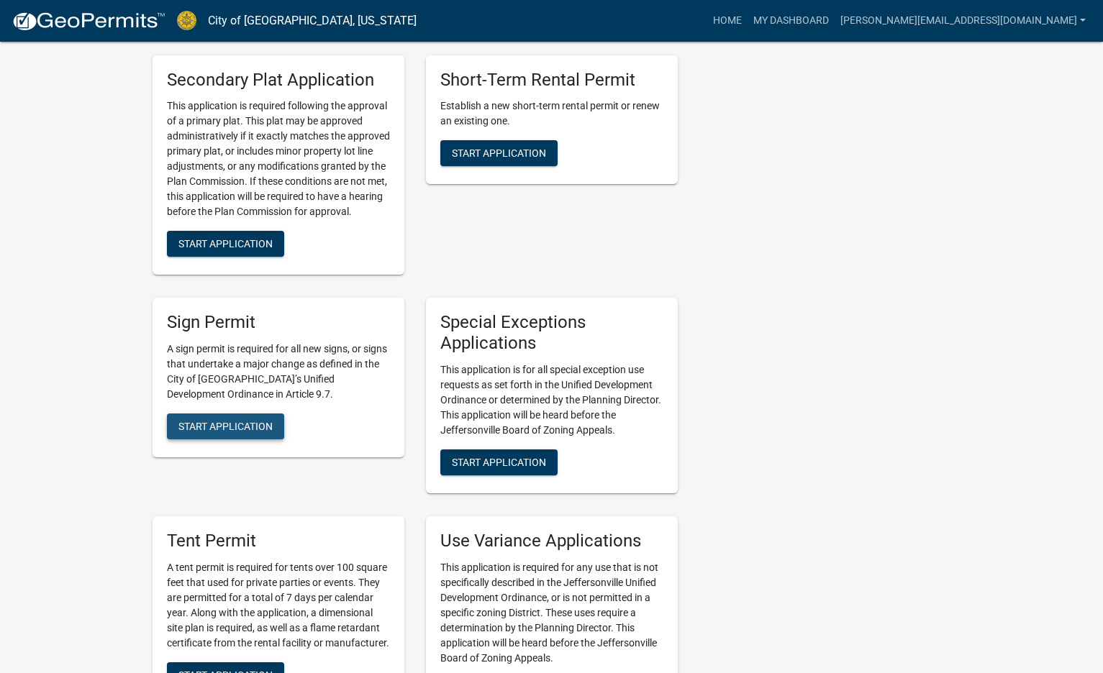
click at [227, 421] on span "Start Application" at bounding box center [225, 427] width 94 height 12
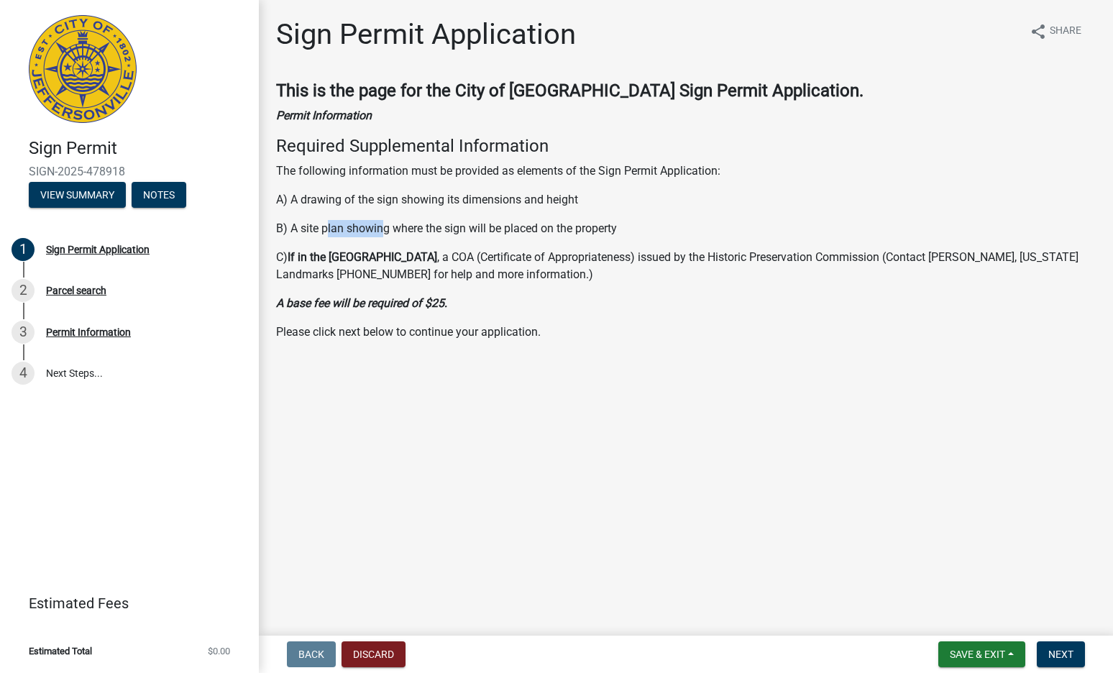
drag, startPoint x: 329, startPoint y: 228, endPoint x: 383, endPoint y: 225, distance: 53.3
click at [383, 225] on p "B) A site plan showing where the sign will be placed on the property" at bounding box center [686, 228] width 820 height 17
drag, startPoint x: 688, startPoint y: 424, endPoint x: 680, endPoint y: 387, distance: 37.4
click at [688, 424] on main "Sign Permit Application share Share This is the page for the City of Jeffersonv…" at bounding box center [686, 315] width 855 height 630
click at [1052, 659] on span "Next" at bounding box center [1061, 655] width 25 height 12
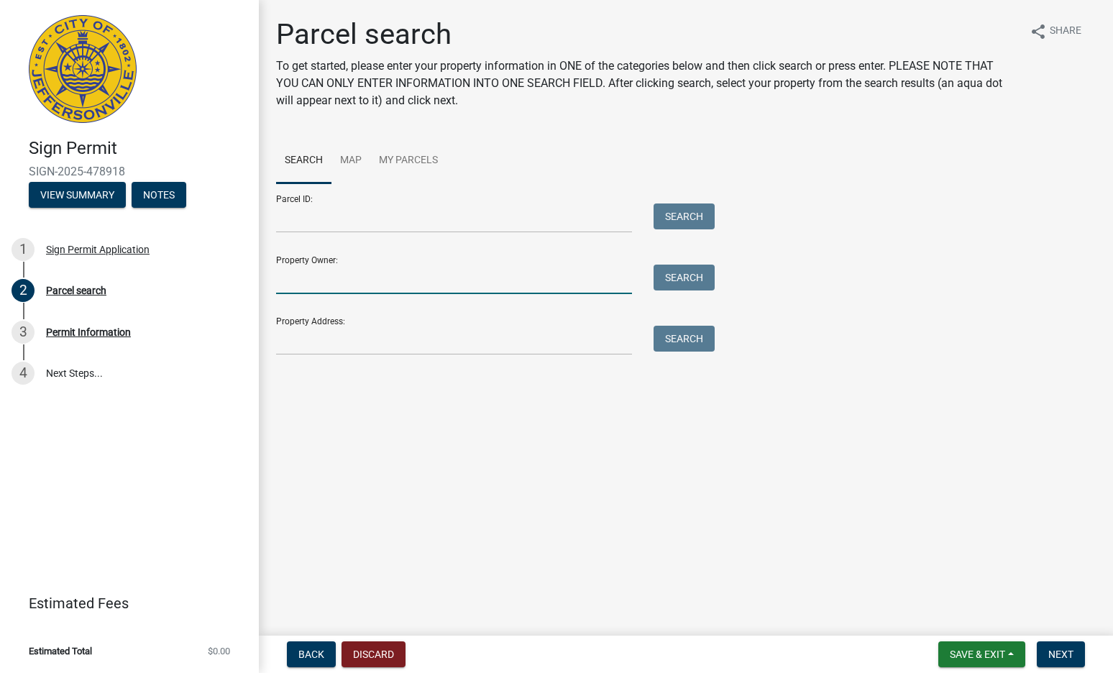
click at [316, 275] on input "Property Owner:" at bounding box center [454, 279] width 356 height 29
type input "d7"
click at [680, 267] on button "Search" at bounding box center [684, 278] width 61 height 26
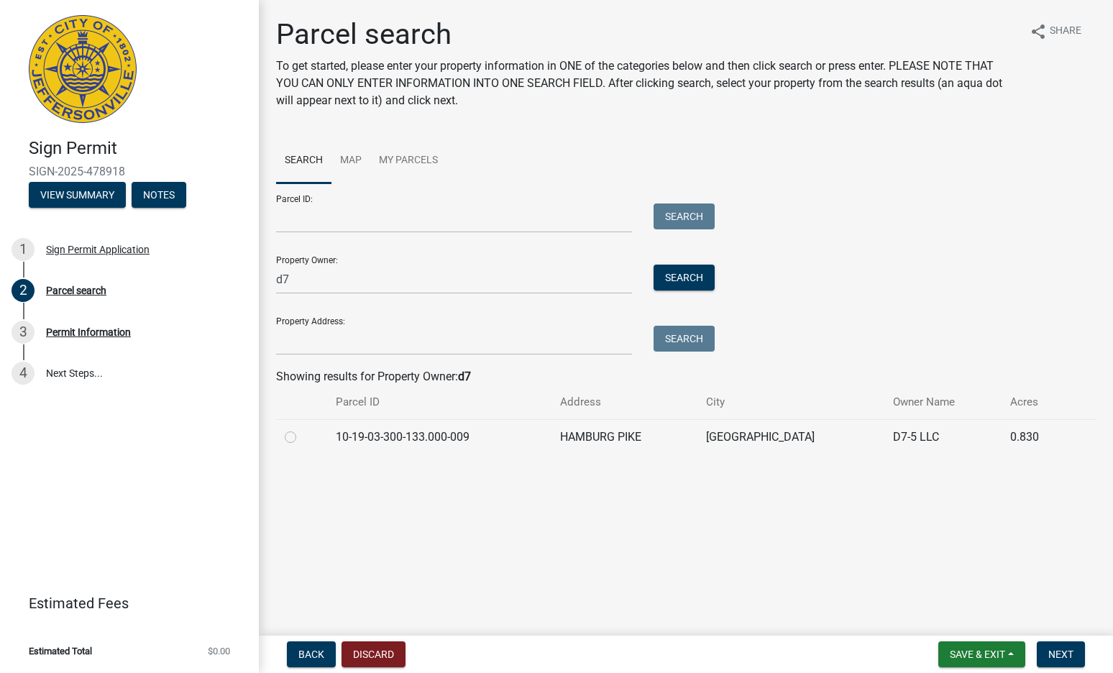
click at [302, 429] on label at bounding box center [302, 429] width 0 height 0
click at [302, 435] on input "radio" at bounding box center [306, 433] width 9 height 9
radio input "true"
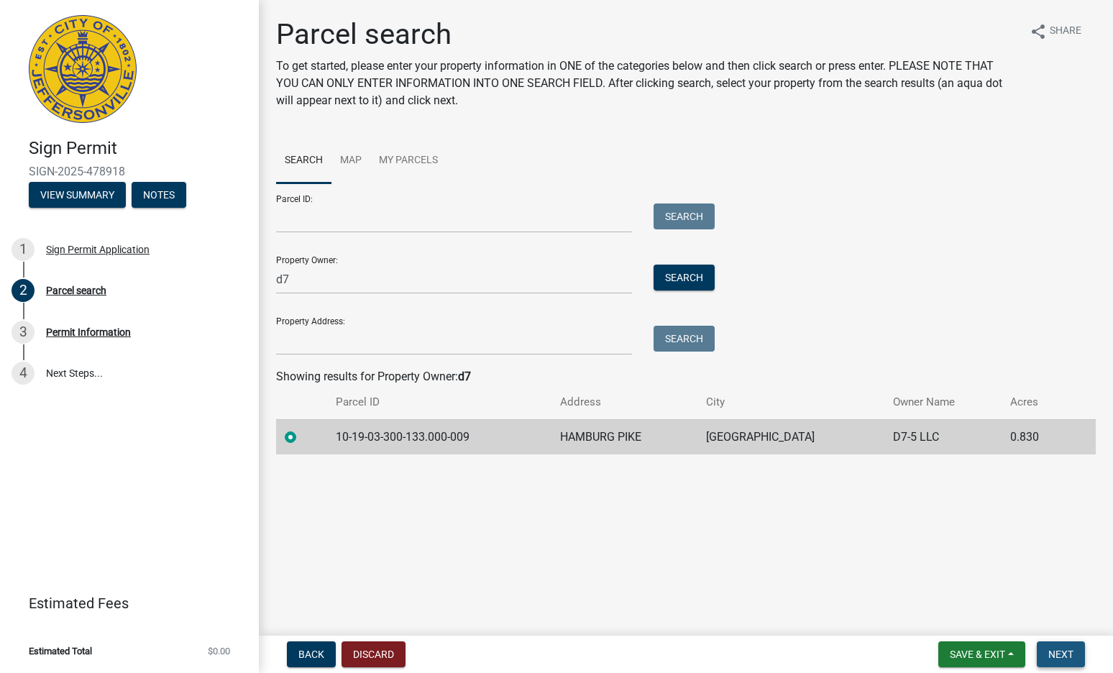
click at [1047, 655] on button "Next" at bounding box center [1061, 655] width 48 height 26
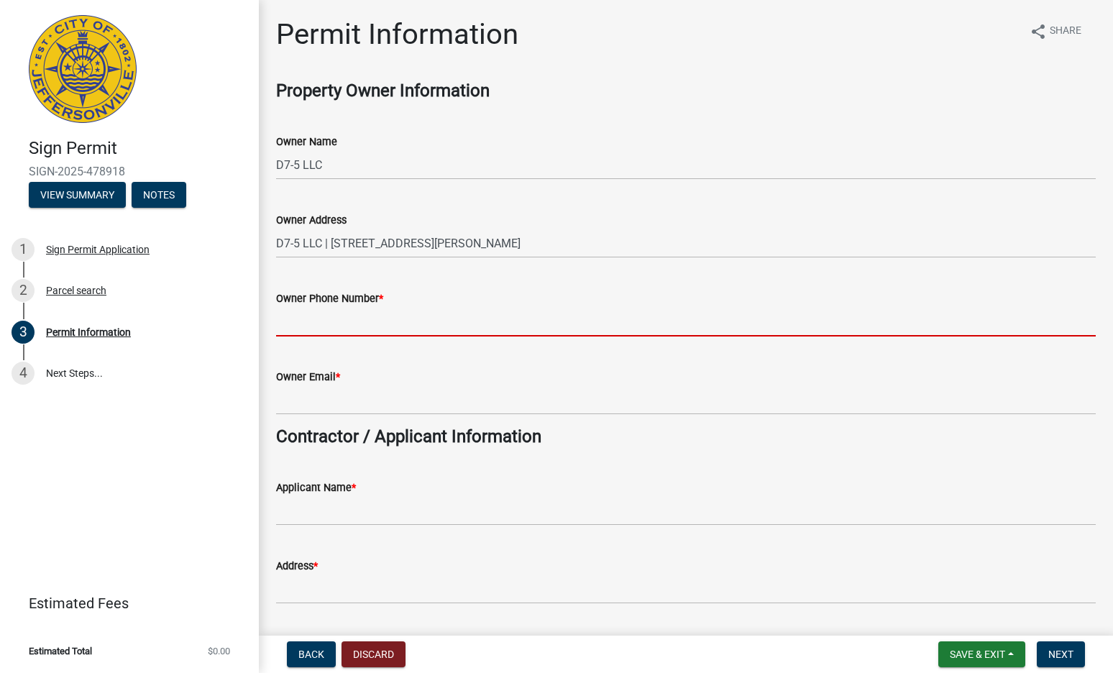
click at [363, 314] on input "Owner Phone Number *" at bounding box center [686, 321] width 820 height 29
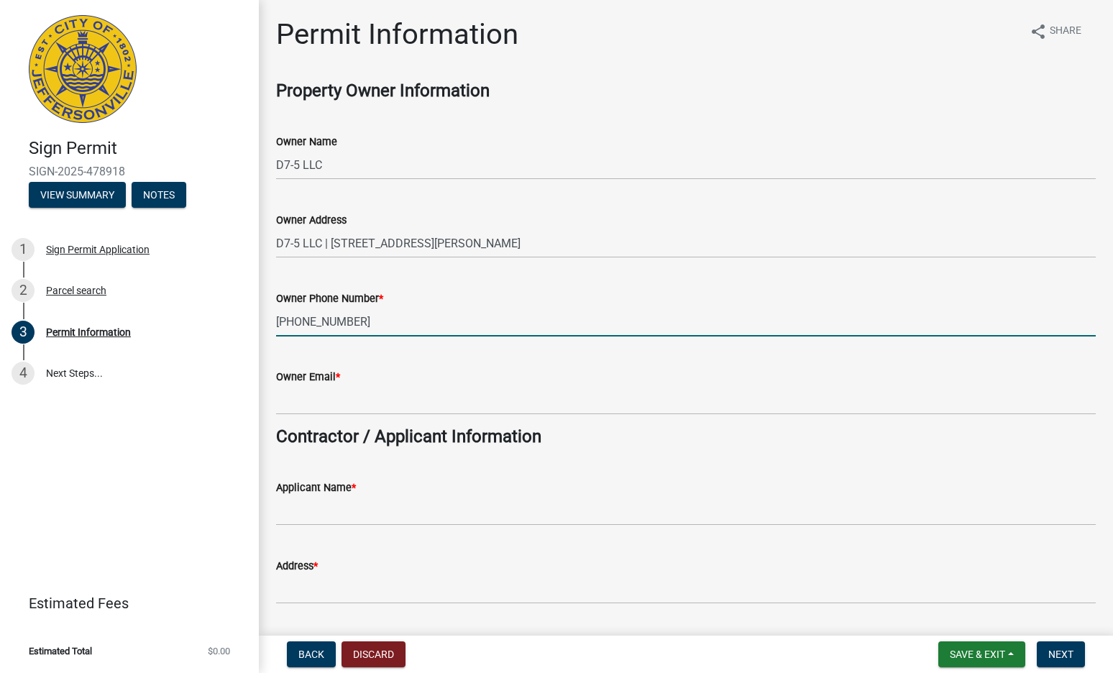
type input "417-343-2602"
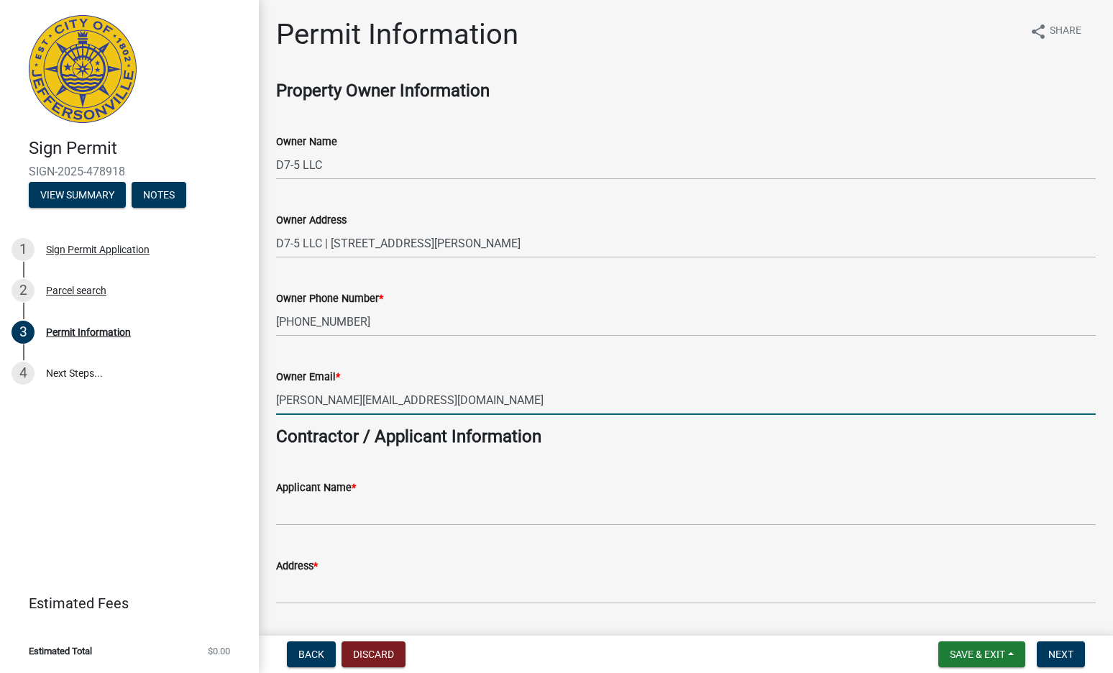
type input "john@johnsodom.com"
click at [564, 460] on div "Applicant Name *" at bounding box center [686, 492] width 820 height 67
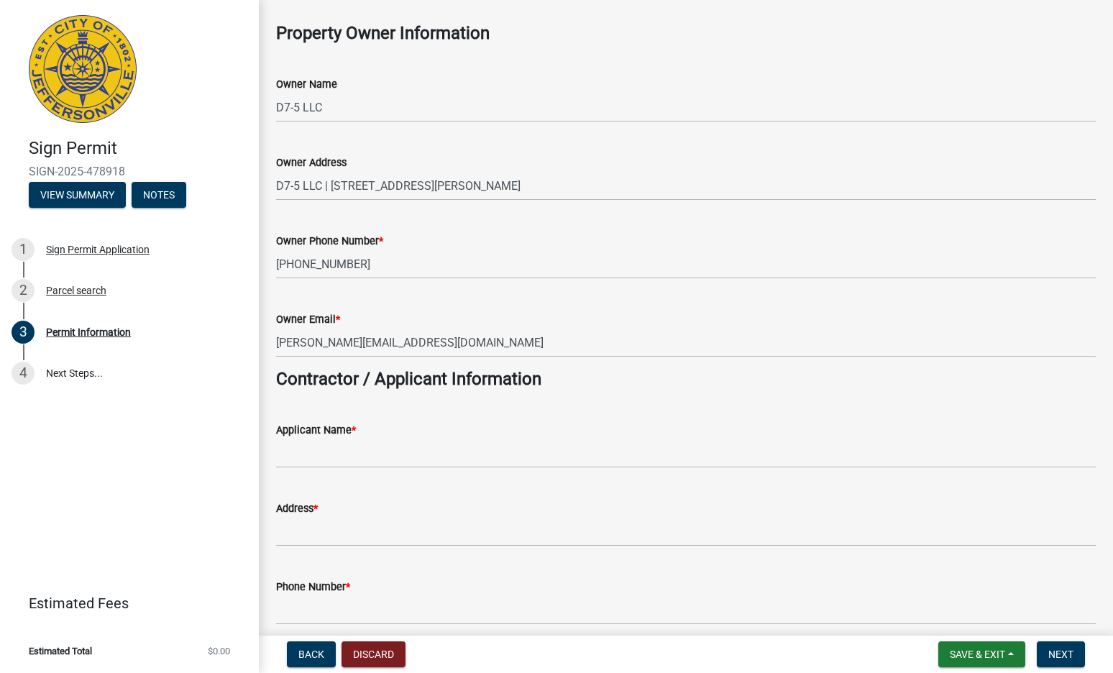
scroll to position [72, 0]
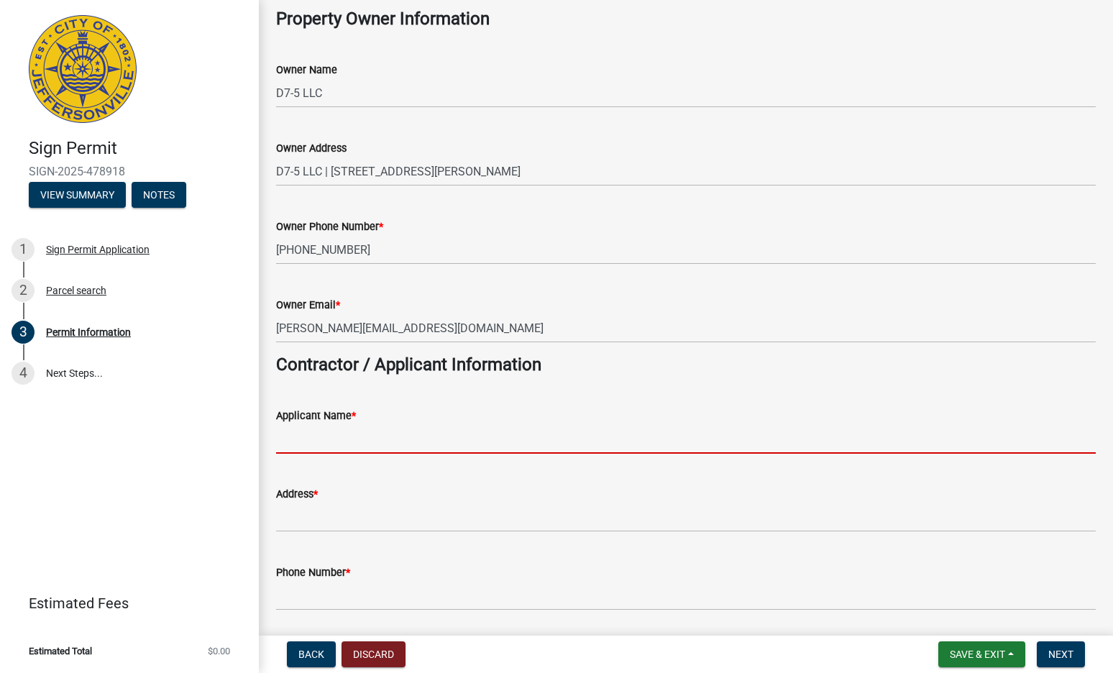
click at [345, 447] on input "Applicant Name *" at bounding box center [686, 438] width 820 height 29
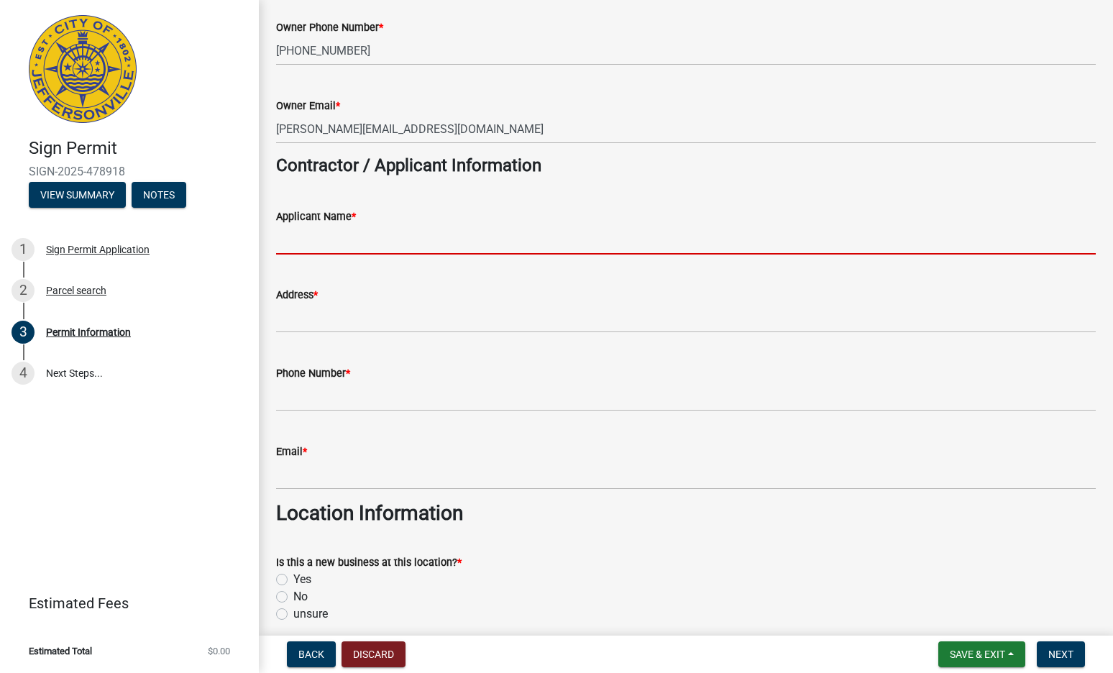
scroll to position [288, 0]
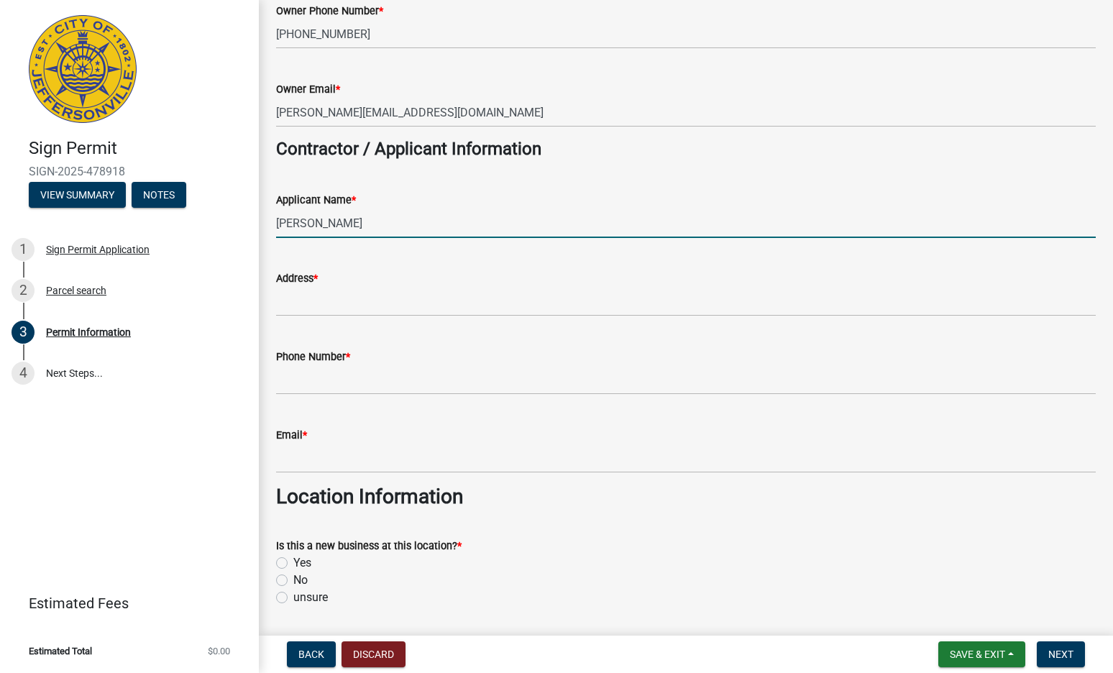
type input "John S. Odom"
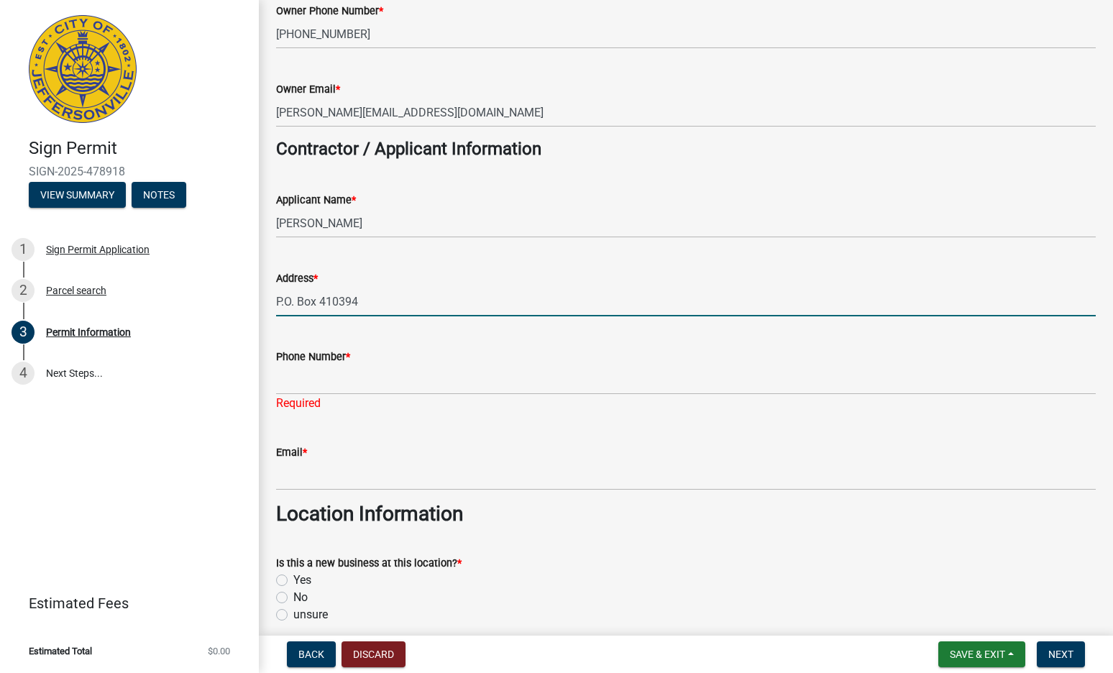
click at [423, 304] on input "P.O. Box 410394" at bounding box center [686, 301] width 820 height 29
type input "P.O. Box 410394, St Louis, MO 63141"
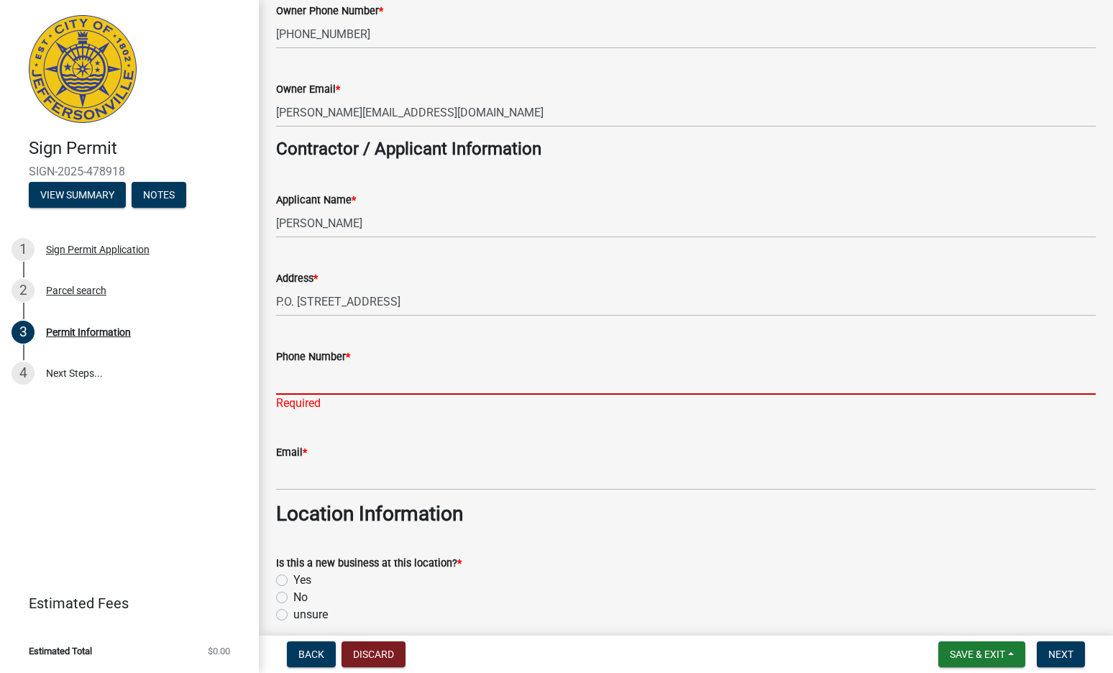
click at [381, 387] on input "Phone Number *" at bounding box center [686, 379] width 820 height 29
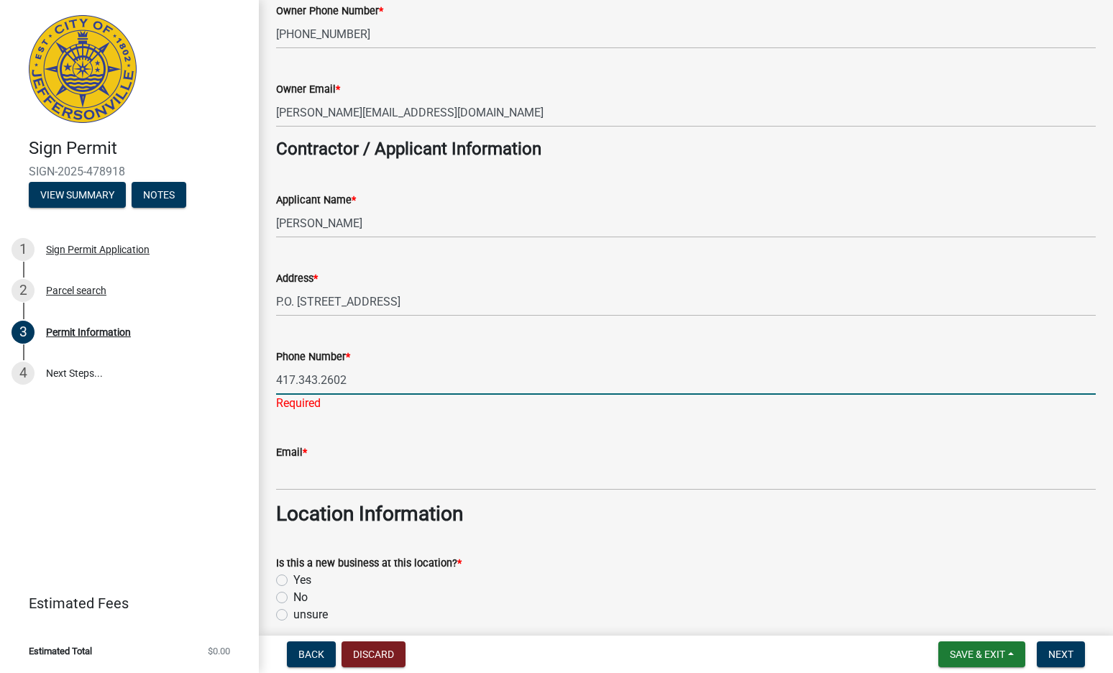
type input "417.343.2602"
click at [344, 470] on input "Email *" at bounding box center [686, 475] width 820 height 29
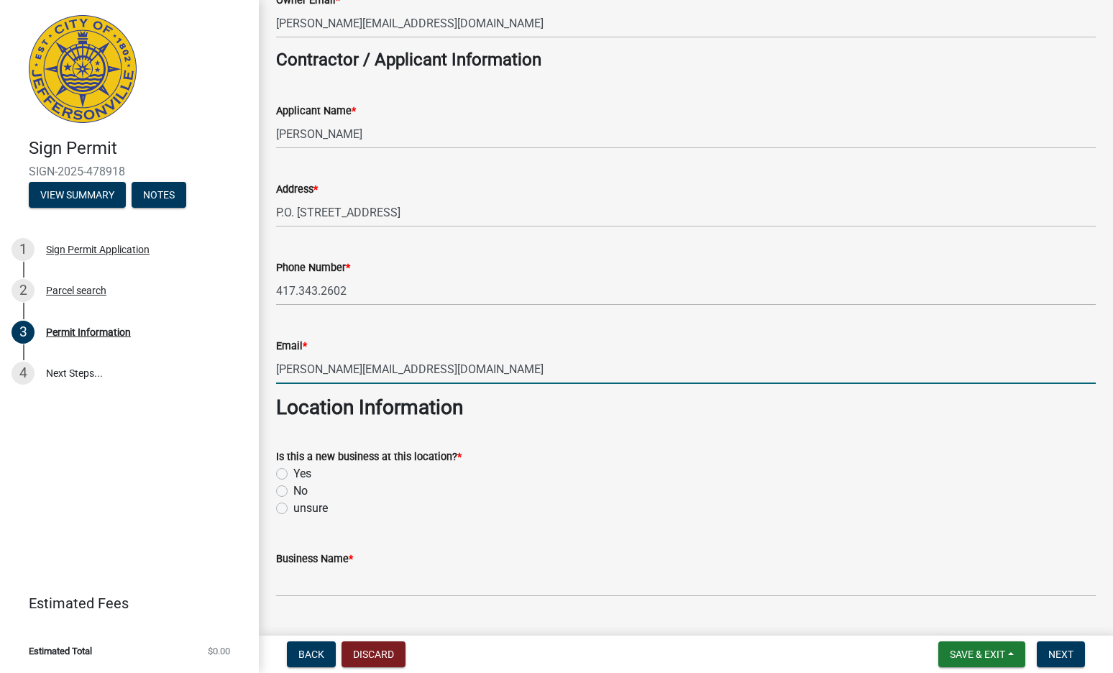
scroll to position [432, 0]
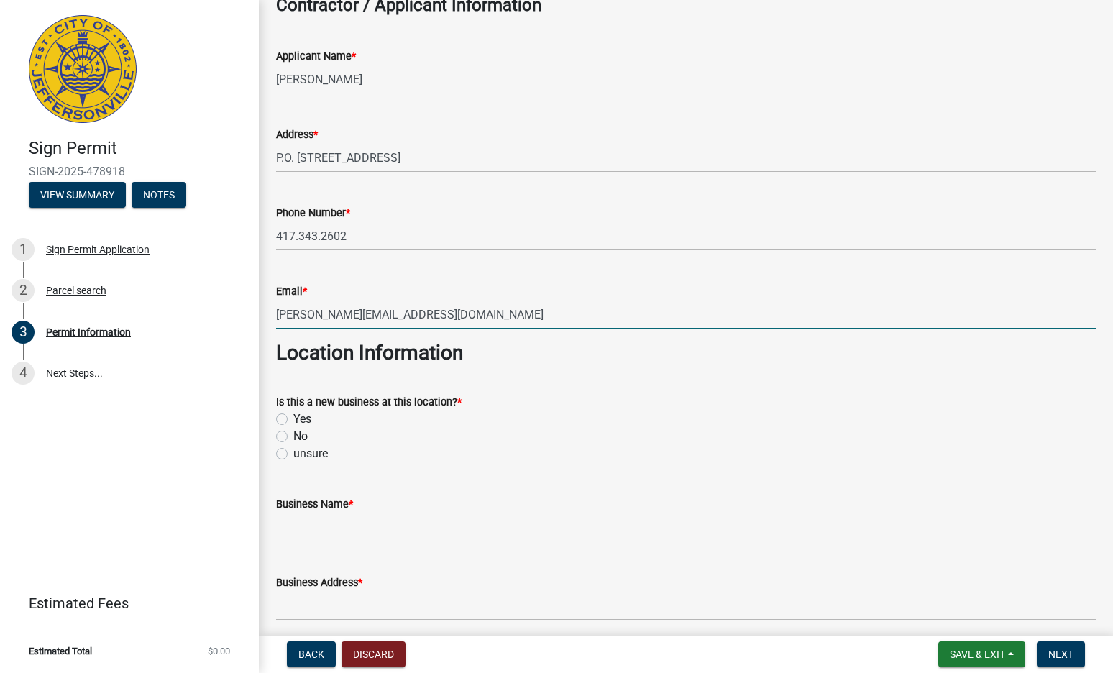
type input "john@johnsodom.com"
click at [568, 494] on div "Business Name *" at bounding box center [686, 508] width 820 height 67
click at [293, 417] on label "Yes" at bounding box center [302, 419] width 18 height 17
click at [293, 417] on input "Yes" at bounding box center [297, 415] width 9 height 9
radio input "true"
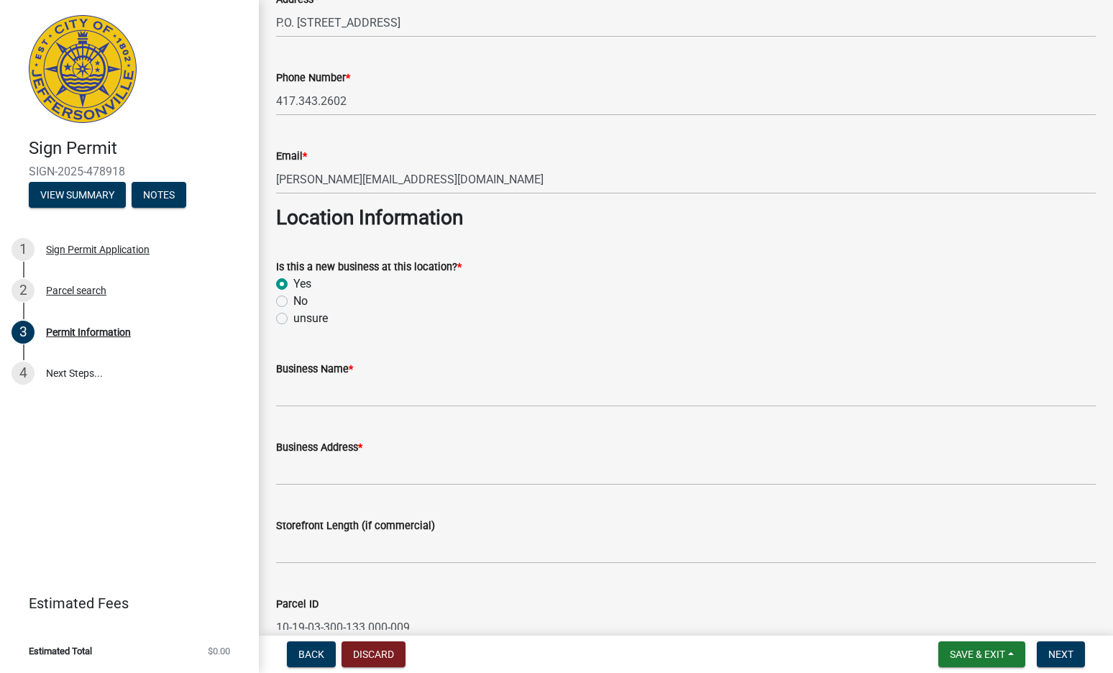
scroll to position [575, 0]
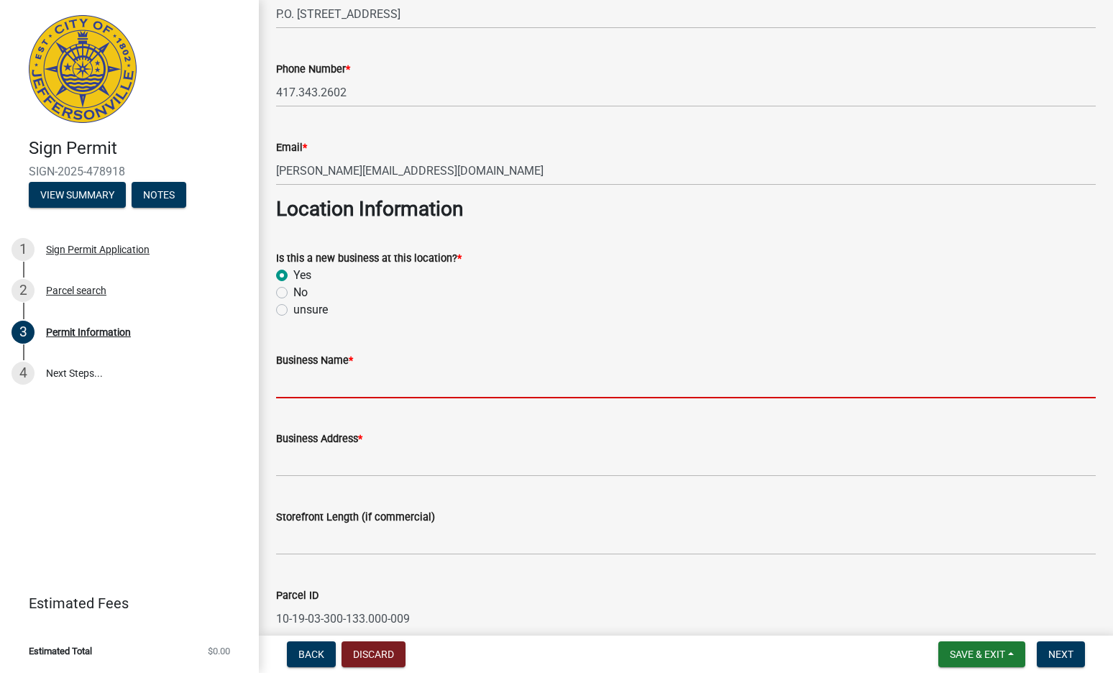
click at [320, 392] on input "Business Name *" at bounding box center [686, 383] width 820 height 29
type input "Dairy Queen"
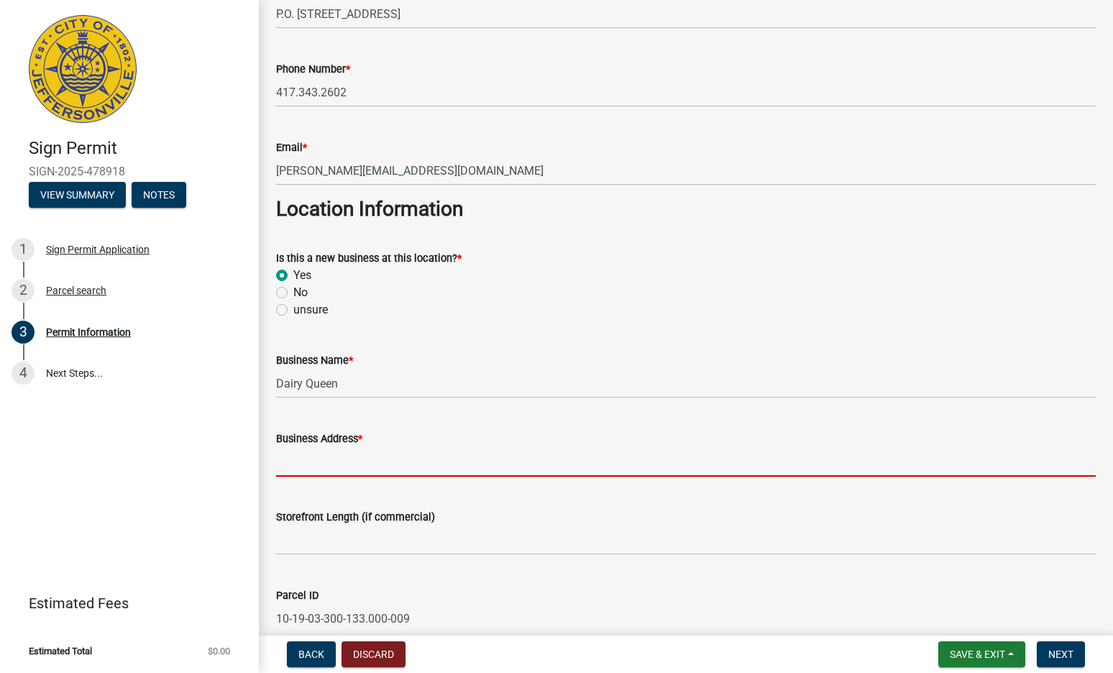
paste input "1710 Veterans Parkway"
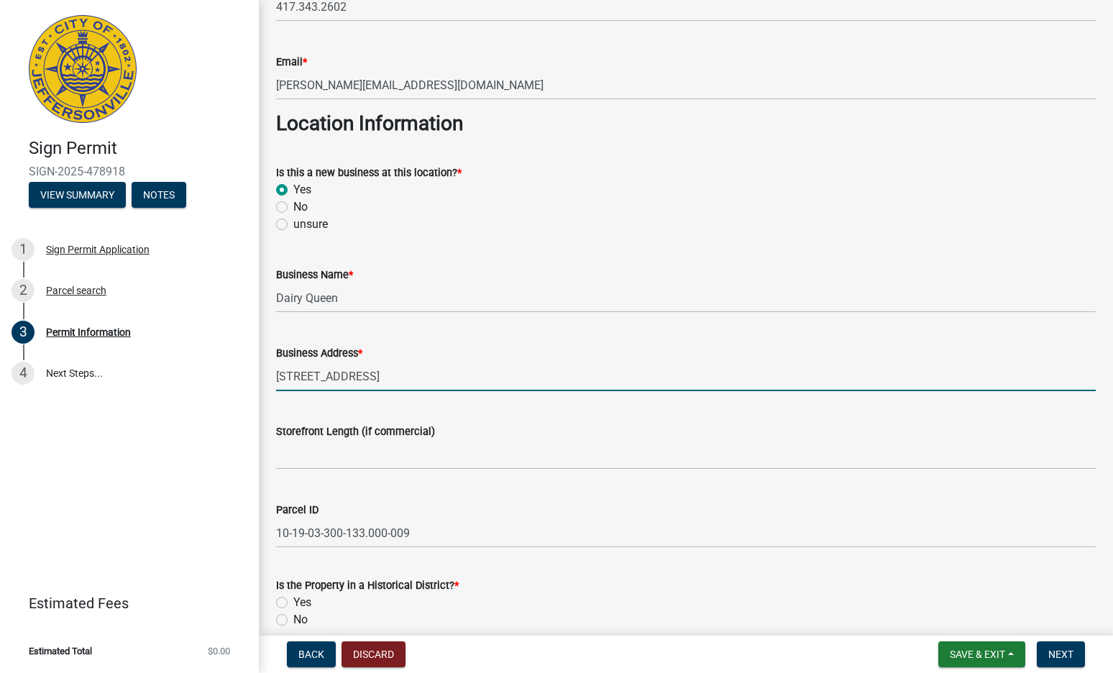
scroll to position [791, 0]
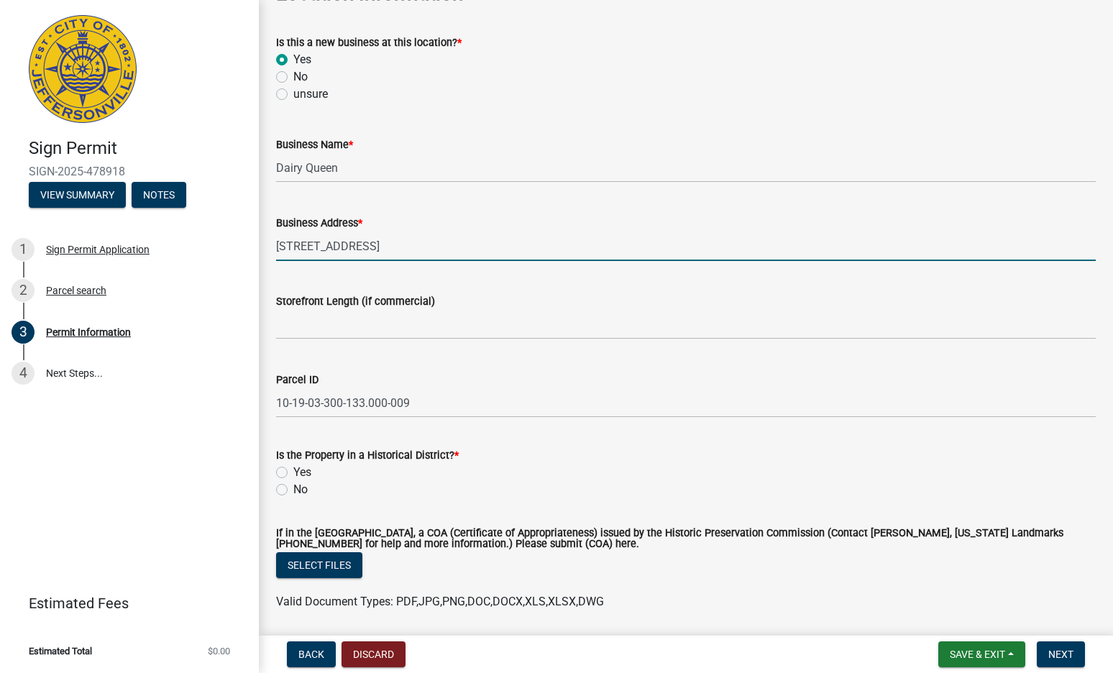
type input "1710 Veterans Parkway"
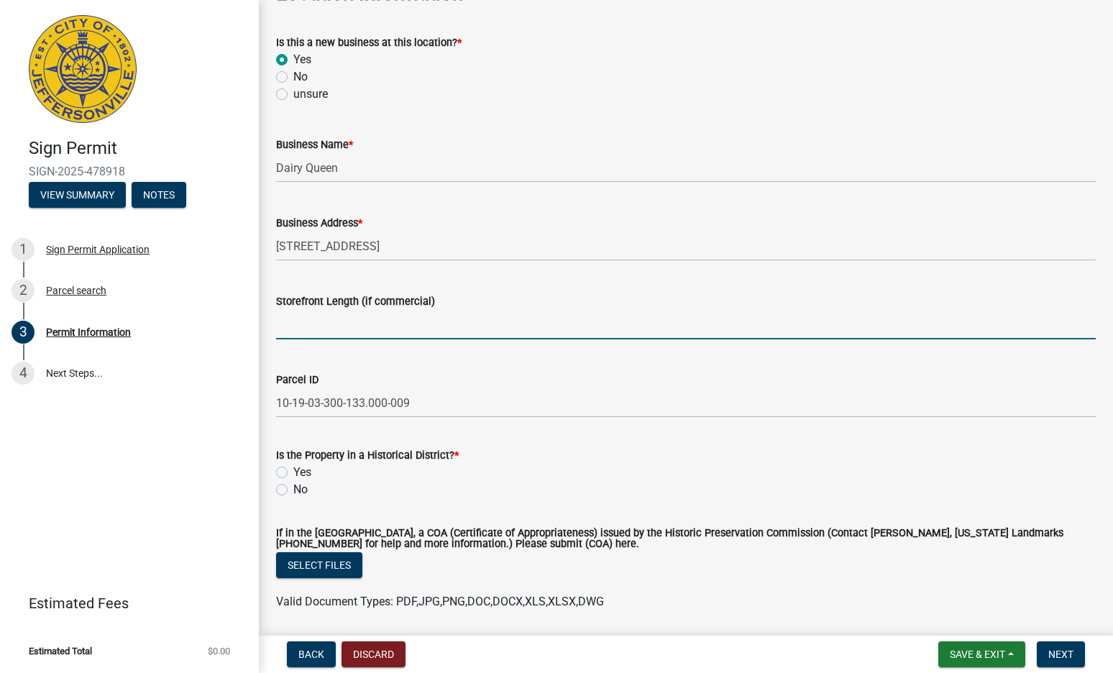
click at [328, 324] on input "Storefront Length (if commercial)" at bounding box center [686, 324] width 820 height 29
click at [311, 323] on input "Storefront Length (if commercial)" at bounding box center [686, 324] width 820 height 29
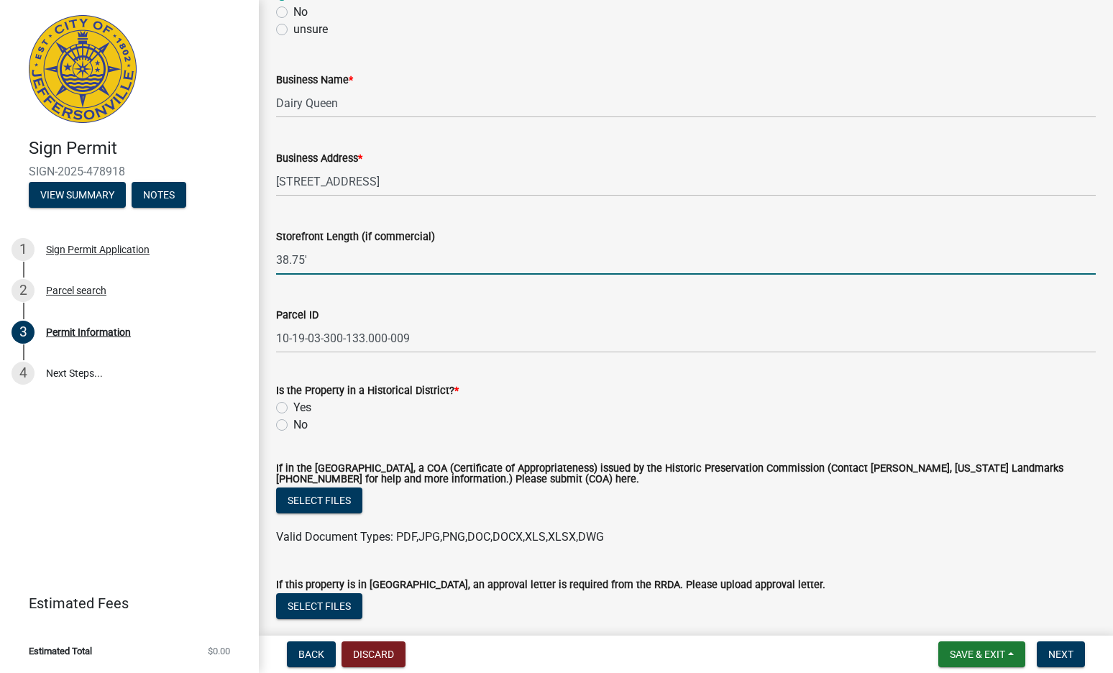
scroll to position [935, 0]
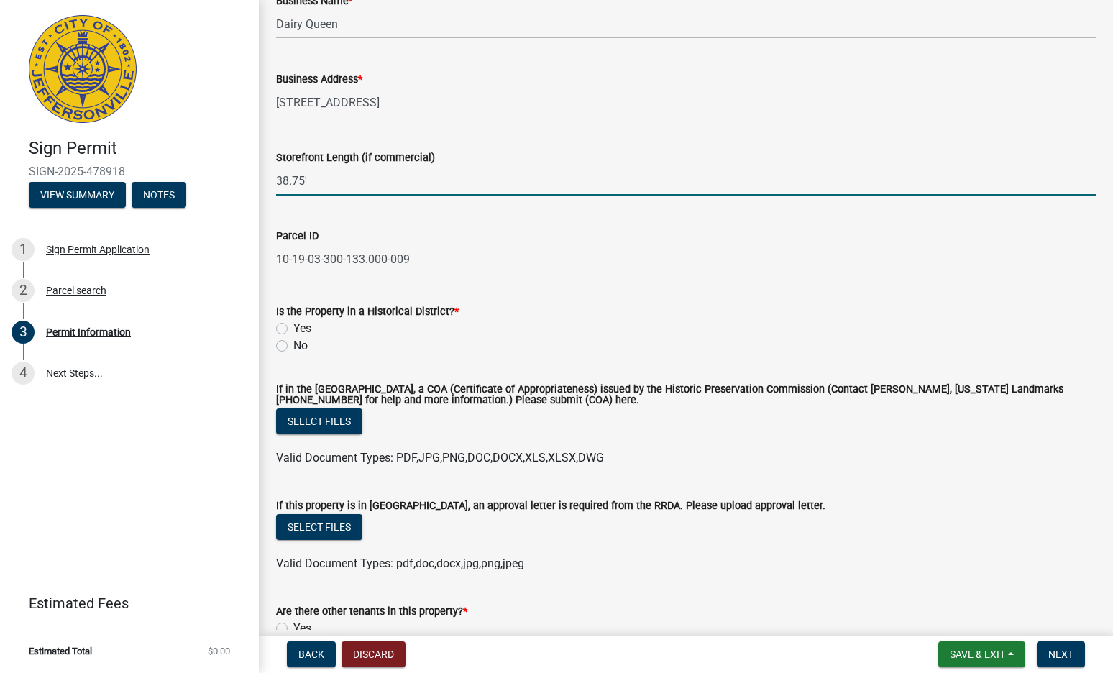
type input "38.75'"
click at [301, 340] on label "No" at bounding box center [300, 345] width 14 height 17
click at [301, 340] on input "No" at bounding box center [297, 341] width 9 height 9
radio input "true"
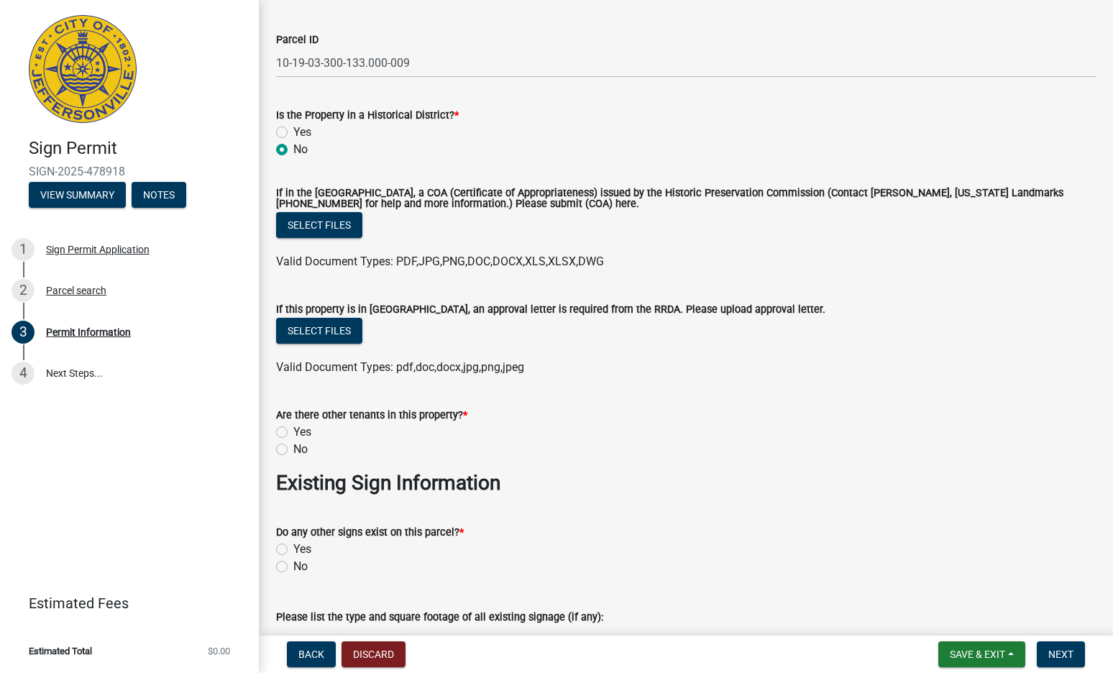
scroll to position [1151, 0]
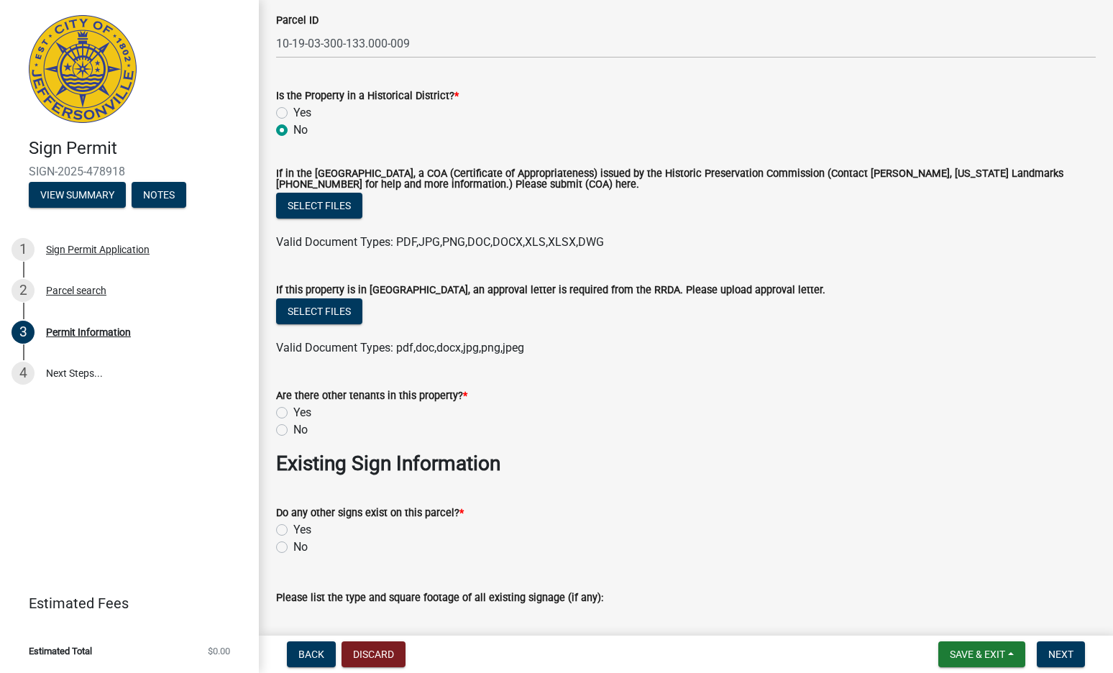
click at [290, 429] on div "No" at bounding box center [686, 430] width 820 height 17
click at [293, 429] on label "No" at bounding box center [300, 430] width 14 height 17
click at [293, 429] on input "No" at bounding box center [297, 426] width 9 height 9
radio input "true"
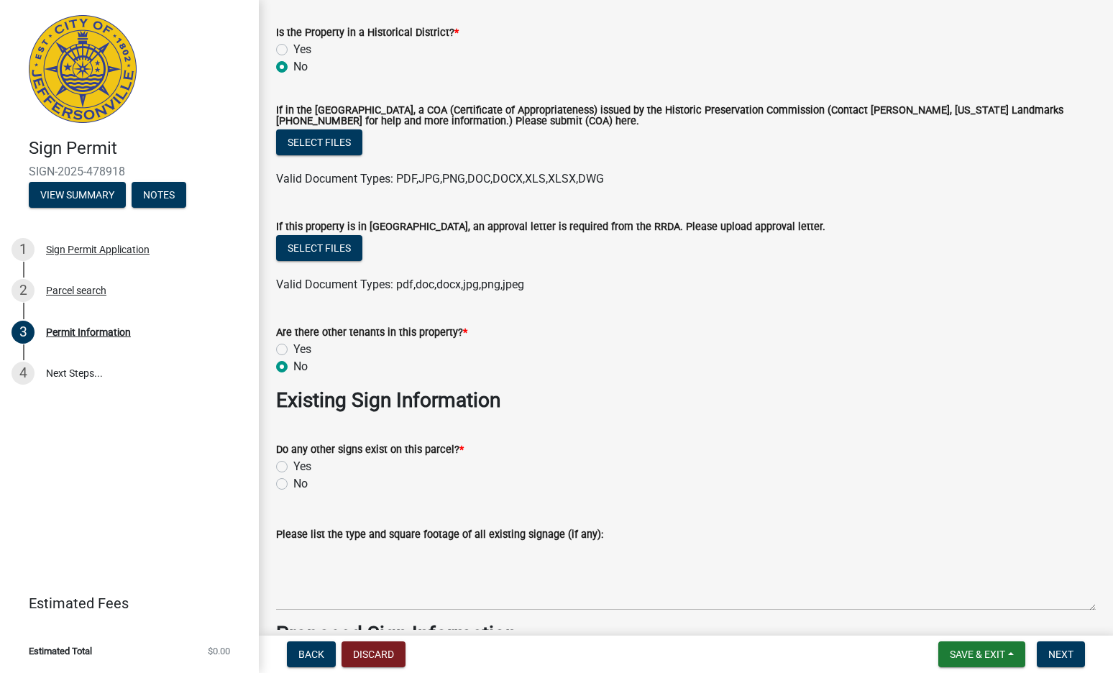
scroll to position [1223, 0]
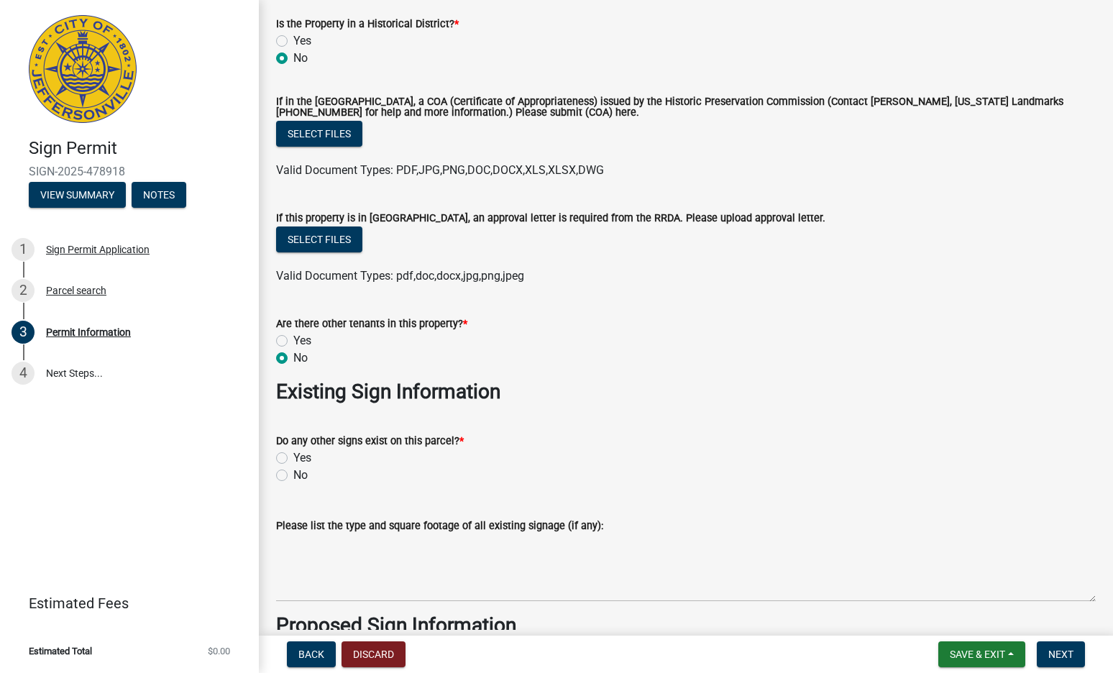
click at [293, 475] on label "No" at bounding box center [300, 475] width 14 height 17
click at [293, 475] on input "No" at bounding box center [297, 471] width 9 height 9
radio input "true"
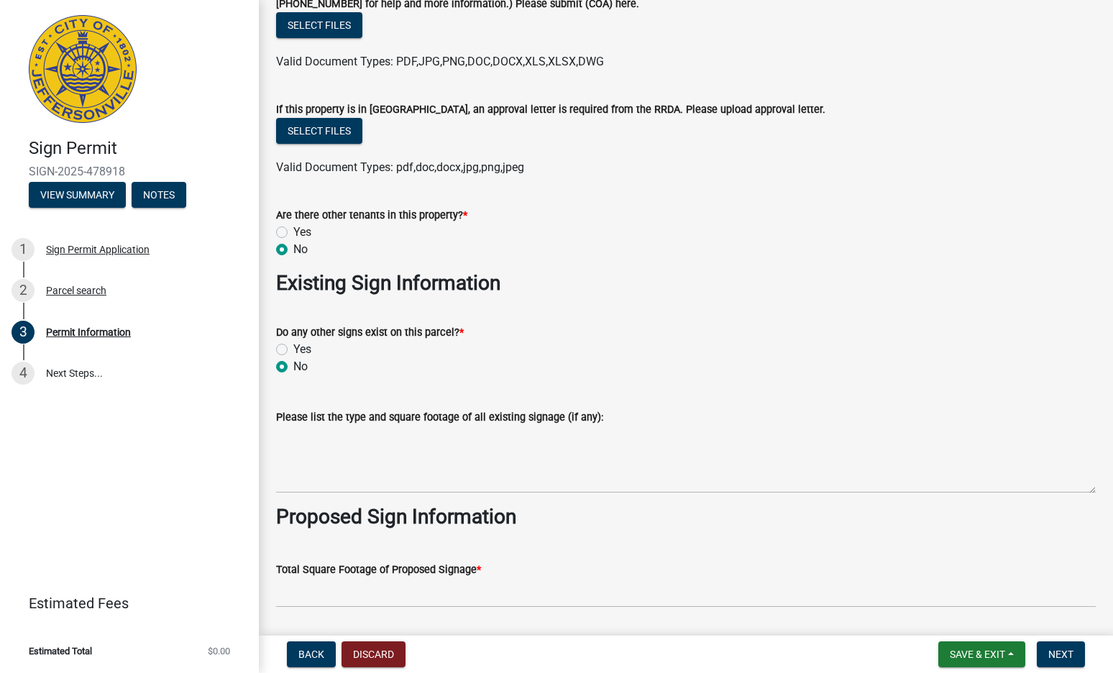
scroll to position [1367, 0]
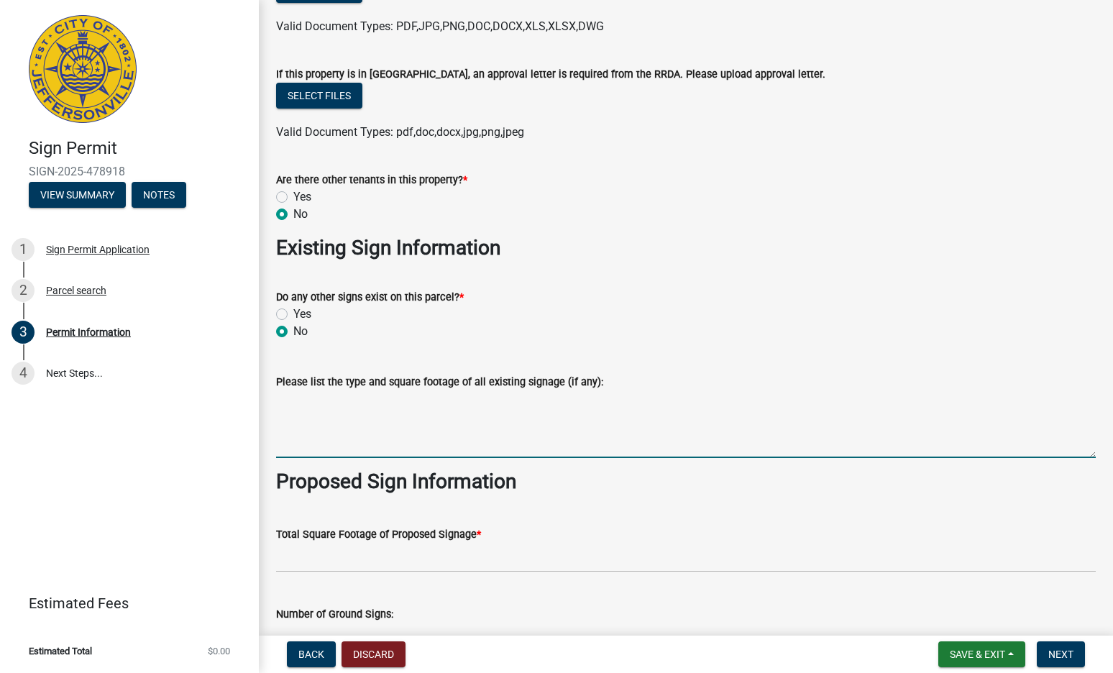
click at [347, 406] on textarea "Please list the type and square footage of all existing signage (if any):" at bounding box center [686, 425] width 820 height 68
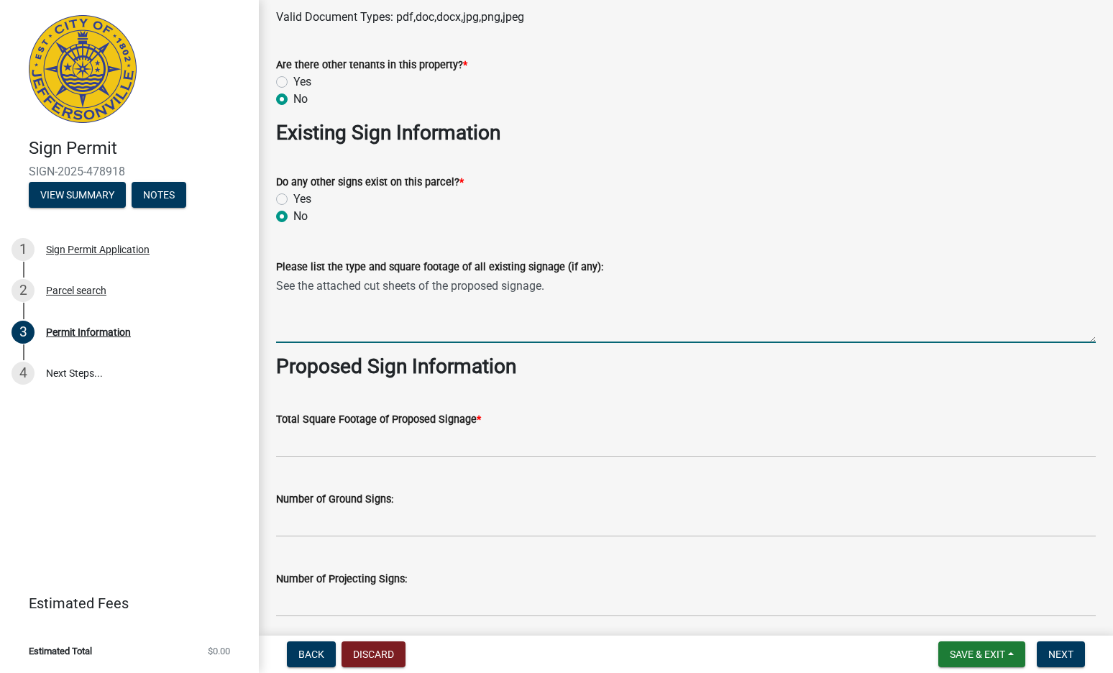
scroll to position [1654, 0]
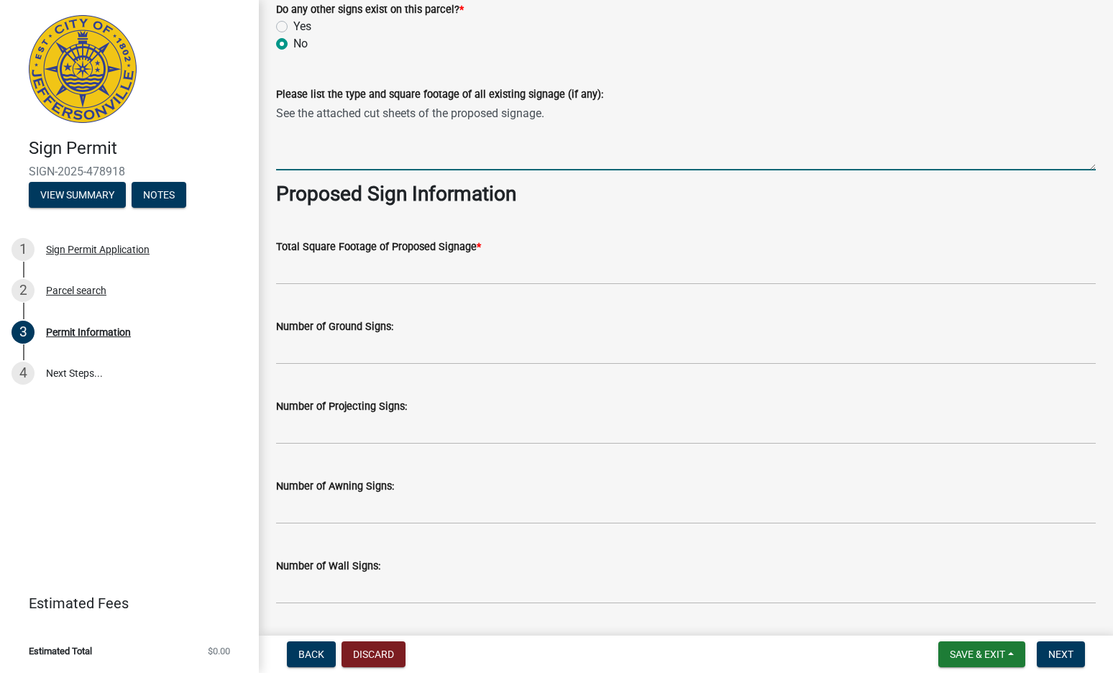
type textarea "See the attached cut sheets of the proposed signage."
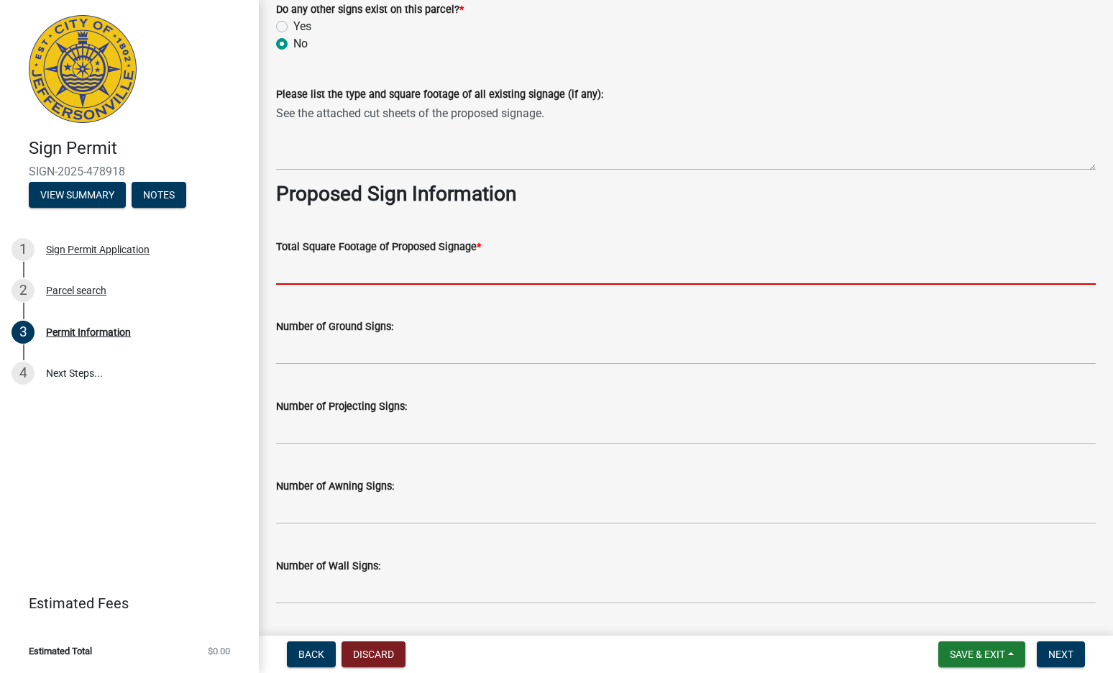
click at [407, 265] on input "text" at bounding box center [686, 269] width 820 height 29
click at [409, 341] on div "Number of Ground Signs:" at bounding box center [686, 331] width 820 height 67
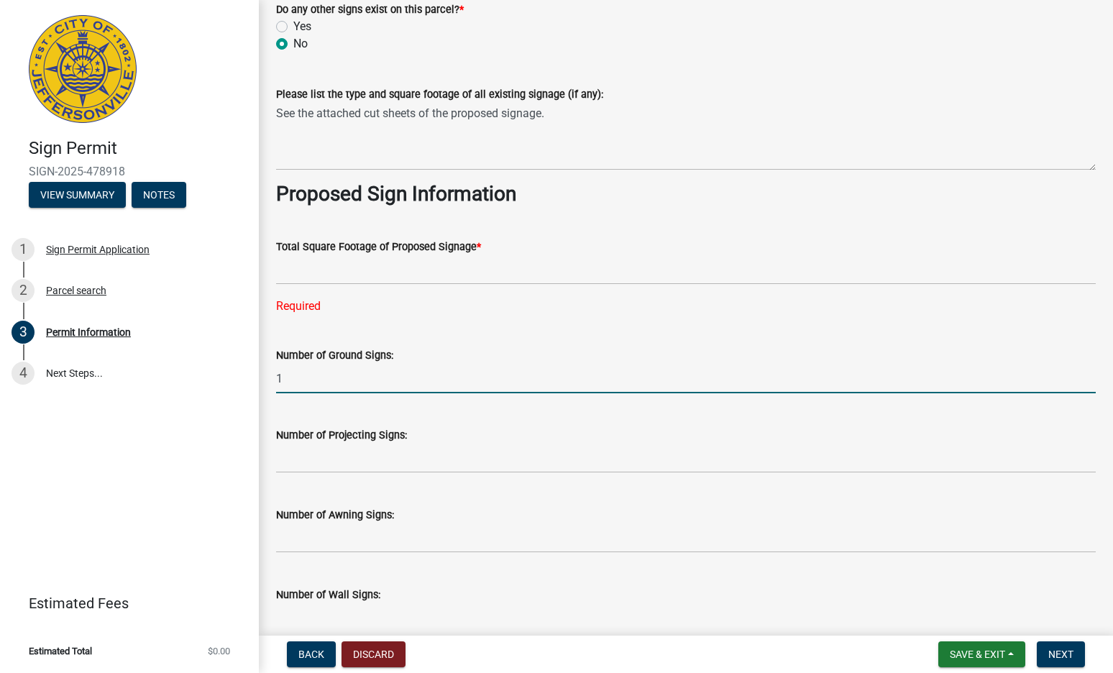
type input "1"
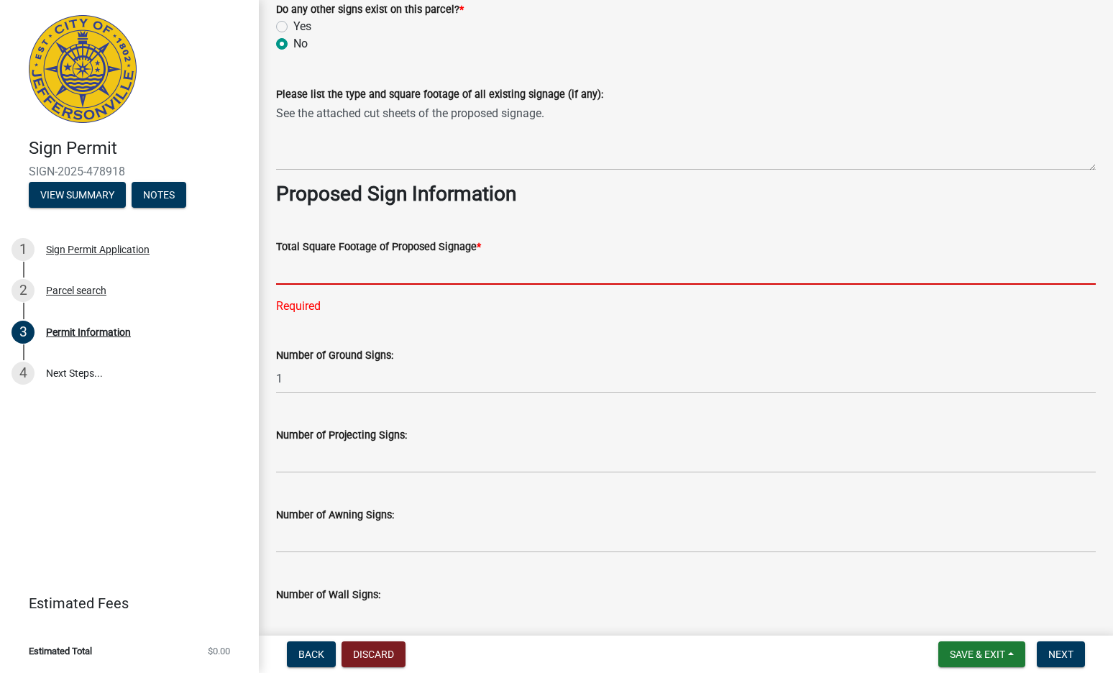
click at [375, 275] on input "text" at bounding box center [686, 269] width 820 height 29
click at [483, 324] on wm-data-entity-input "Total Square Footage of Proposed Signage * Required" at bounding box center [686, 272] width 820 height 109
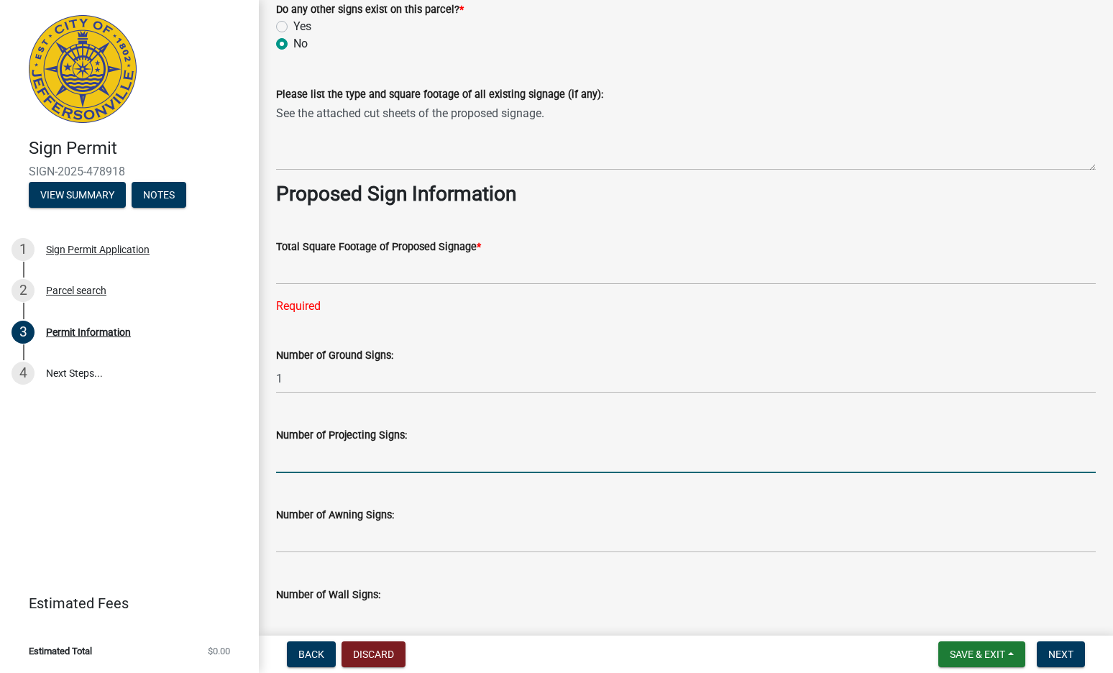
click at [352, 455] on input "text" at bounding box center [686, 458] width 820 height 29
click at [329, 270] on input "text" at bounding box center [686, 269] width 820 height 29
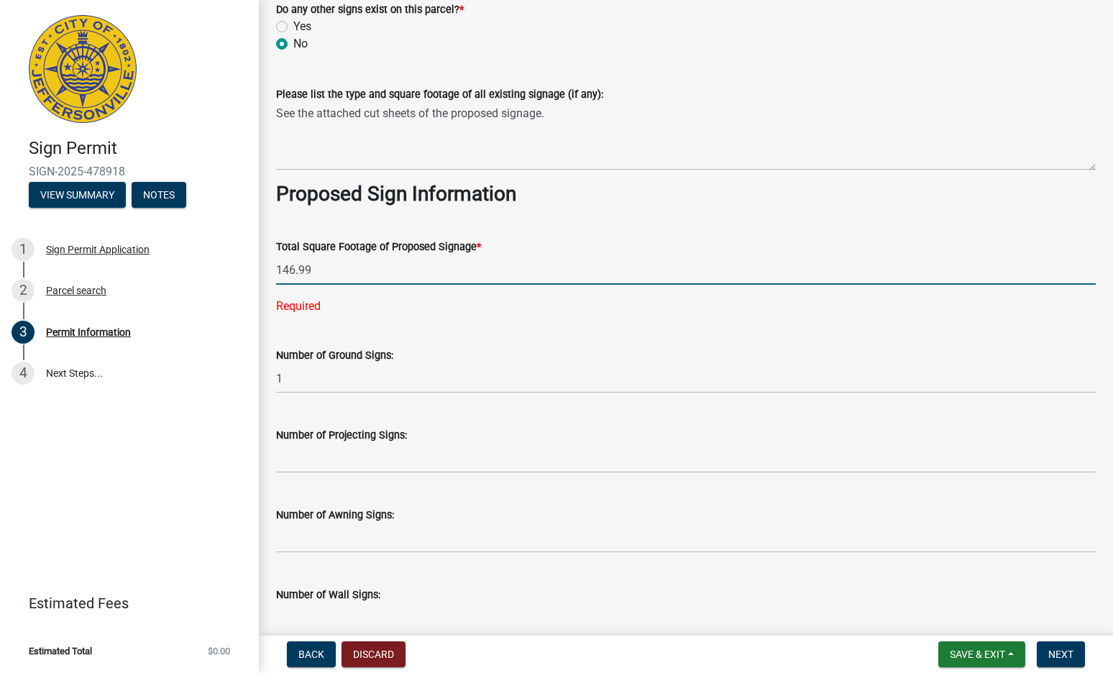
type input "146.99"
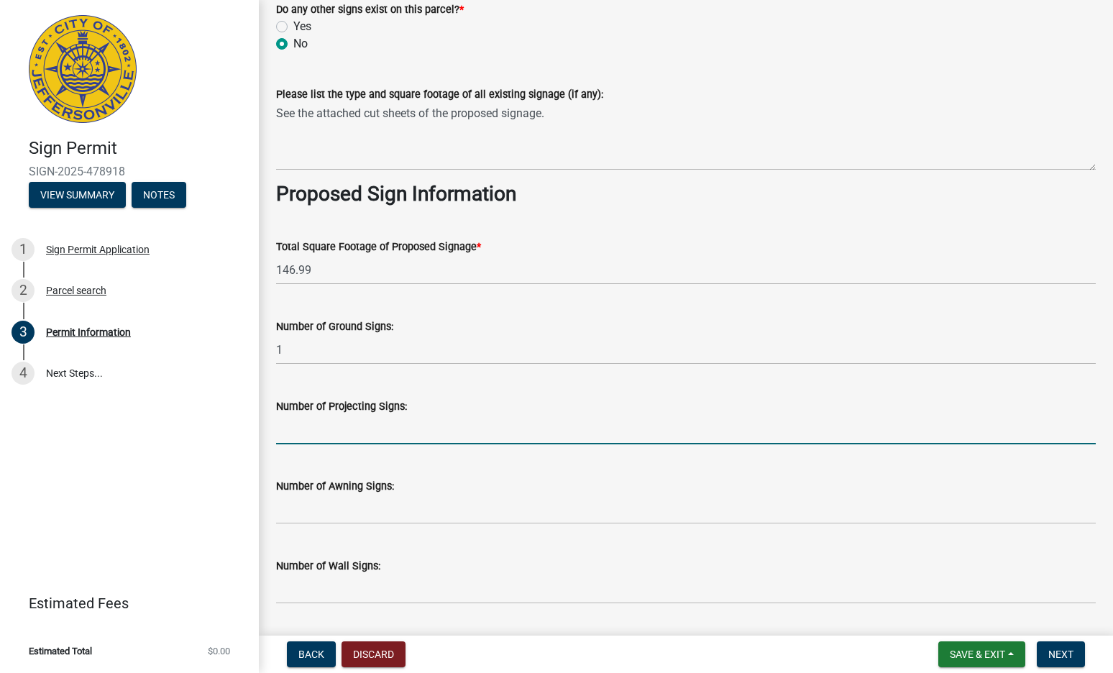
click at [332, 427] on input "text" at bounding box center [686, 429] width 820 height 29
click at [322, 424] on input "text" at bounding box center [686, 429] width 820 height 29
type input "0"
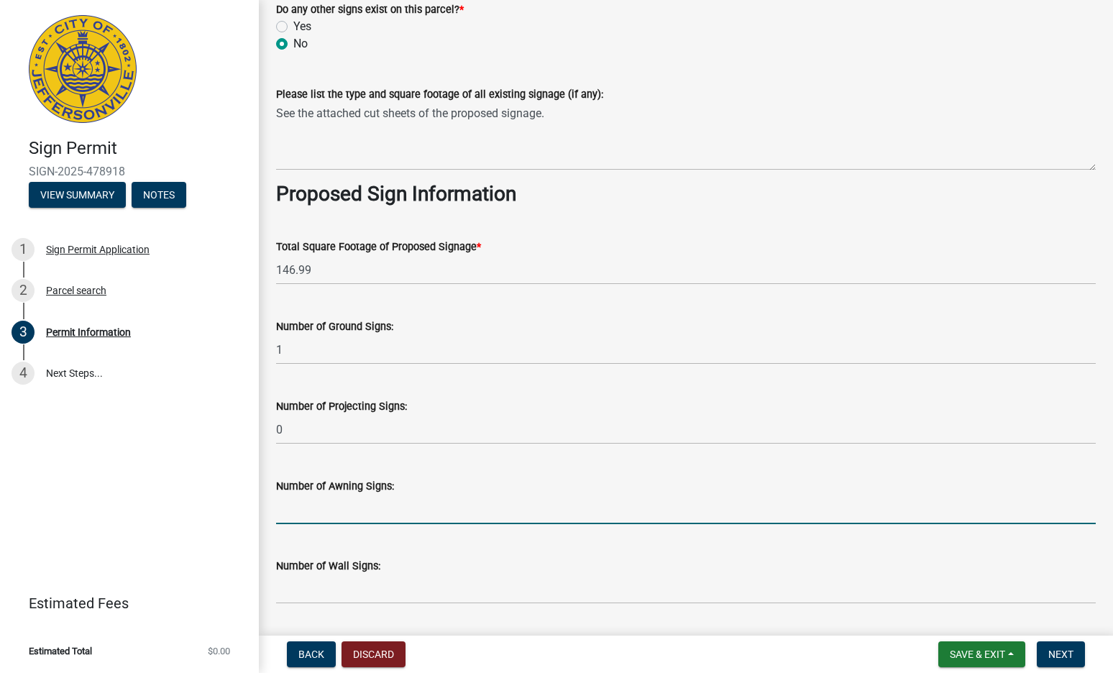
click at [322, 506] on input "text" at bounding box center [686, 509] width 820 height 29
type input "0"
drag, startPoint x: 323, startPoint y: 589, endPoint x: 341, endPoint y: 555, distance: 38.9
click at [324, 586] on input "text" at bounding box center [686, 589] width 820 height 29
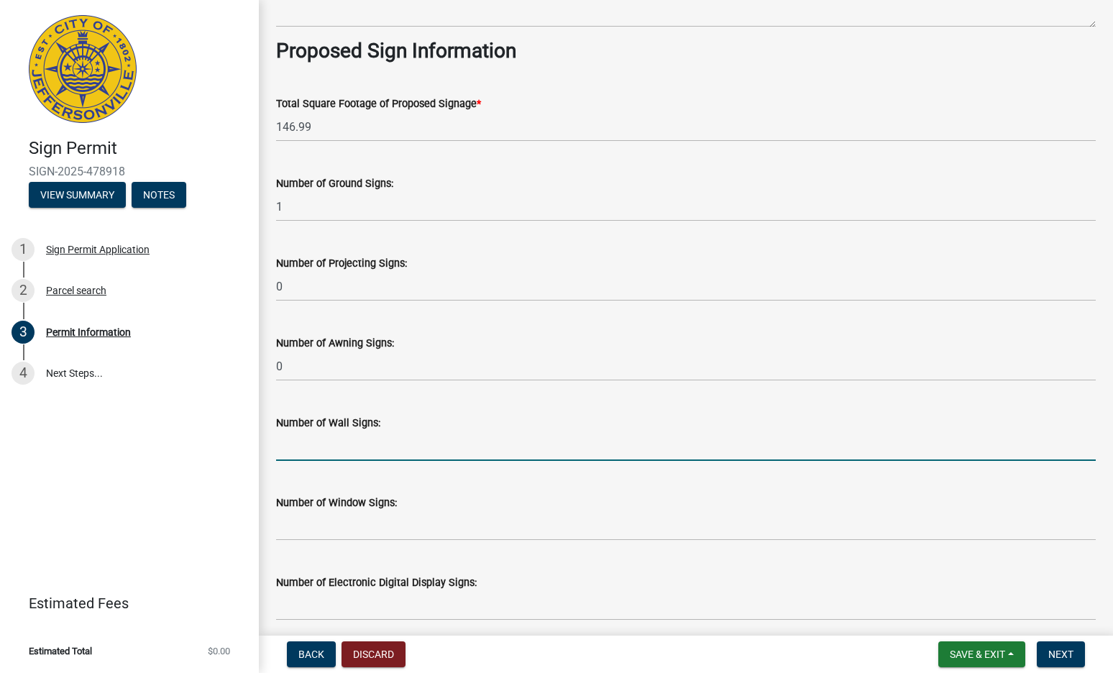
scroll to position [1798, 0]
click at [331, 442] on input "text" at bounding box center [686, 445] width 820 height 29
type input "3"
click at [332, 533] on input "text" at bounding box center [686, 525] width 820 height 29
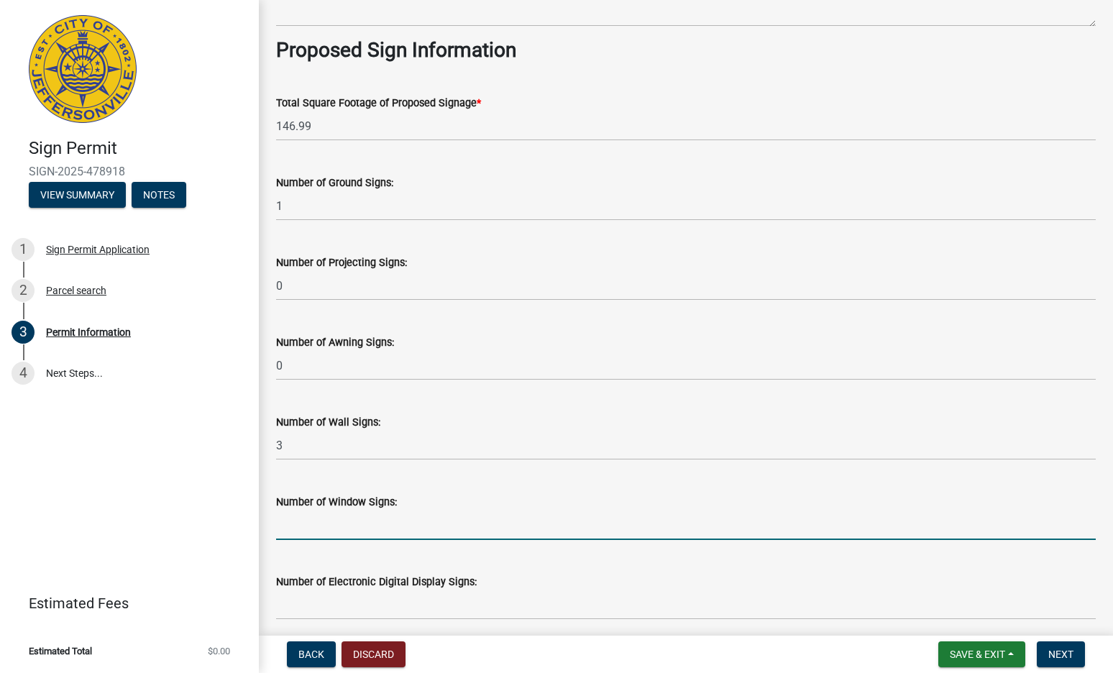
type input "1"
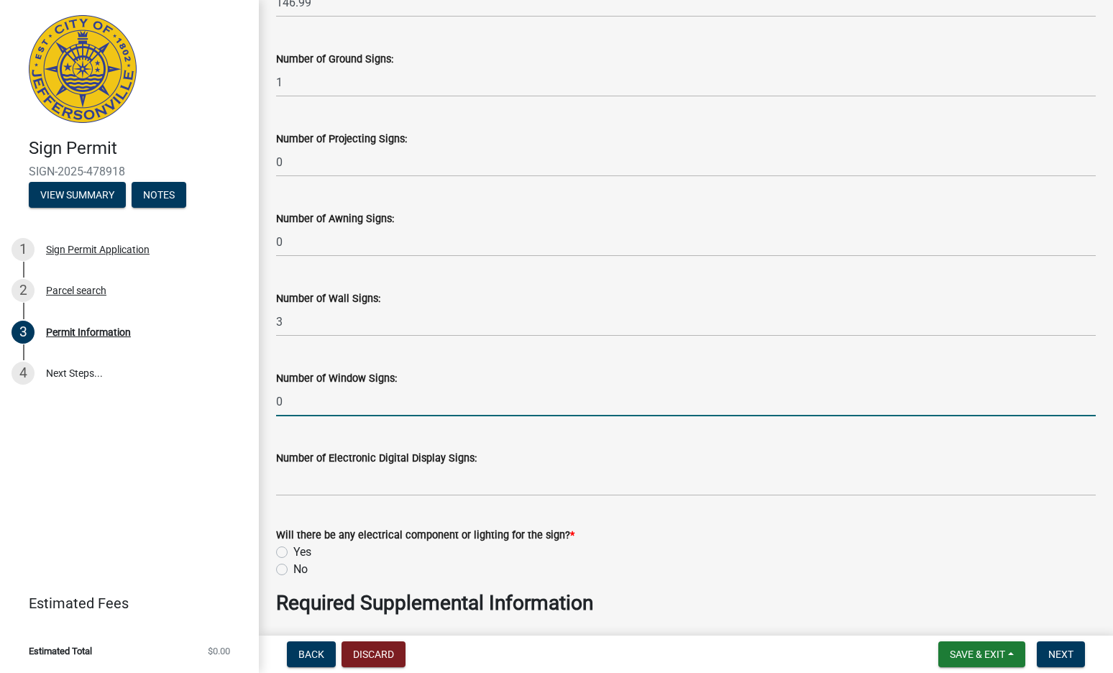
scroll to position [1942, 0]
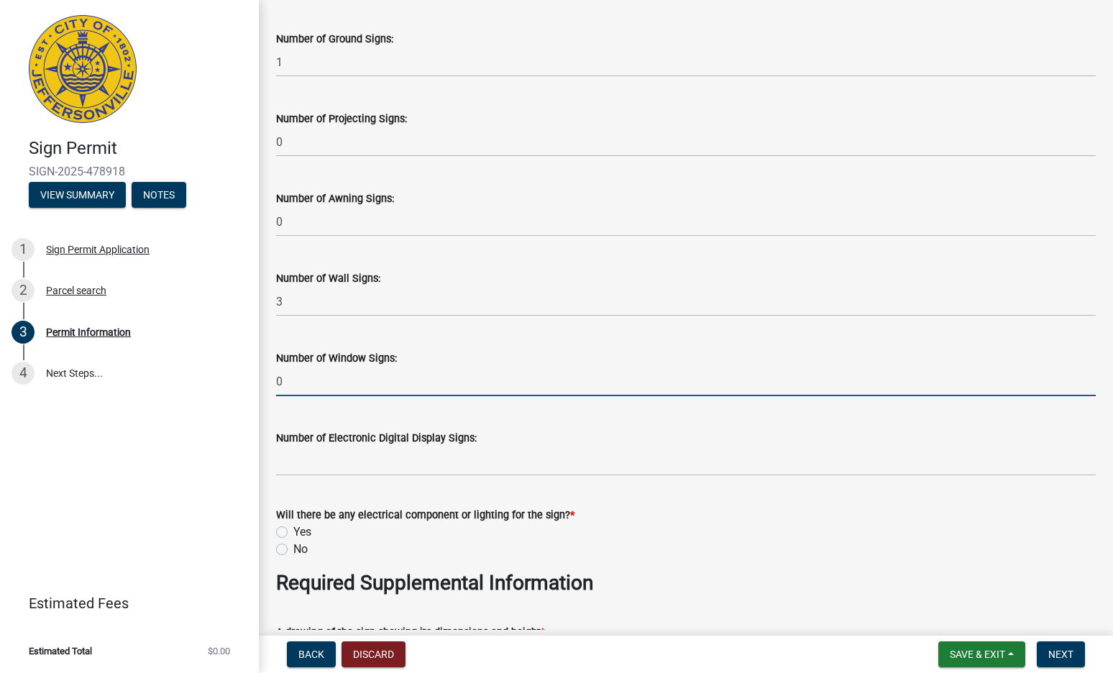
type input "0"
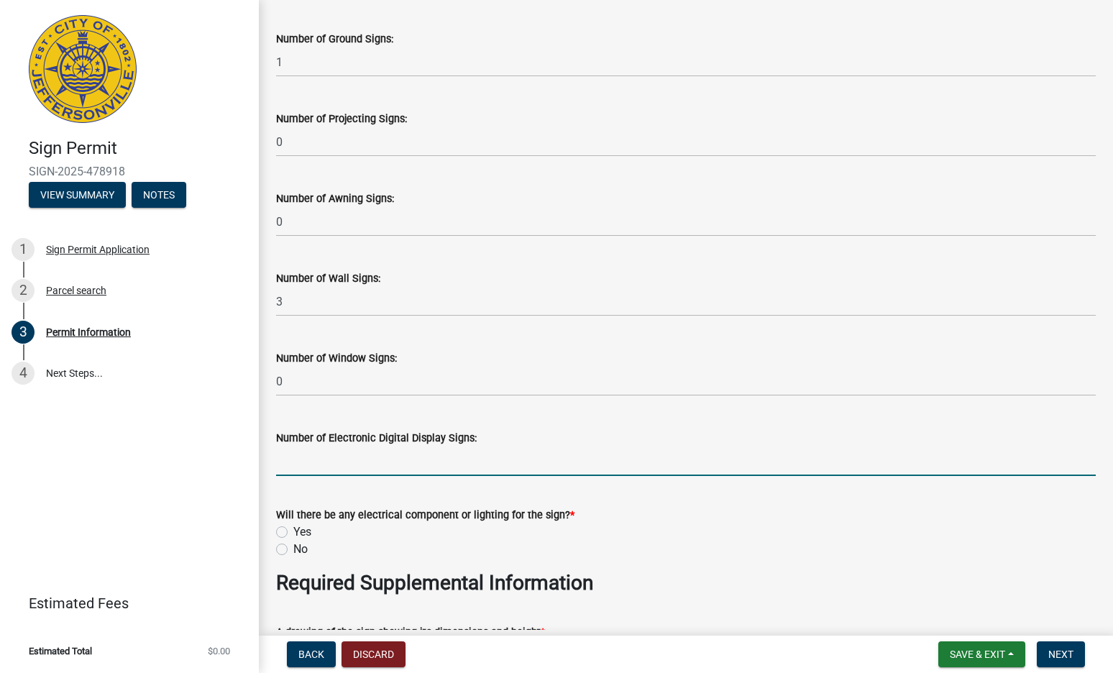
click at [337, 467] on input "text" at bounding box center [686, 461] width 820 height 29
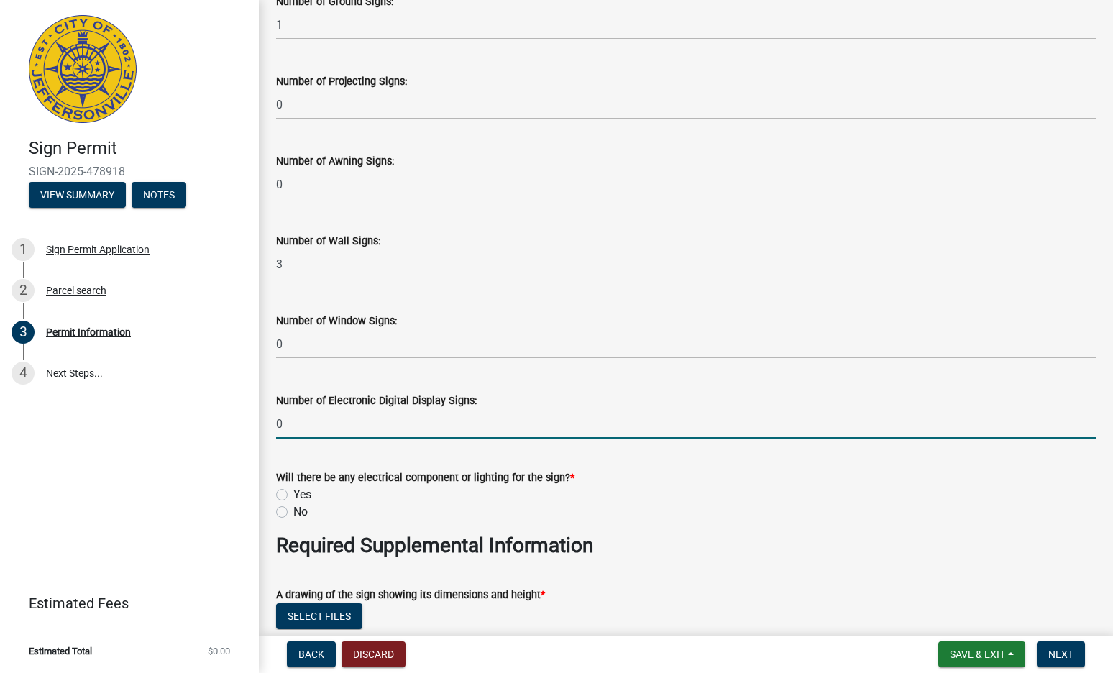
scroll to position [2014, 0]
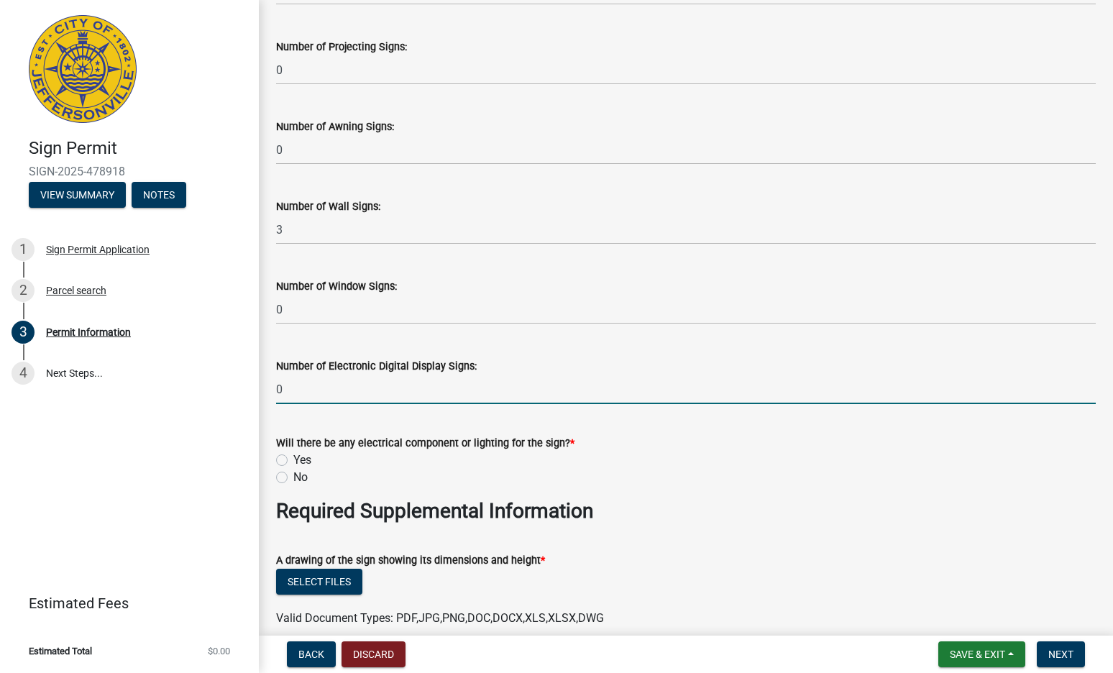
type input "0"
click at [293, 461] on label "Yes" at bounding box center [302, 460] width 18 height 17
click at [293, 461] on input "Yes" at bounding box center [297, 456] width 9 height 9
radio input "true"
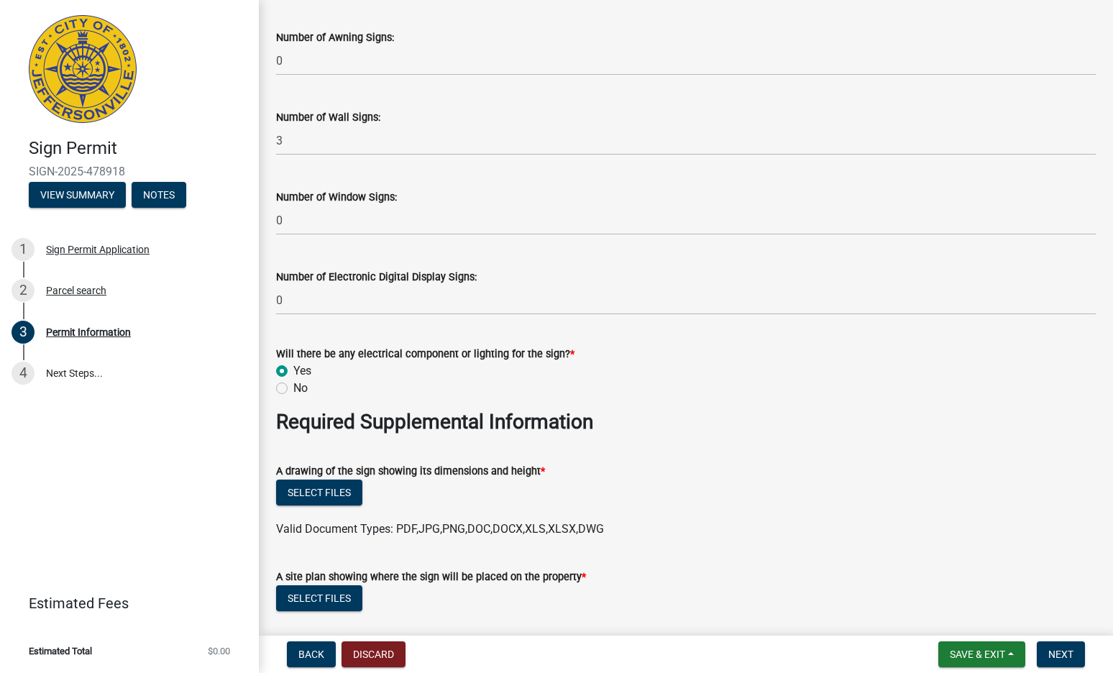
scroll to position [2158, 0]
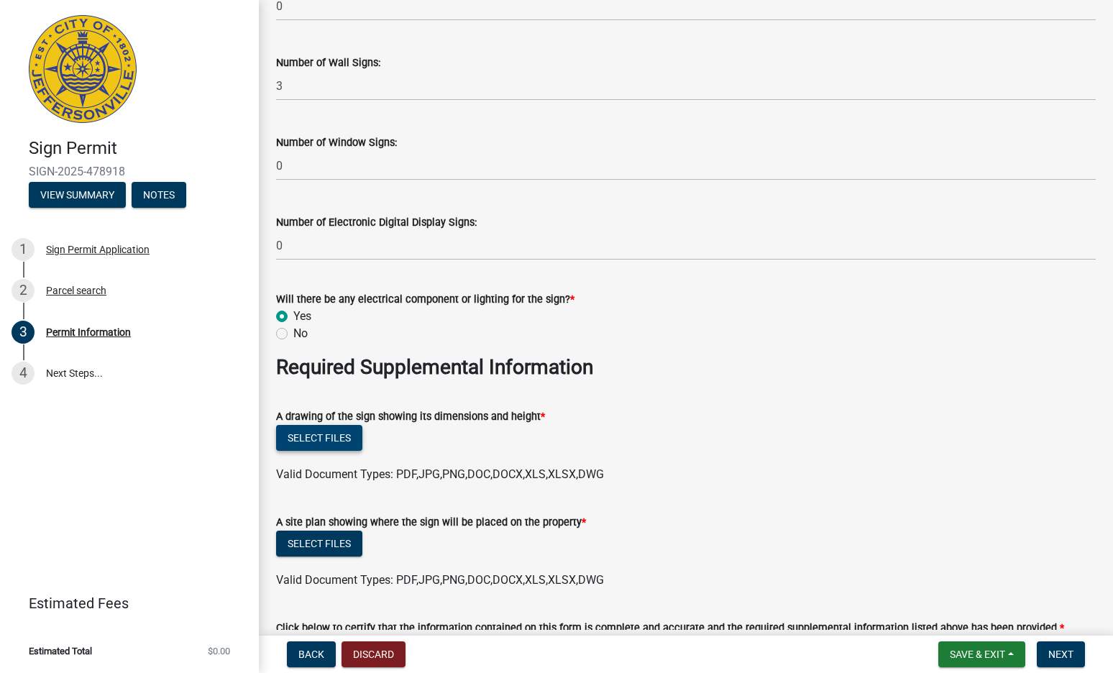
click at [322, 440] on button "Select files" at bounding box center [319, 438] width 86 height 26
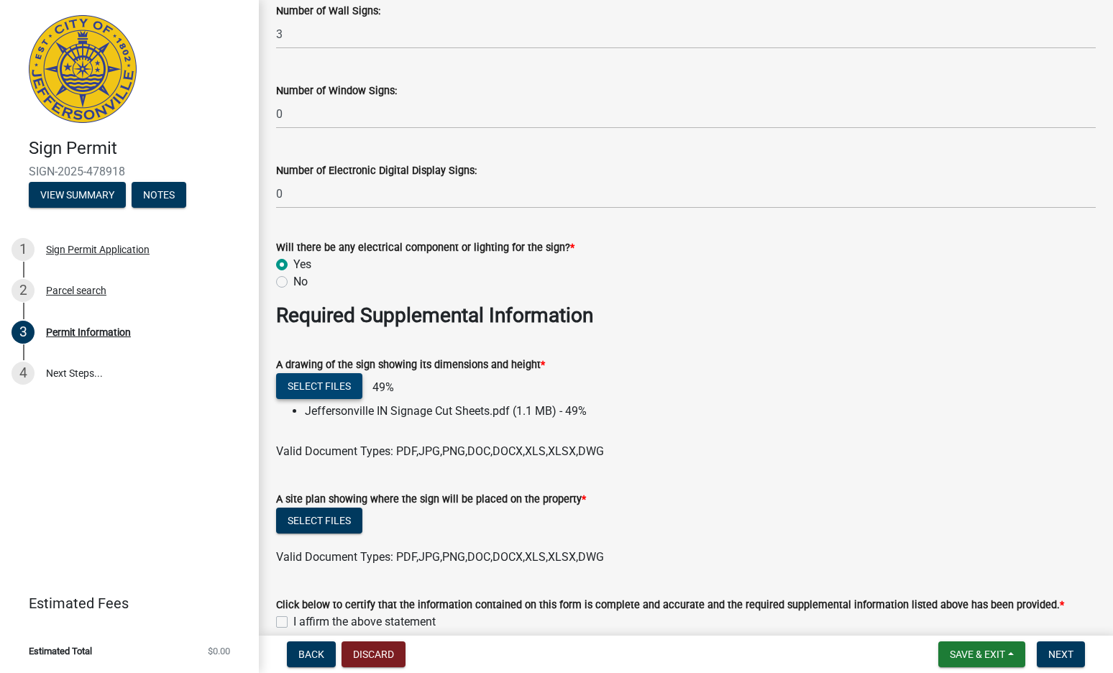
scroll to position [2230, 0]
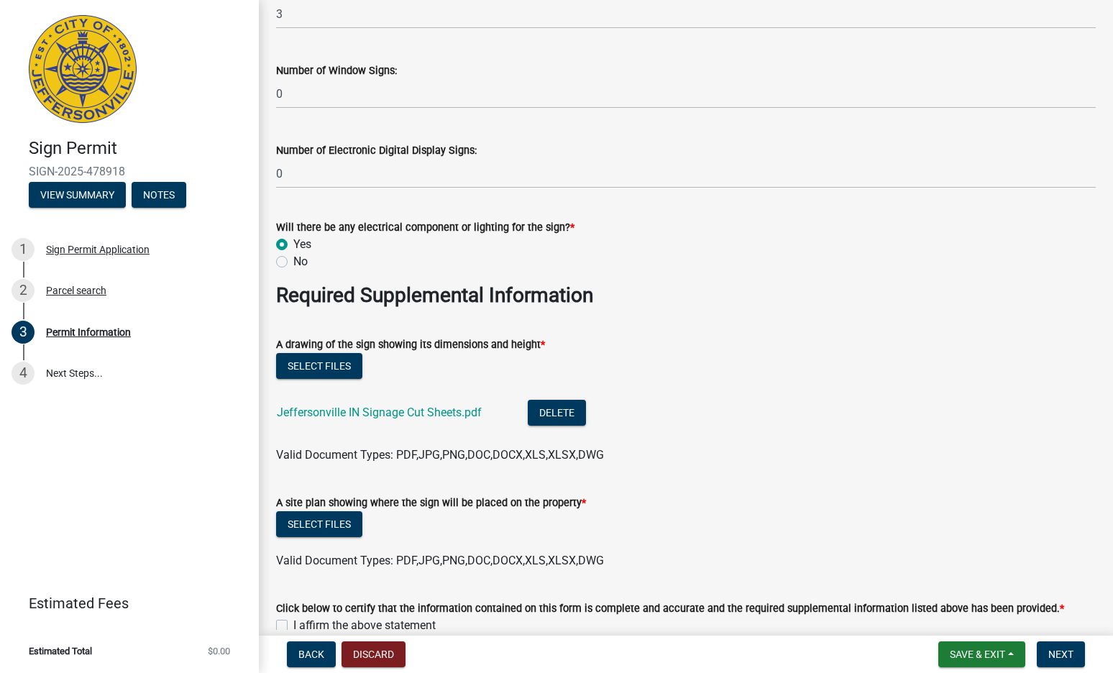
click at [292, 495] on div "A site plan showing where the sign will be placed on the property *" at bounding box center [686, 502] width 820 height 17
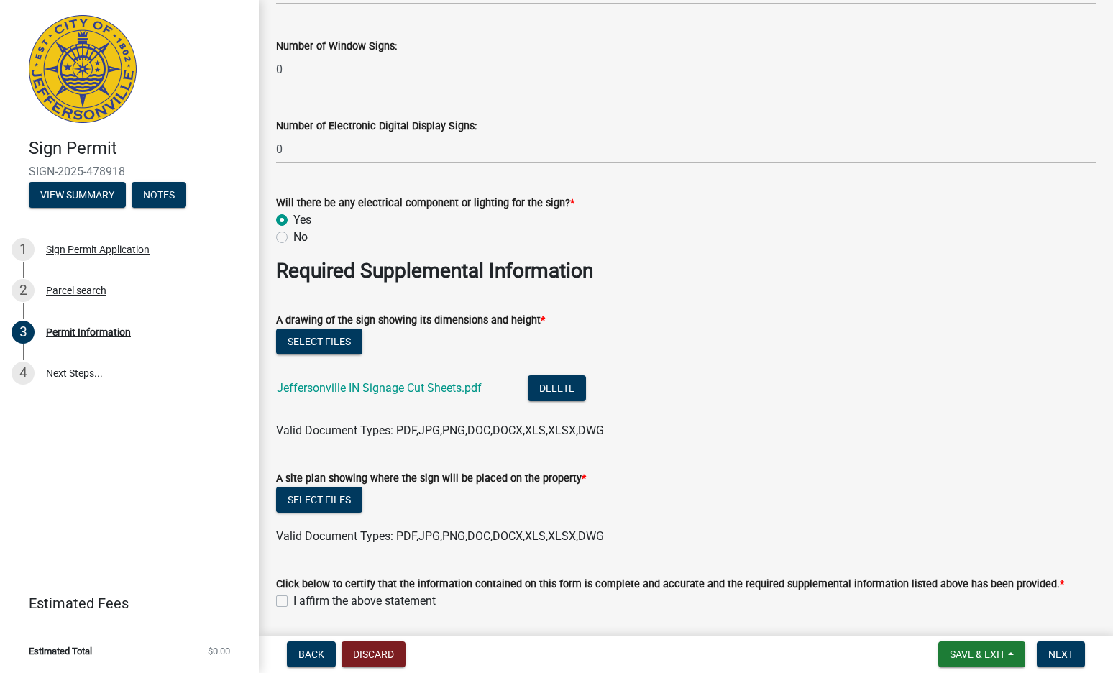
scroll to position [2302, 0]
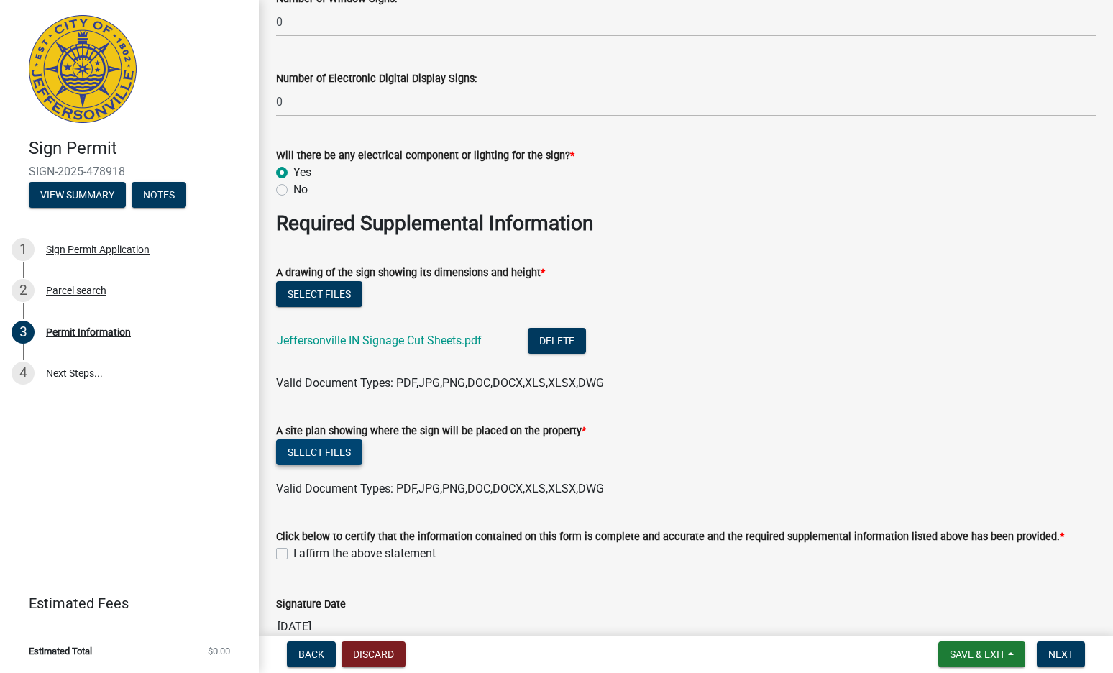
click at [319, 455] on button "Select files" at bounding box center [319, 453] width 86 height 26
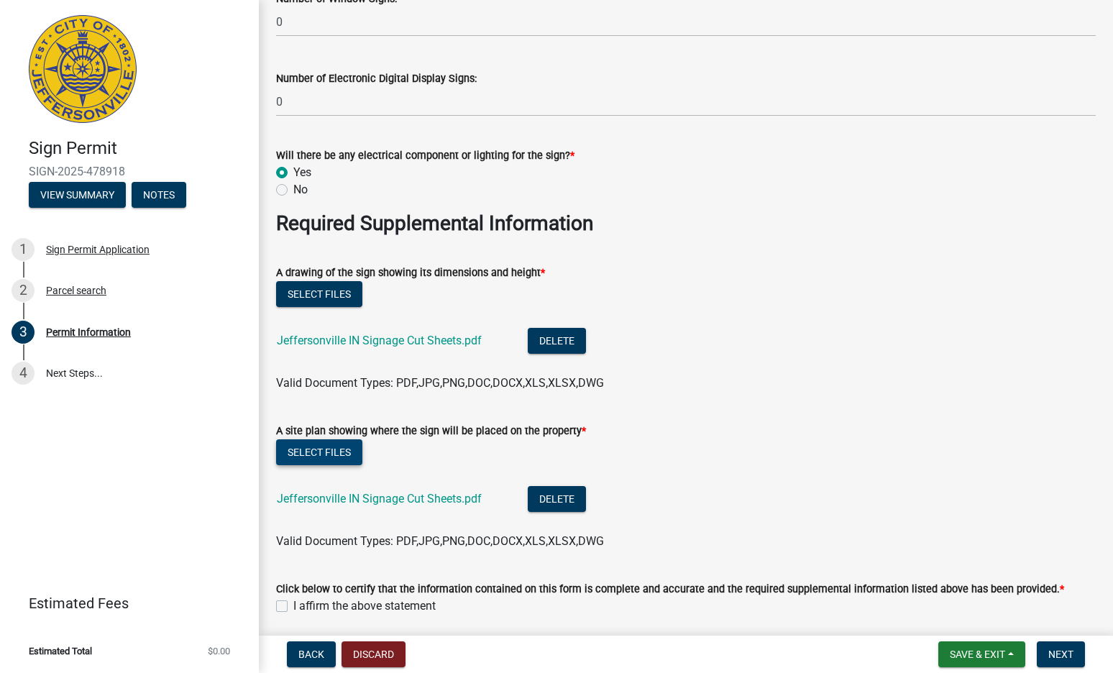
scroll to position [2374, 0]
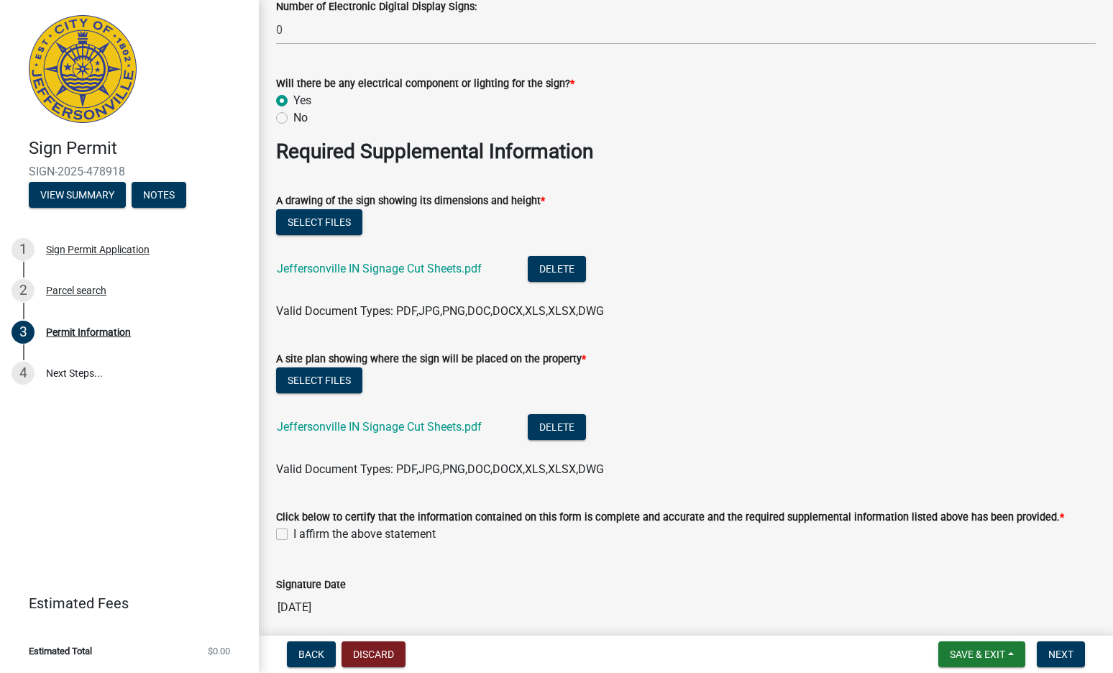
click at [293, 537] on label "I affirm the above statement" at bounding box center [364, 534] width 142 height 17
click at [293, 535] on input "I affirm the above statement" at bounding box center [297, 530] width 9 height 9
checkbox input "true"
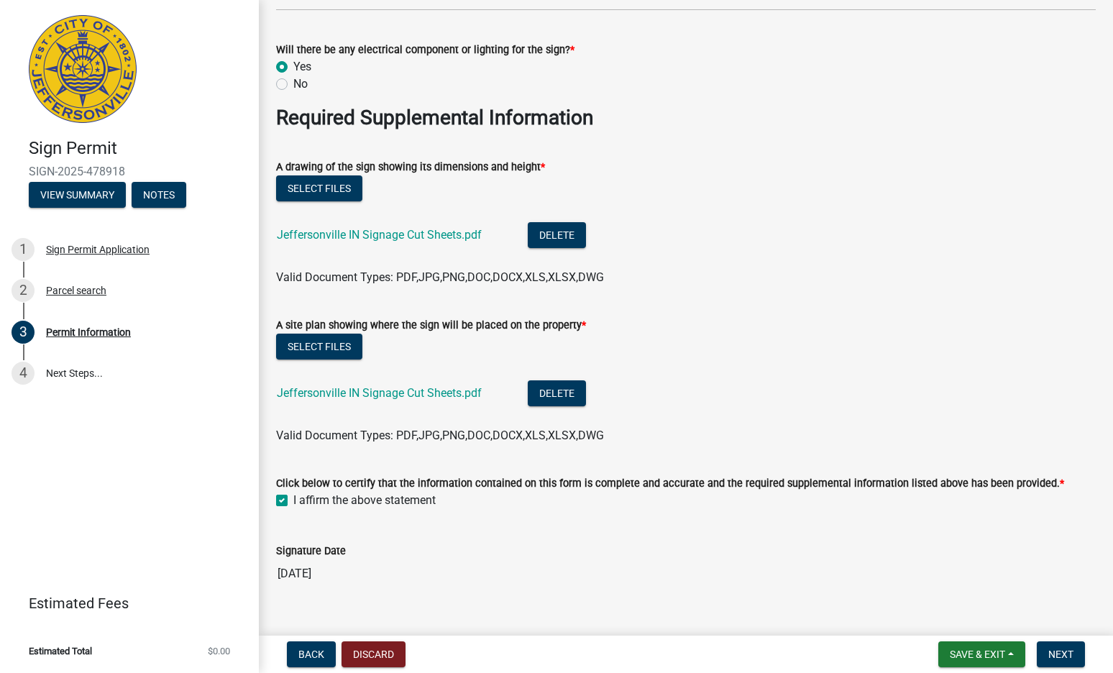
scroll to position [2434, 0]
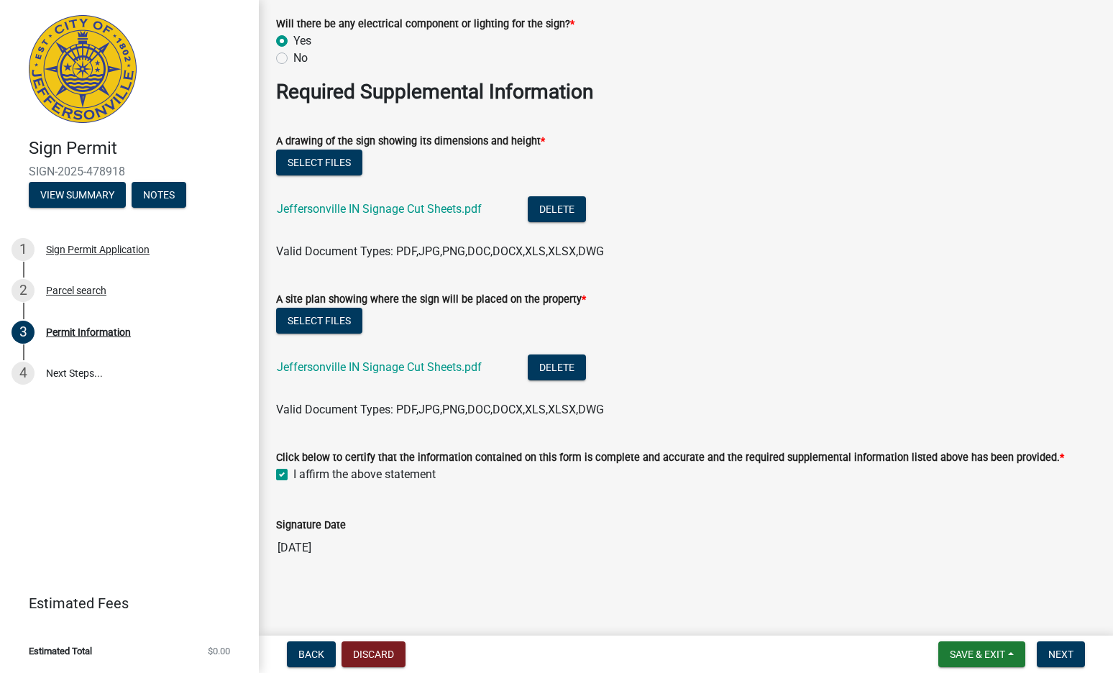
click at [366, 529] on div "Signature Date" at bounding box center [686, 524] width 820 height 17
drag, startPoint x: 329, startPoint y: 501, endPoint x: 315, endPoint y: 537, distance: 38.7
click at [329, 505] on div "Signature Date 09/15/2025" at bounding box center [686, 529] width 820 height 66
click at [315, 537] on input "09/15/2025" at bounding box center [686, 548] width 820 height 29
click at [344, 553] on input "09/15/2025" at bounding box center [686, 548] width 820 height 29
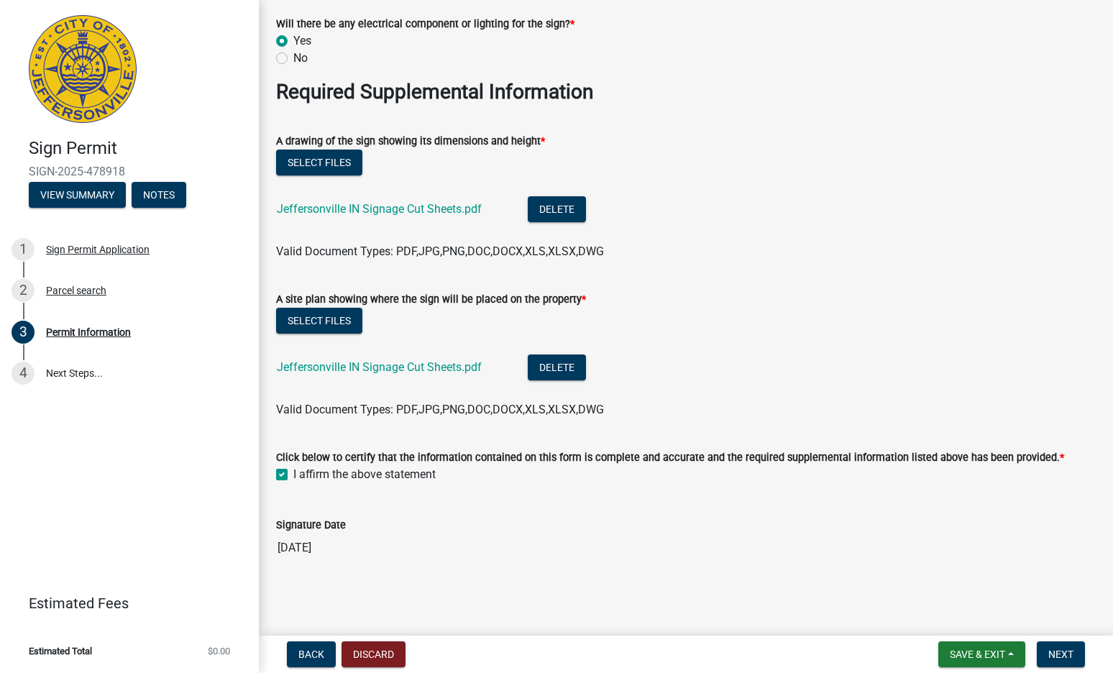
click at [349, 547] on input "09/15/2025" at bounding box center [686, 548] width 820 height 29
click at [1066, 649] on span "Next" at bounding box center [1061, 655] width 25 height 12
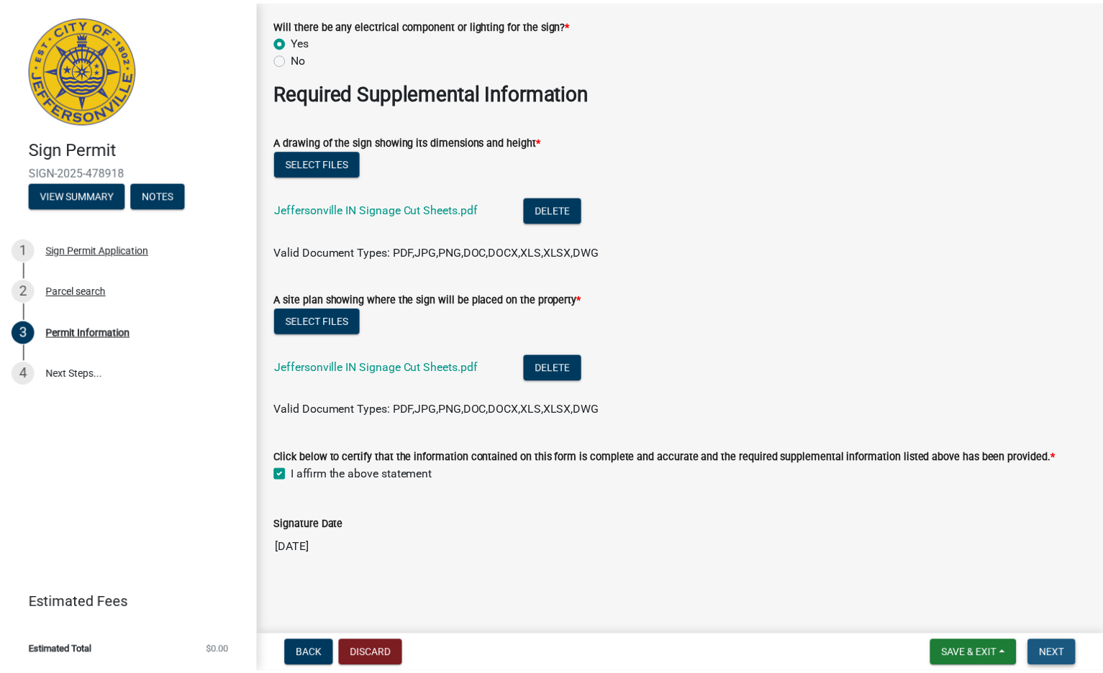
scroll to position [0, 0]
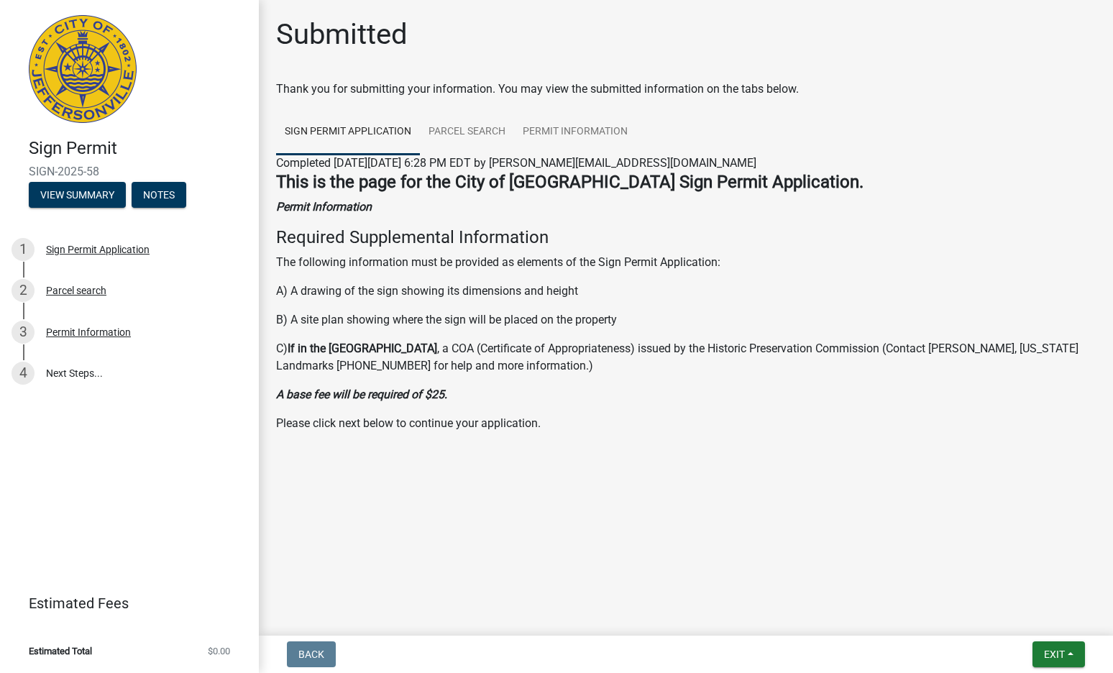
click at [660, 53] on div "Submitted" at bounding box center [686, 40] width 820 height 46
drag, startPoint x: 337, startPoint y: 427, endPoint x: 431, endPoint y: 419, distance: 94.6
click at [431, 419] on p "Please click next below to continue your application." at bounding box center [686, 423] width 820 height 17
click at [55, 374] on link "4 Next Steps..." at bounding box center [129, 374] width 259 height 42
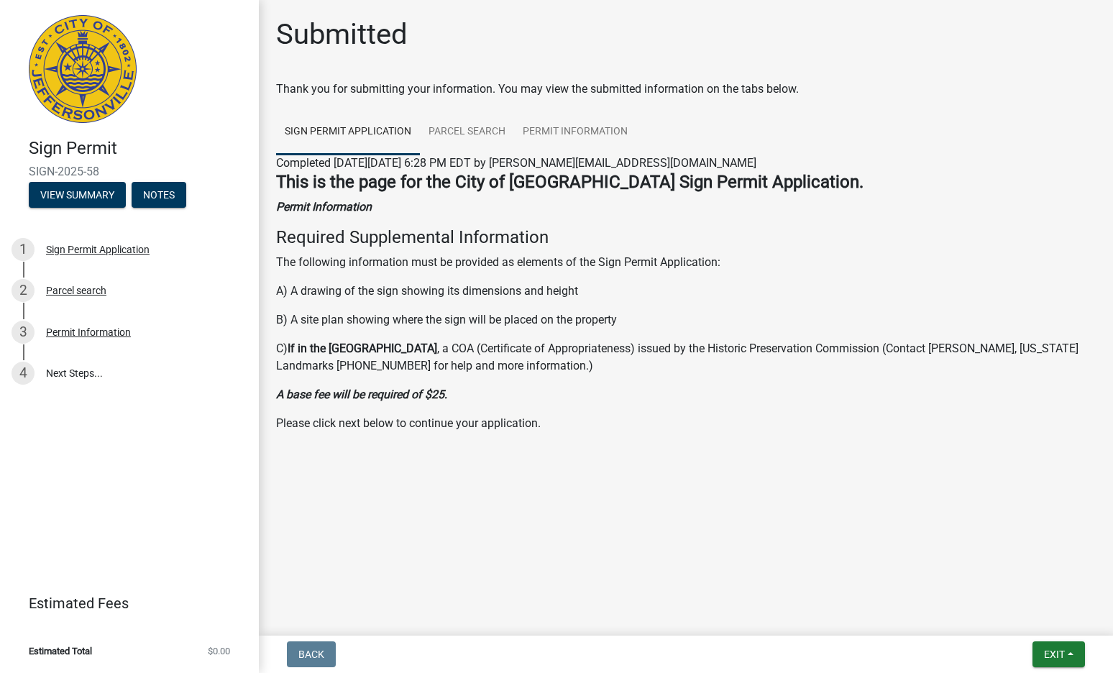
drag, startPoint x: 1003, startPoint y: 253, endPoint x: 1030, endPoint y: 409, distance: 158.3
click at [1003, 254] on p "The following information must be provided as elements of the Sign Permit Appli…" at bounding box center [686, 262] width 820 height 17
click at [1069, 660] on button "Exit" at bounding box center [1059, 655] width 53 height 26
click at [1040, 620] on button "Save & Exit" at bounding box center [1027, 617] width 115 height 35
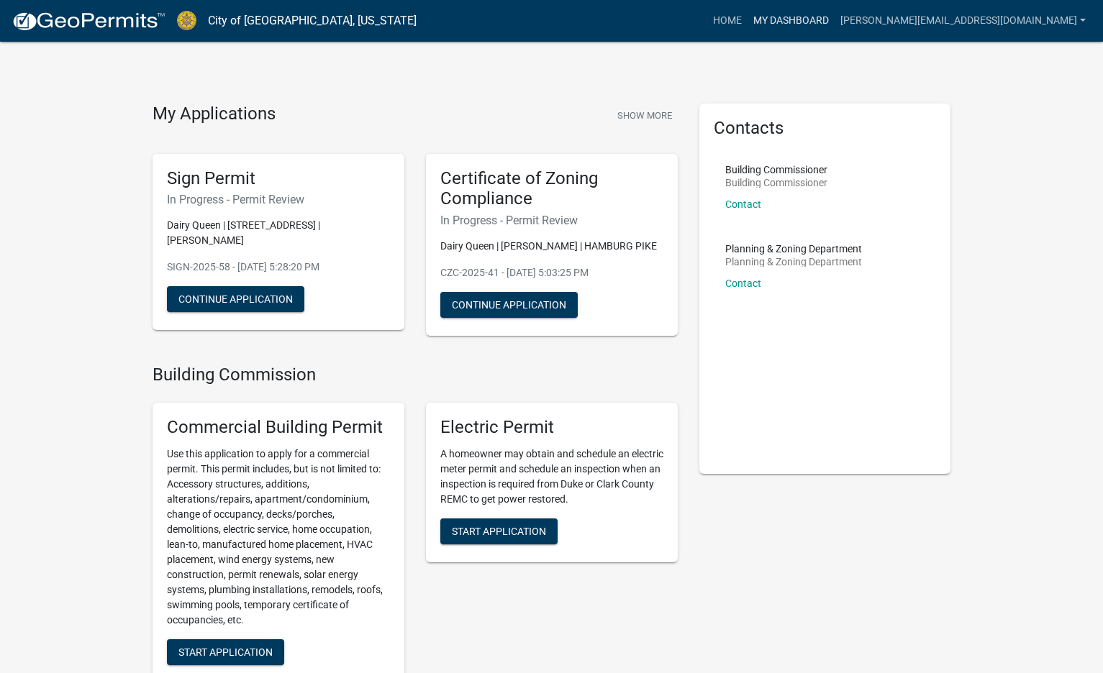
click at [834, 17] on link "My Dashboard" at bounding box center [790, 20] width 87 height 27
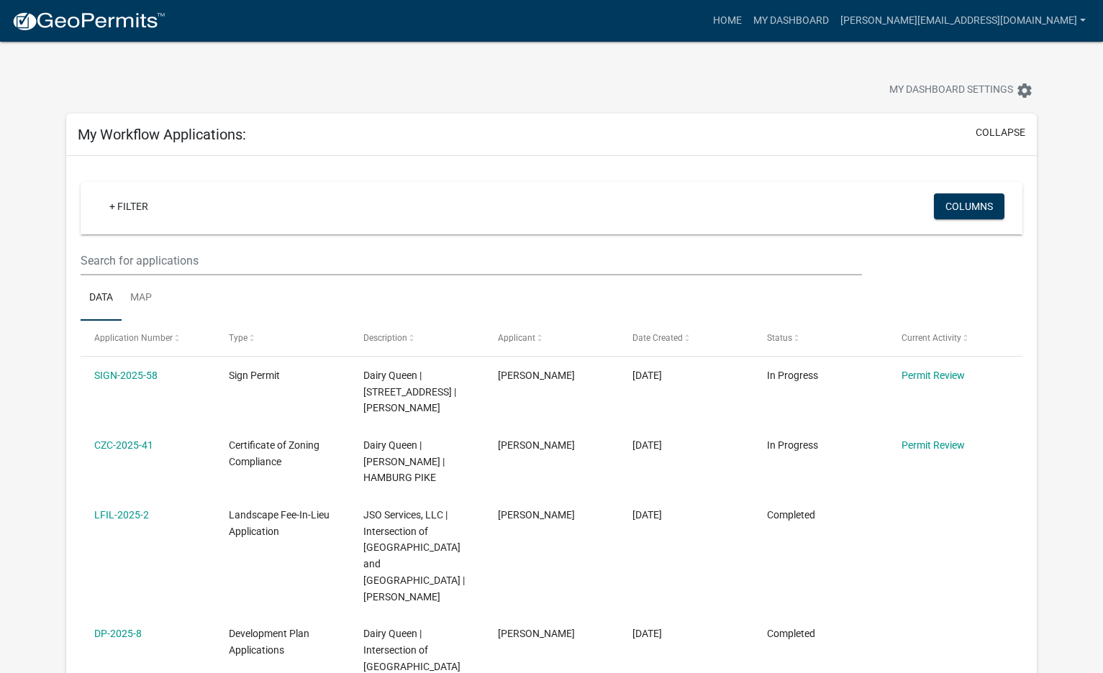
drag, startPoint x: 352, startPoint y: 126, endPoint x: 327, endPoint y: 102, distance: 34.1
click at [334, 104] on div at bounding box center [344, 92] width 579 height 32
